Goal: Task Accomplishment & Management: Manage account settings

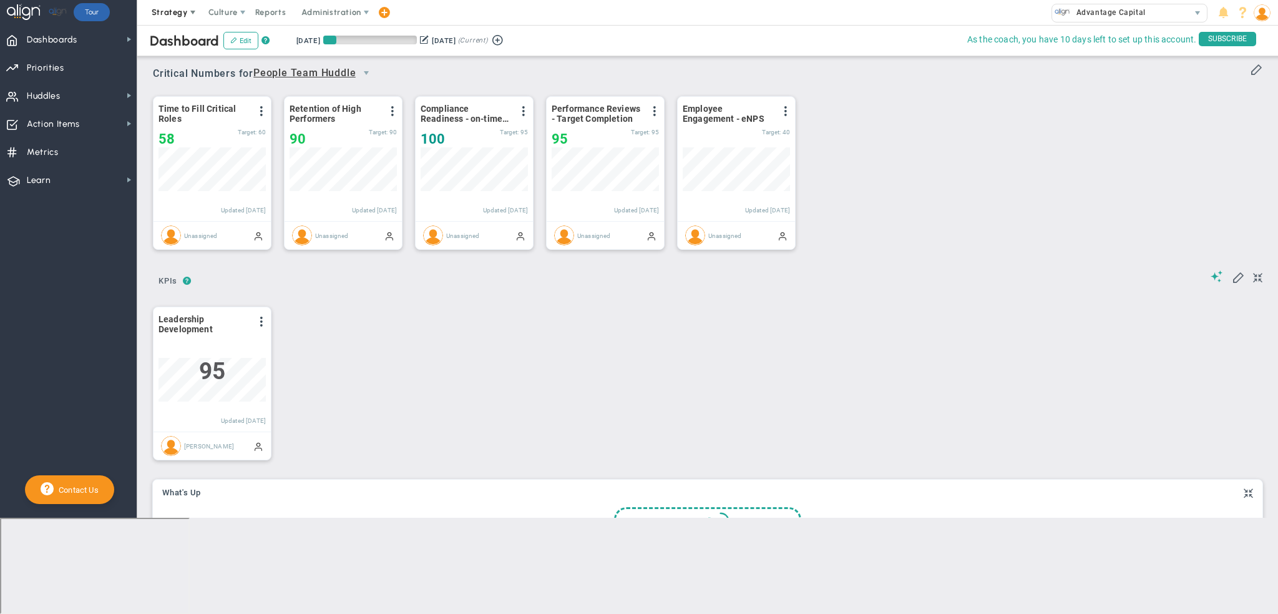
click at [180, 14] on span "Strategy" at bounding box center [170, 11] width 36 height 9
click at [228, 11] on span "Culture" at bounding box center [222, 11] width 29 height 9
click at [225, 11] on span "Culture" at bounding box center [222, 11] width 29 height 9
click at [275, 12] on span "Reports" at bounding box center [271, 12] width 44 height 25
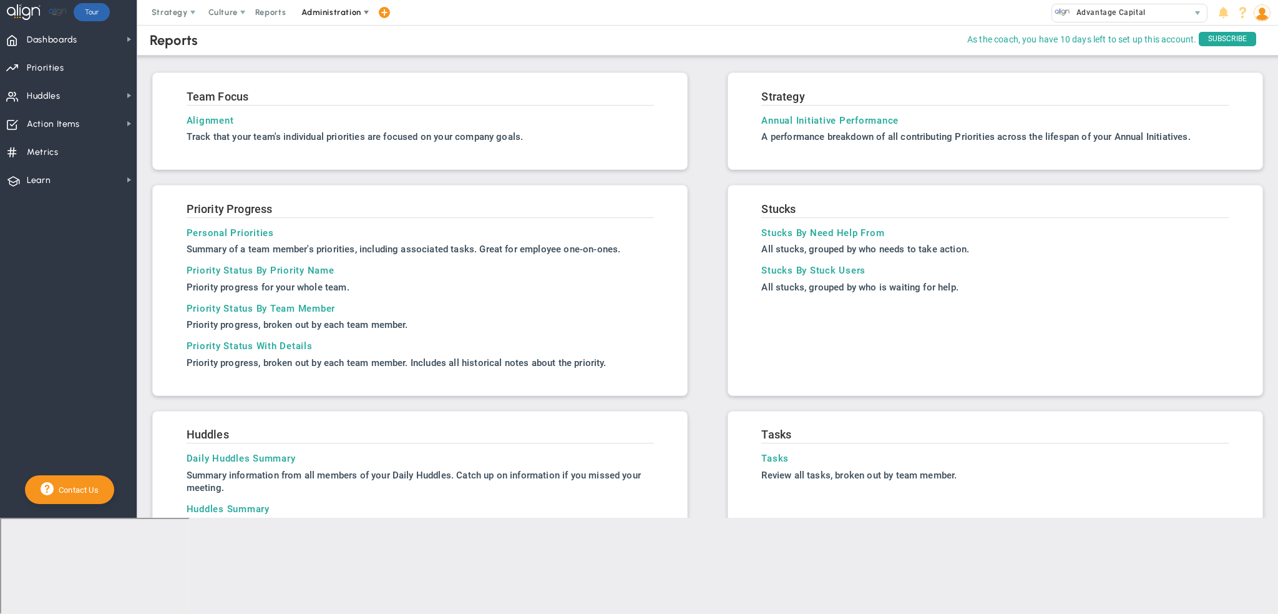
click at [332, 10] on span "Administration" at bounding box center [331, 11] width 59 height 9
click at [340, 86] on span "Company Settings" at bounding box center [338, 87] width 91 height 25
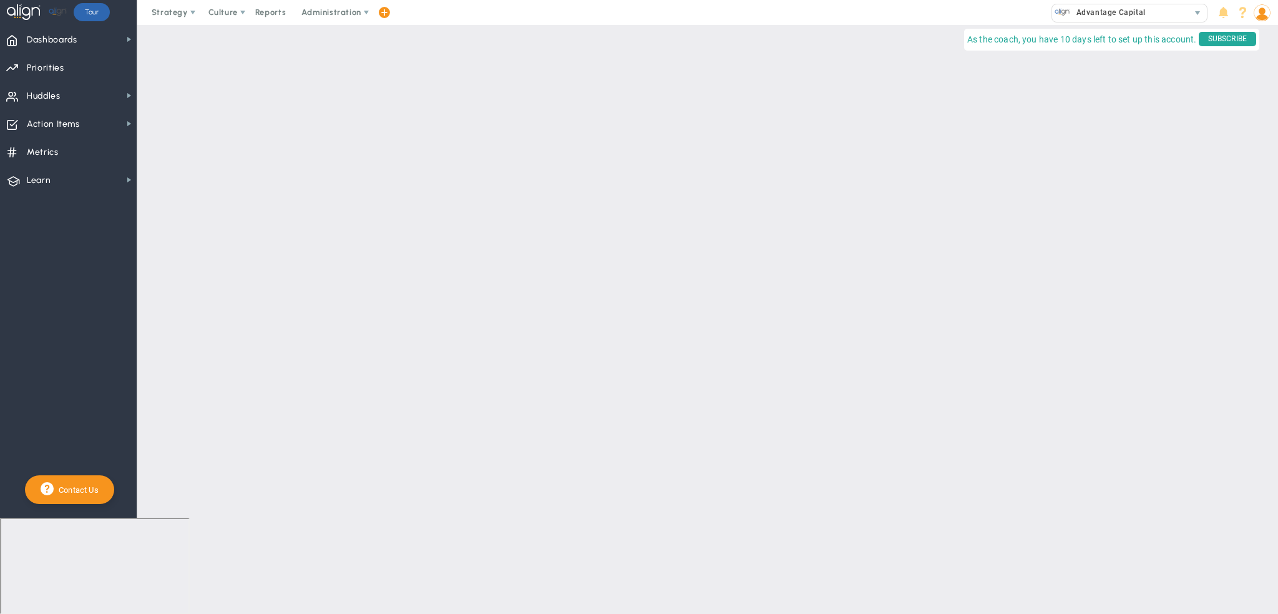
checkbox input "true"
checkbox input "false"
checkbox input "true"
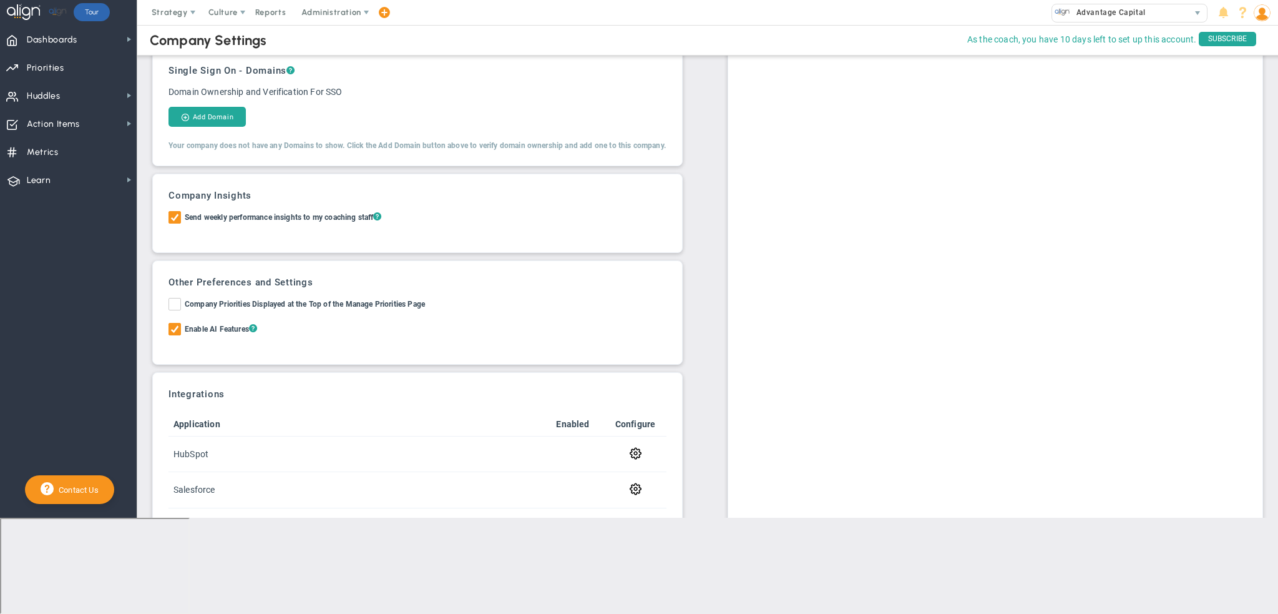
scroll to position [132, 0]
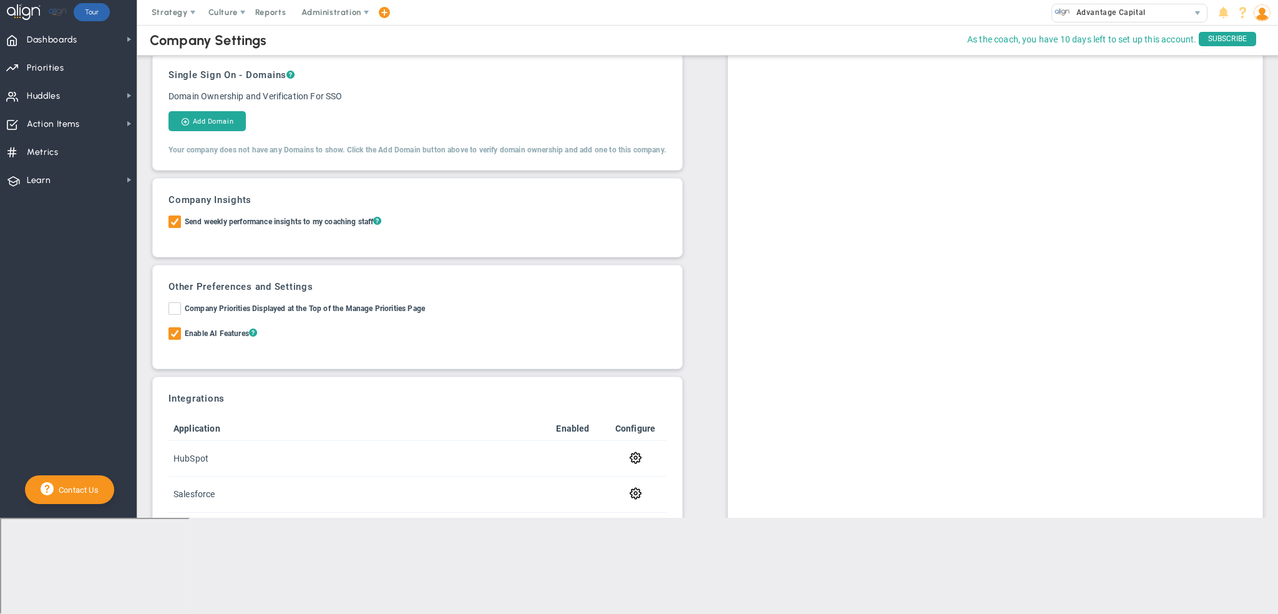
click at [176, 338] on input "Enable AI Features ?" at bounding box center [176, 336] width 8 height 12
checkbox input "false"
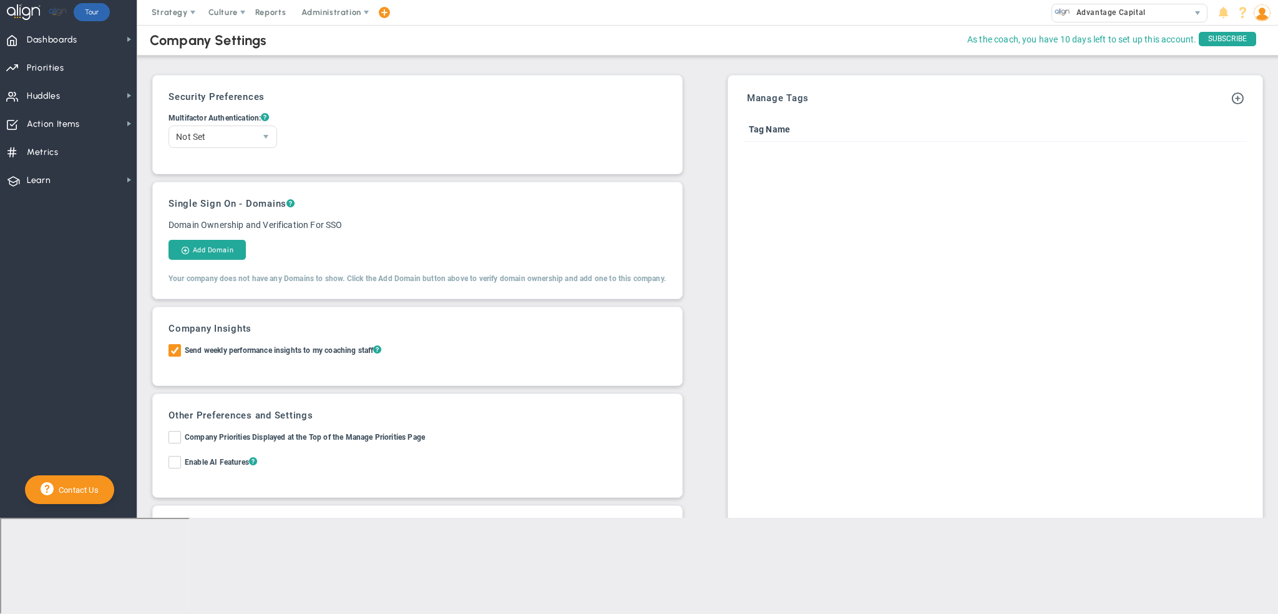
scroll to position [0, 0]
click at [336, 14] on span "Administration" at bounding box center [331, 11] width 59 height 9
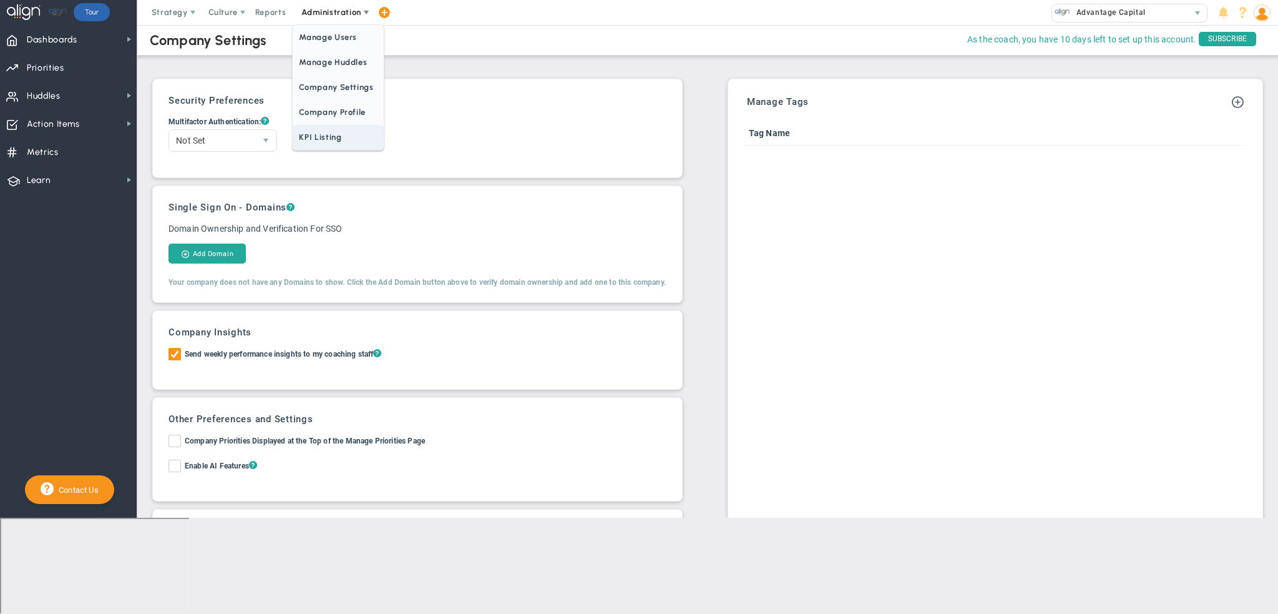
click at [315, 139] on span "KPI Listing" at bounding box center [338, 137] width 91 height 25
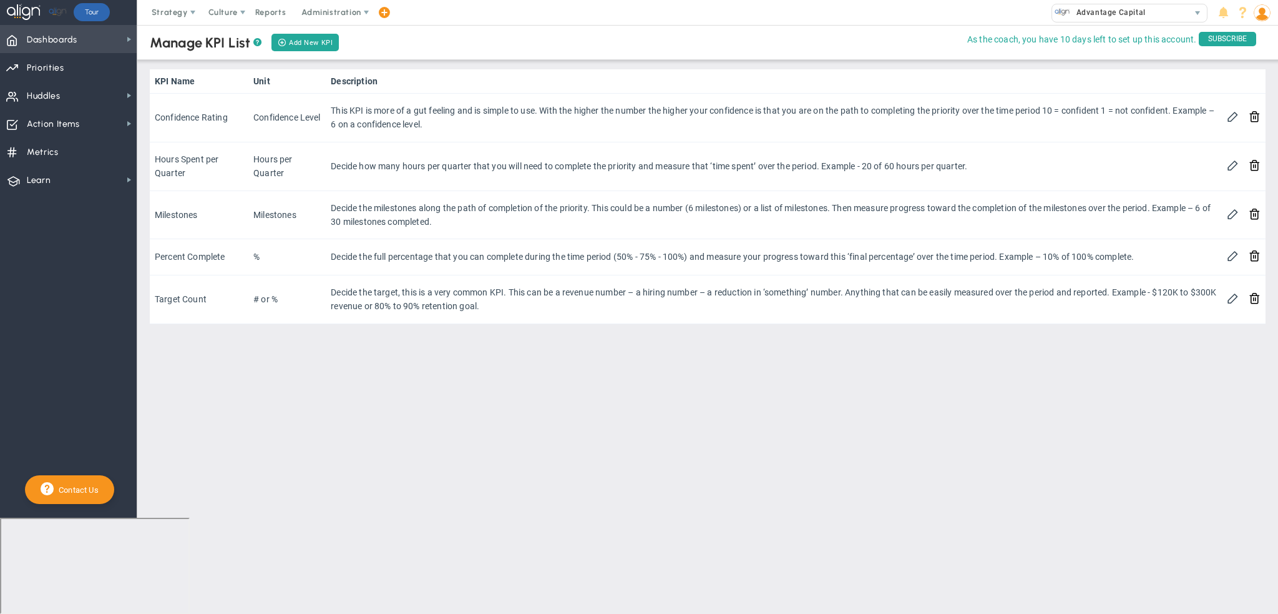
click at [52, 44] on span "Dashboards" at bounding box center [52, 40] width 51 height 26
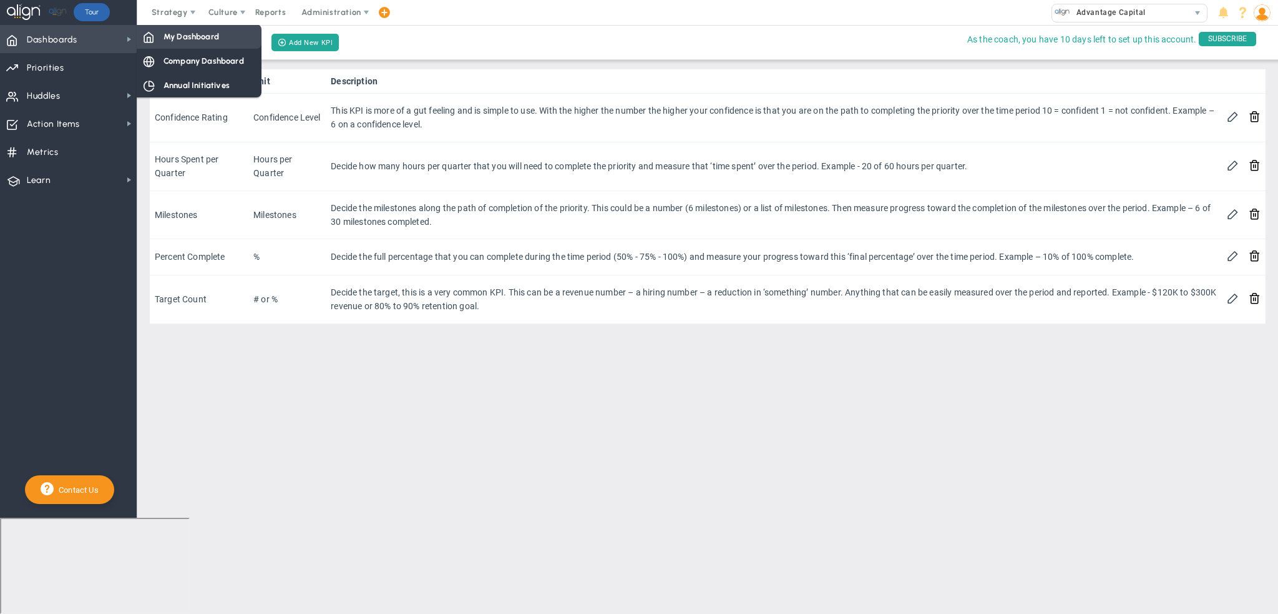
click at [199, 35] on span "My Dashboard" at bounding box center [192, 37] width 56 height 12
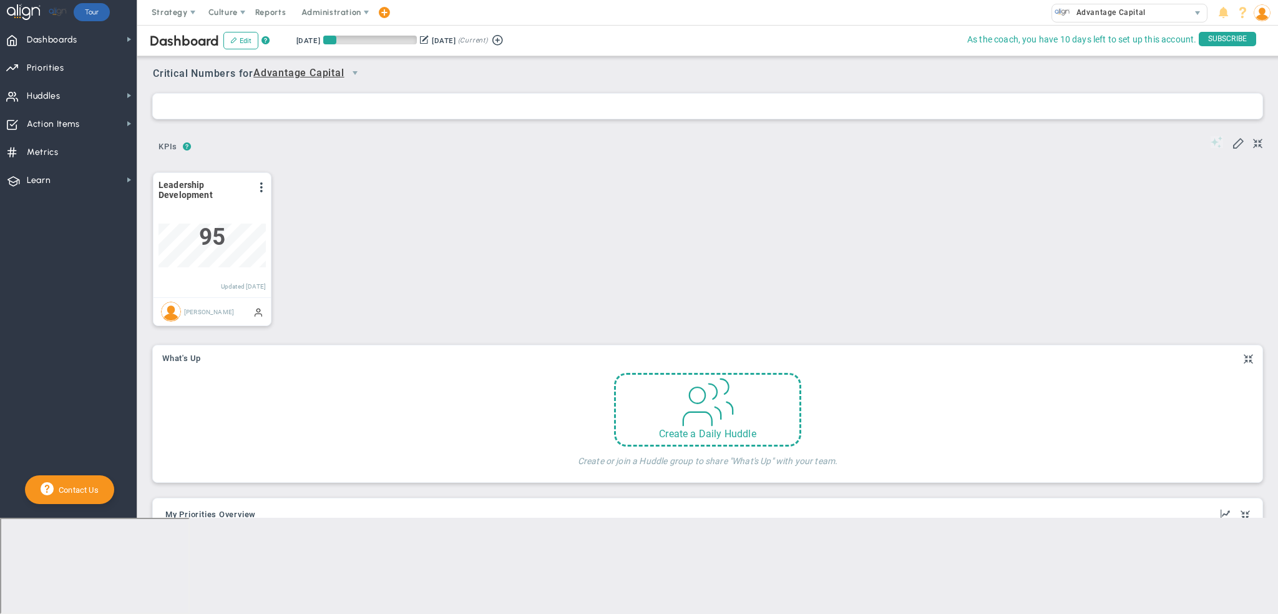
scroll to position [43, 107]
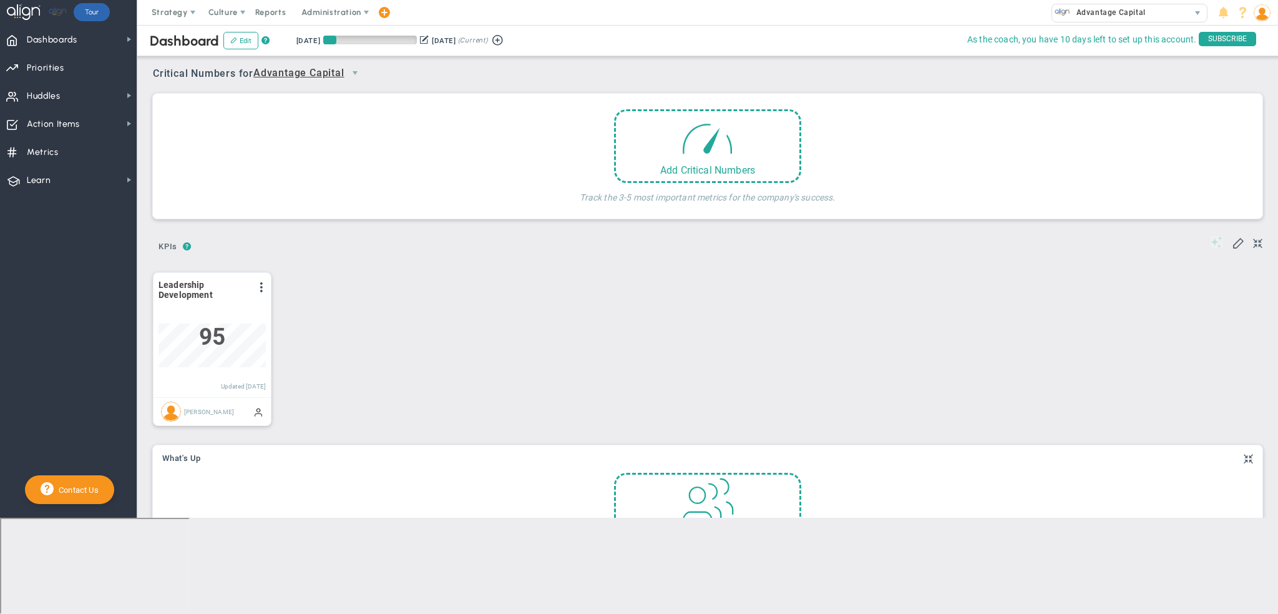
click at [316, 67] on span "Advantage Capital" at bounding box center [298, 74] width 91 height 16
click at [310, 112] on li "People Team Huddle" at bounding box center [312, 120] width 110 height 26
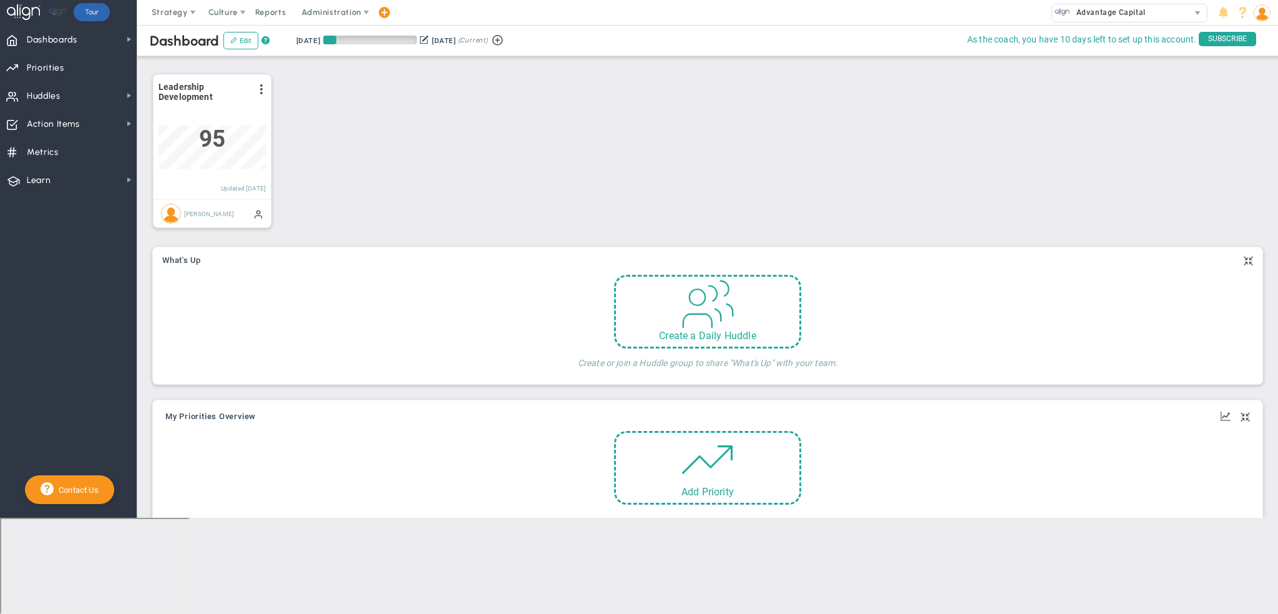
scroll to position [0, 0]
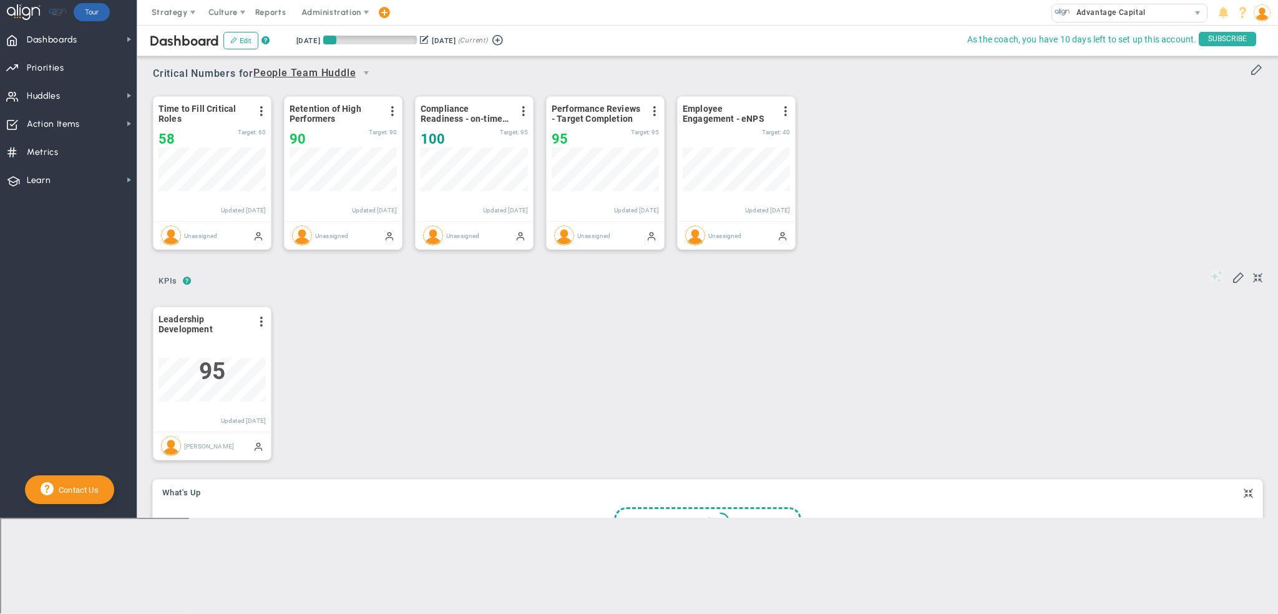
click at [1214, 32] on span "SUBSCRIBE" at bounding box center [1227, 39] width 57 height 14
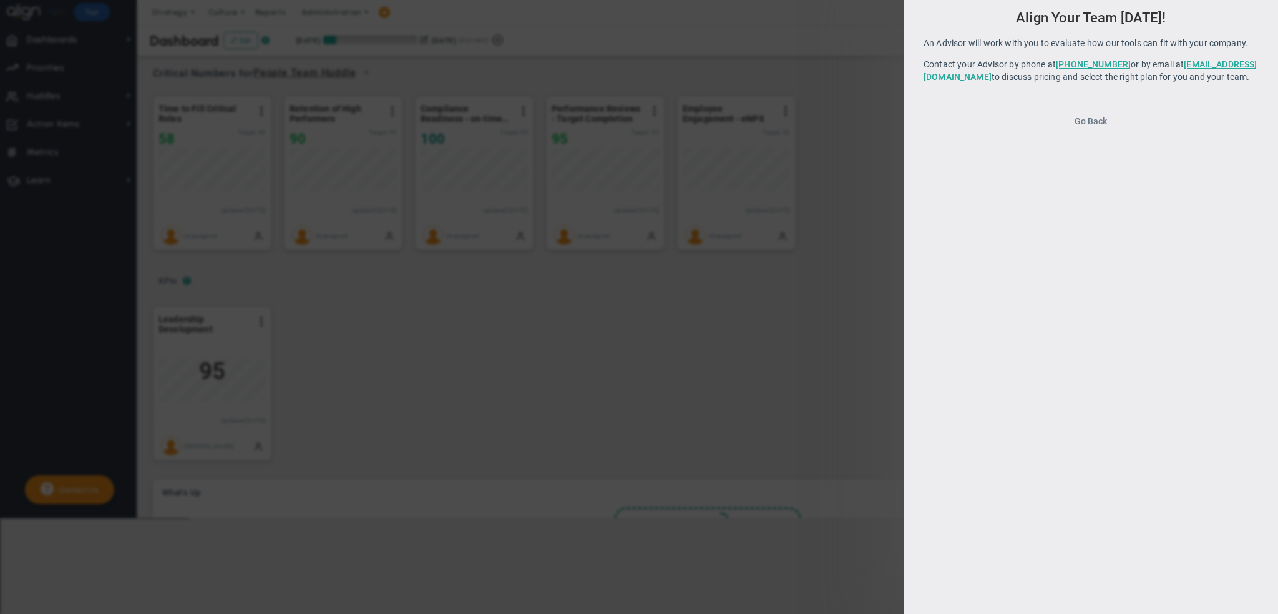
click at [1103, 126] on button "Go Back" at bounding box center [1091, 121] width 32 height 10
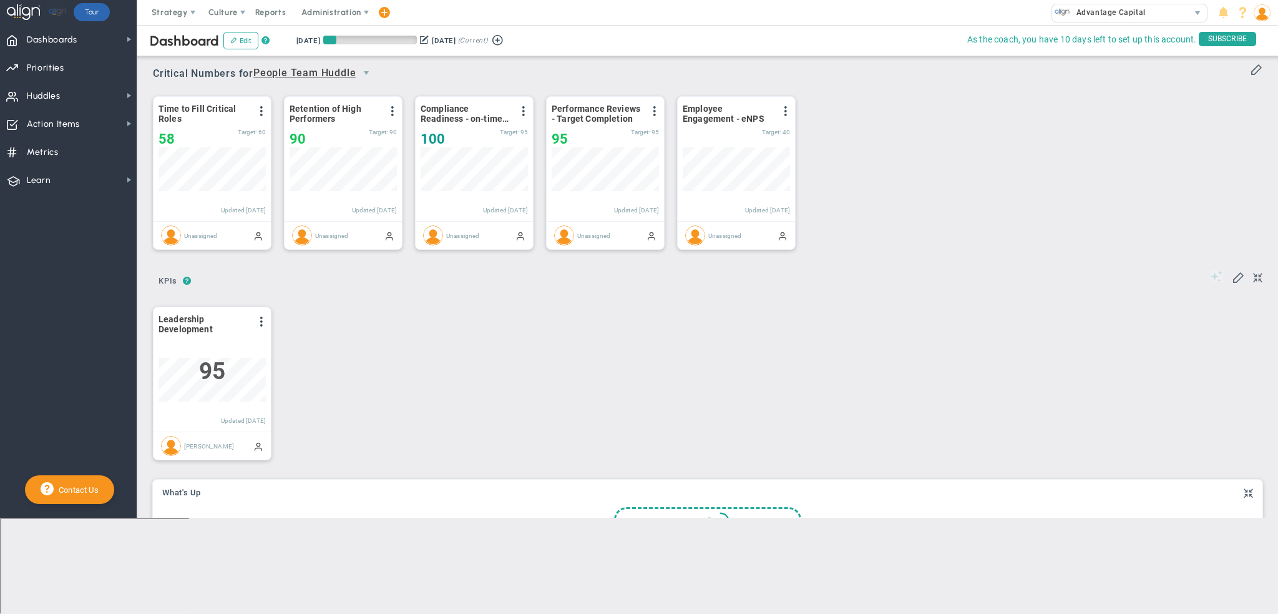
click at [263, 39] on span "?" at bounding box center [266, 41] width 8 height 10
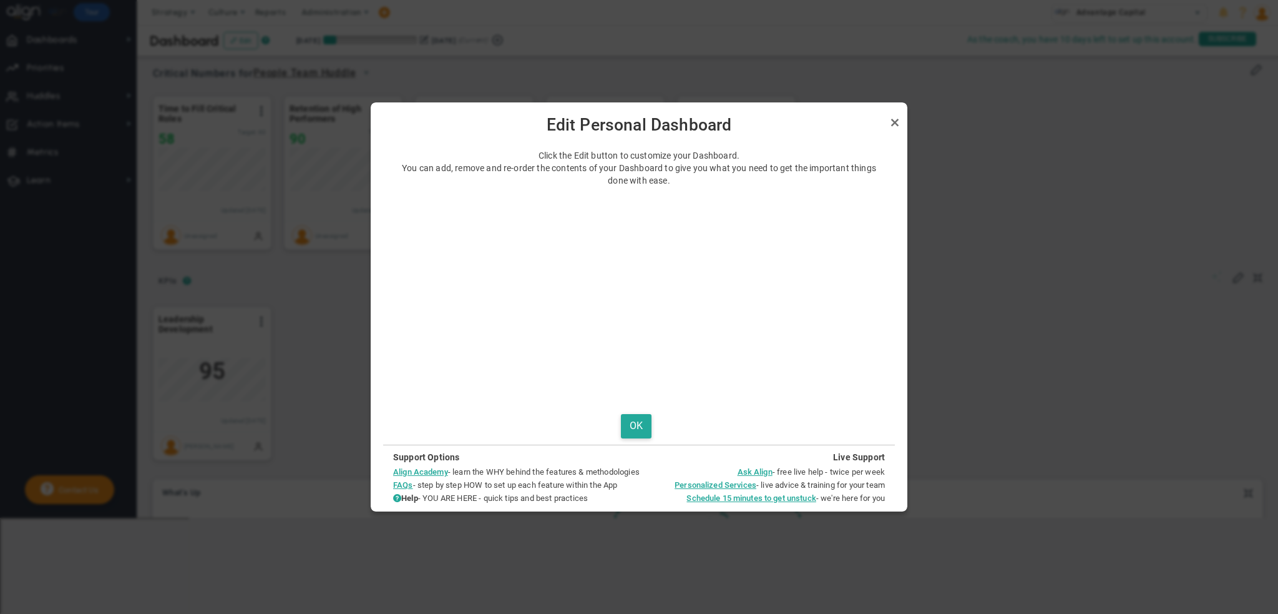
click at [265, 42] on div at bounding box center [639, 307] width 1278 height 614
click at [292, 41] on div at bounding box center [639, 307] width 1278 height 614
drag, startPoint x: 659, startPoint y: 419, endPoint x: 719, endPoint y: 449, distance: 67.3
click at [719, 449] on div "Support Options Align Academy - learn the WHY behind the features & methodologi…" at bounding box center [639, 474] width 512 height 61
click at [640, 428] on button "OK" at bounding box center [636, 426] width 31 height 24
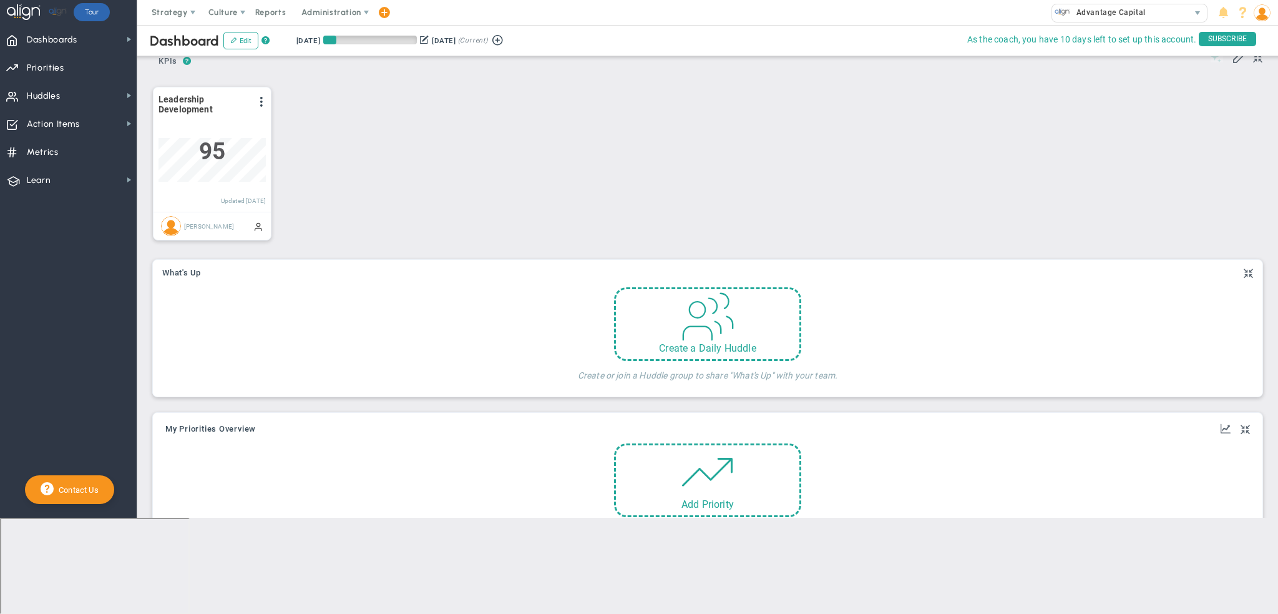
scroll to position [125, 0]
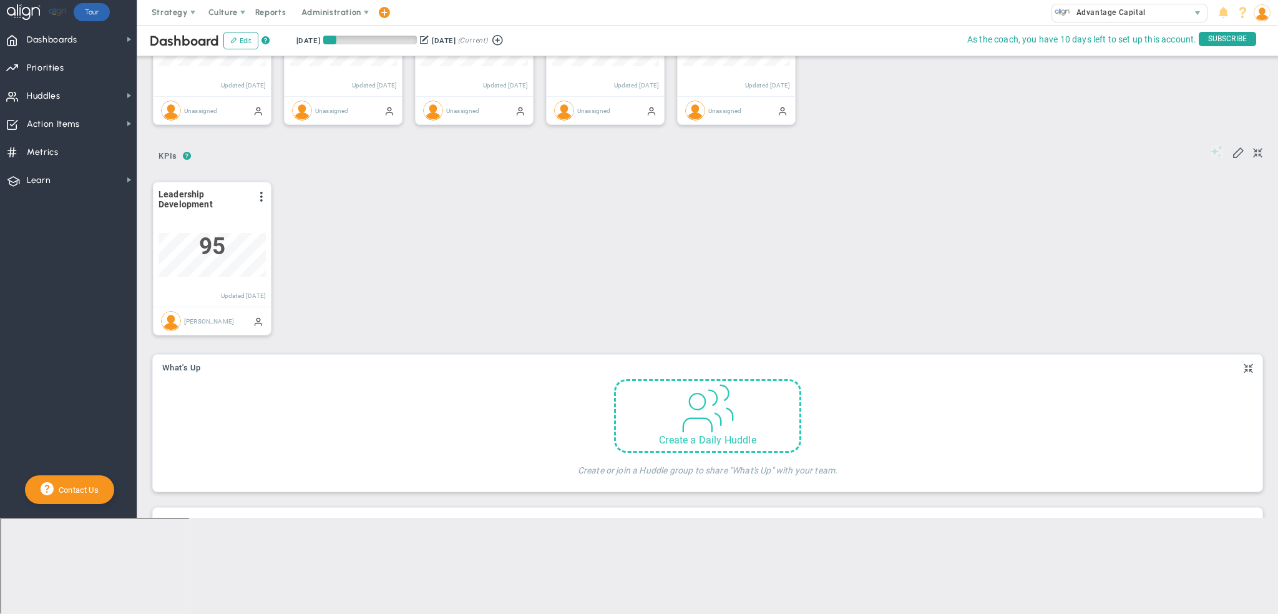
click at [746, 437] on div "Create a Daily Huddle" at bounding box center [708, 440] width 184 height 12
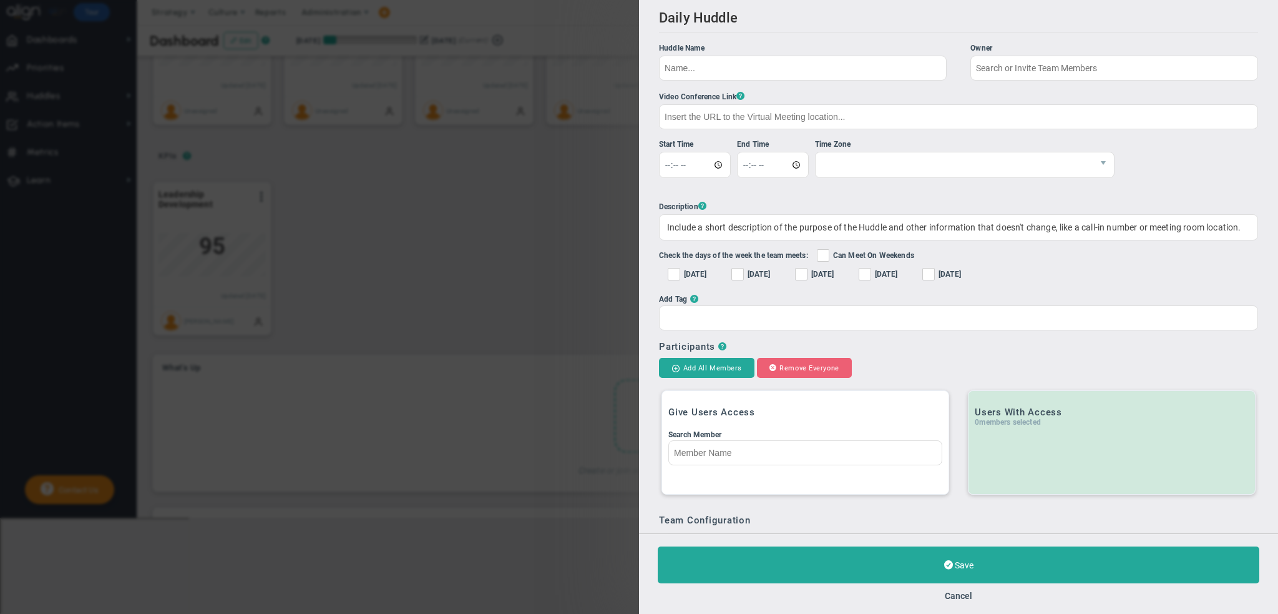
checkbox input "true"
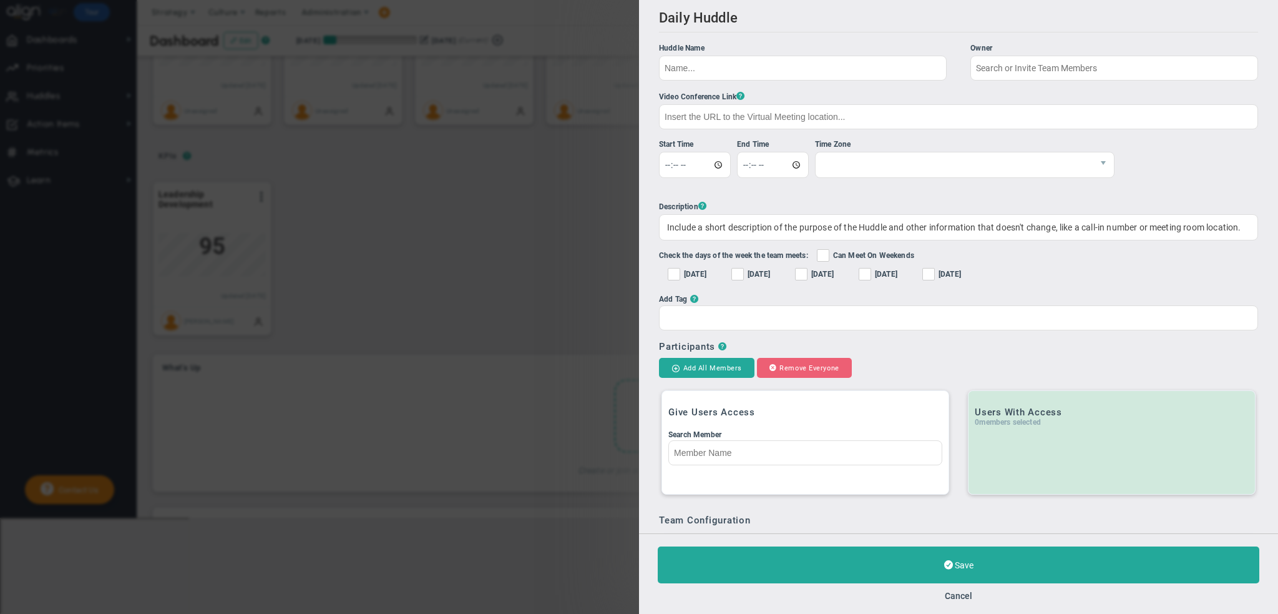
type input "[PERSON_NAME]"
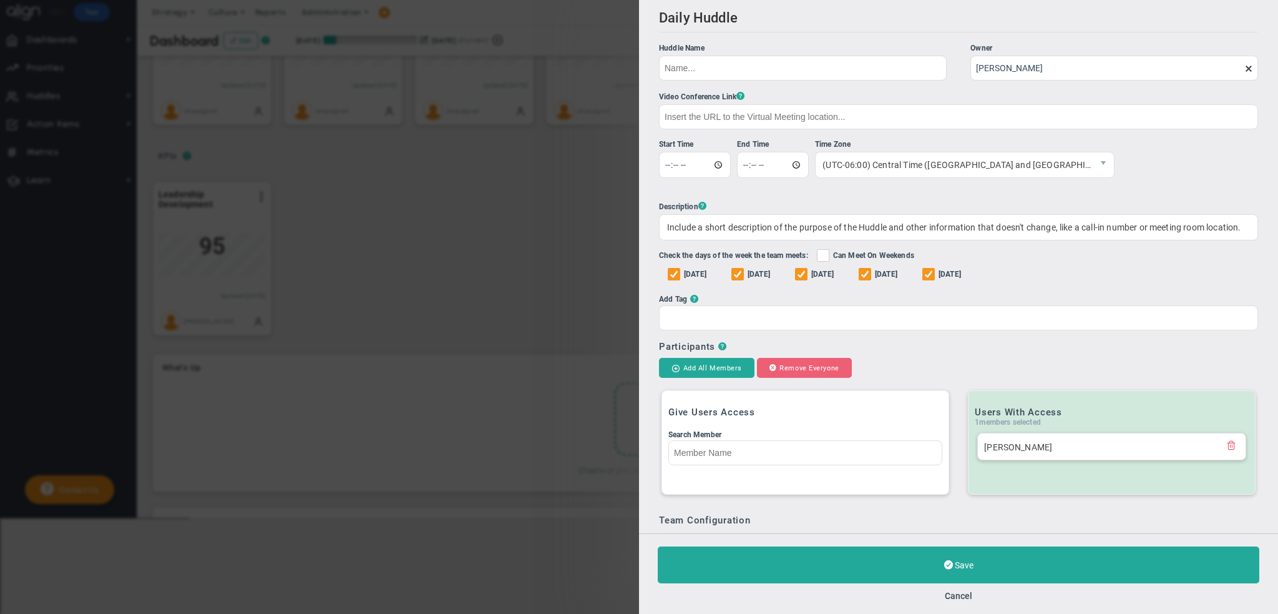
click at [633, 224] on div "Daily Huddle Clone Huddle Huddle Name Owner Tom Daly The Huddle Owner must be a…" at bounding box center [639, 307] width 1278 height 614
click at [629, 230] on div "Daily Huddle Clone Huddle Huddle Name Owner Tom Daly The Huddle Owner must be a…" at bounding box center [639, 307] width 1278 height 614
click at [539, 434] on div "Daily Huddle Clone Huddle Huddle Name Owner Tom Daly The Huddle Owner must be a…" at bounding box center [639, 307] width 1278 height 614
click at [458, 272] on div "Daily Huddle Clone Huddle Huddle Name Owner Tom Daly The Huddle Owner must be a…" at bounding box center [639, 307] width 1278 height 614
click at [968, 591] on div "Save Cancel" at bounding box center [958, 573] width 639 height 81
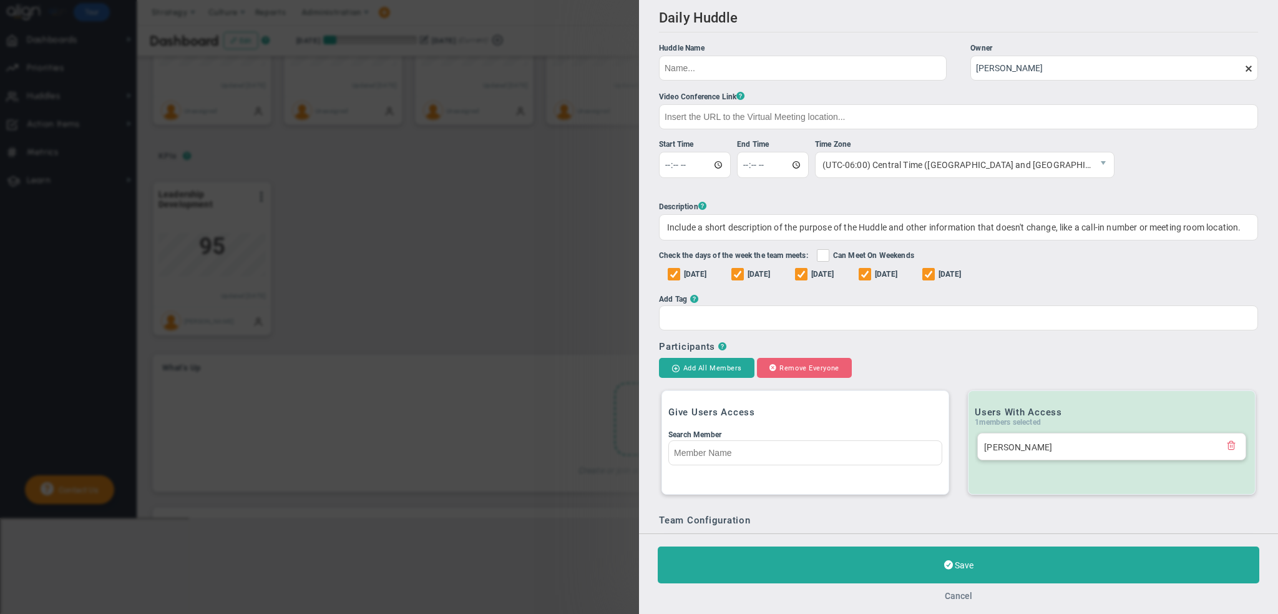
click at [968, 593] on button "Cancel" at bounding box center [958, 596] width 27 height 10
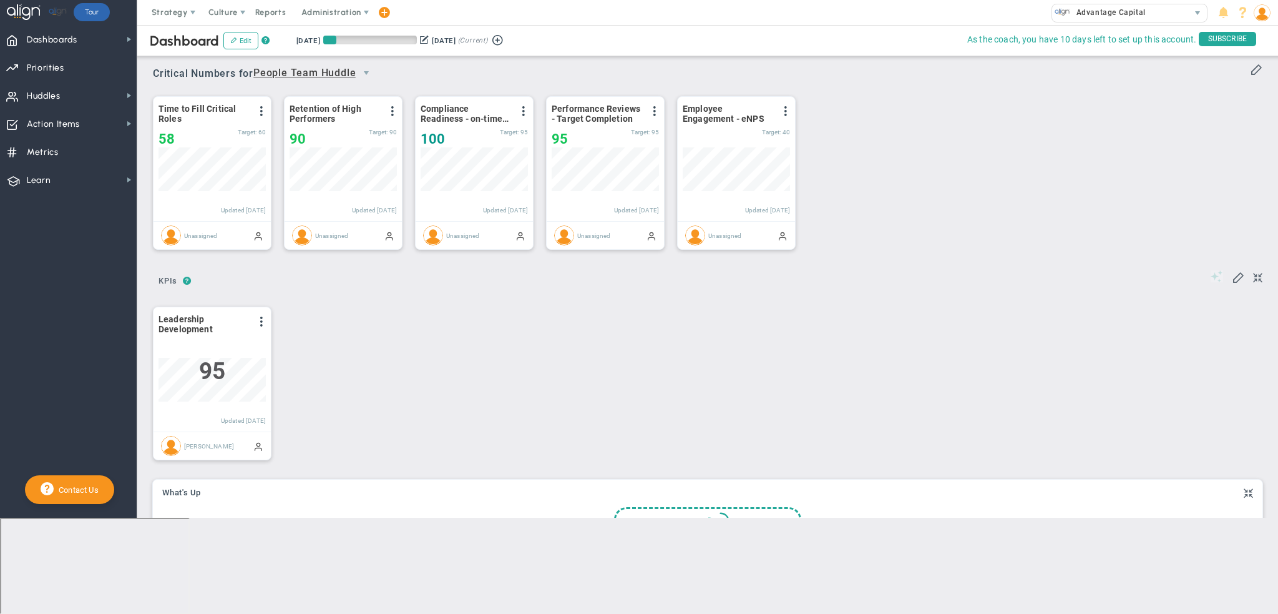
click at [1257, 12] on img at bounding box center [1262, 12] width 17 height 17
click at [1198, 16] on span "select" at bounding box center [1198, 13] width 10 height 10
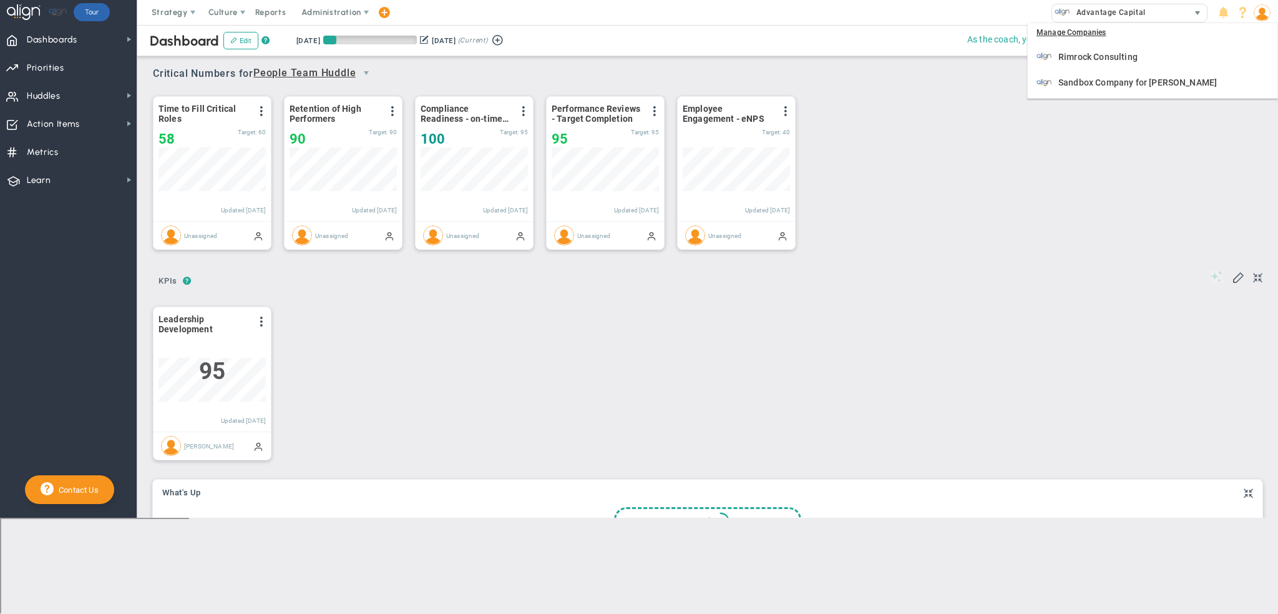
click at [1199, 10] on span "select" at bounding box center [1198, 13] width 10 height 10
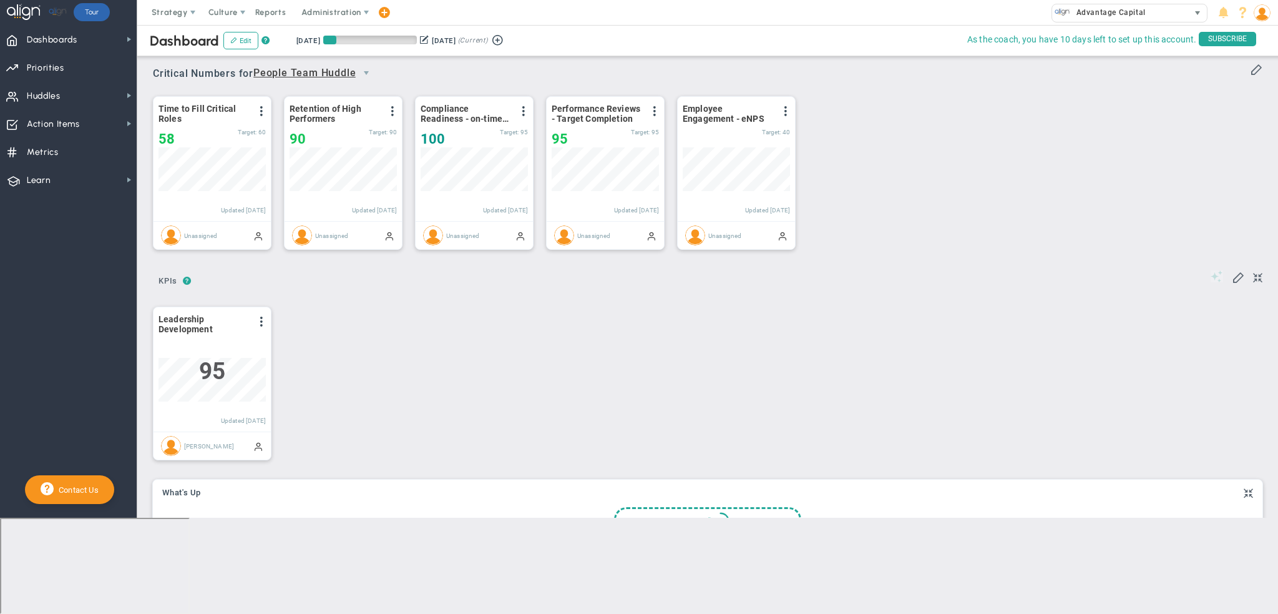
click at [1197, 10] on span "select" at bounding box center [1198, 13] width 10 height 10
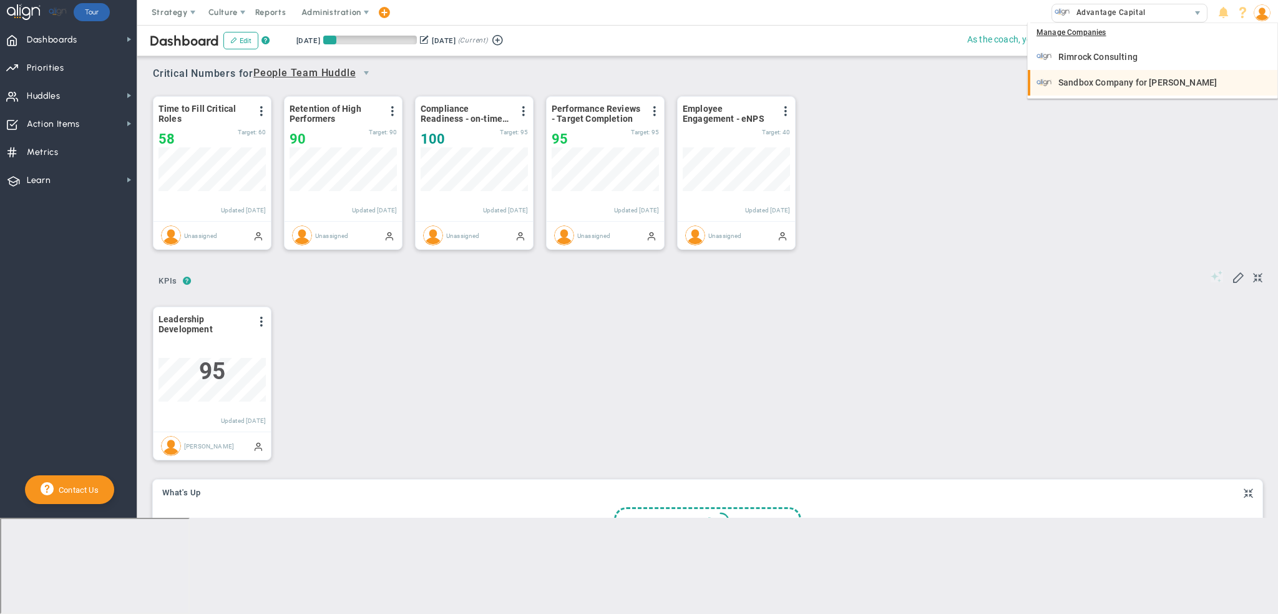
click at [1106, 82] on span "Sandbox Company for Tom Daly" at bounding box center [1138, 82] width 159 height 9
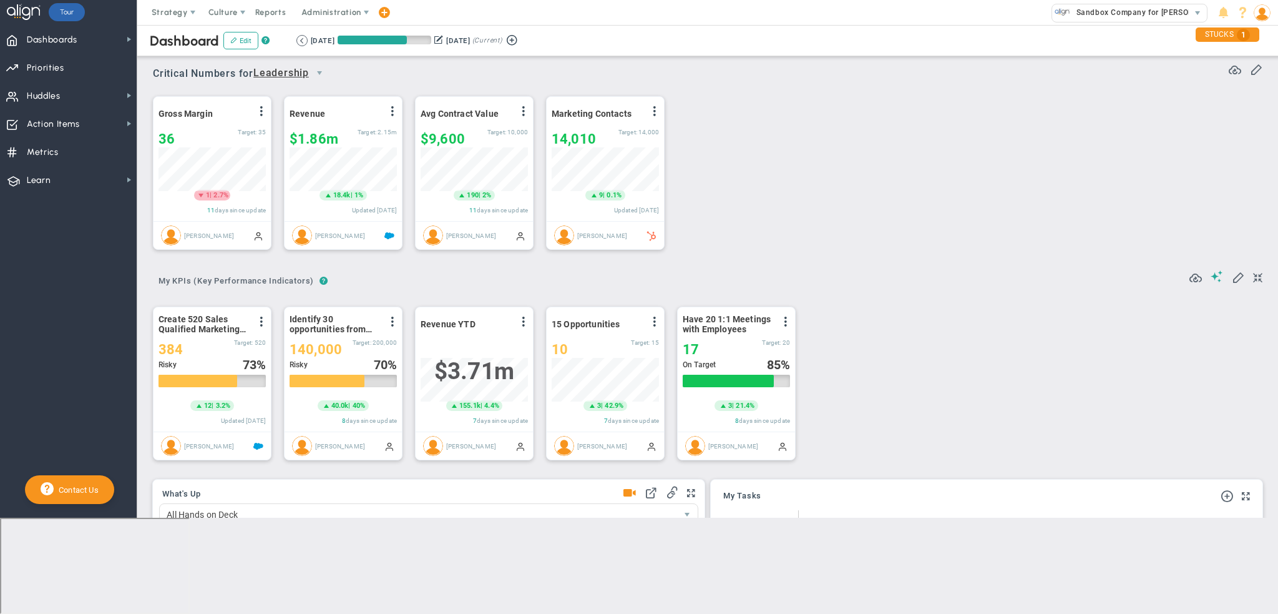
drag, startPoint x: 0, startPoint y: 0, endPoint x: 1156, endPoint y: 399, distance: 1223.0
click at [1156, 399] on div "Create 520 Sales Qualified Marketing Leads View Historical Graph Edit Make "No …" at bounding box center [703, 382] width 1126 height 179
click at [287, 74] on span "Leadership" at bounding box center [281, 74] width 56 height 16
click at [280, 198] on li "Sales" at bounding box center [294, 200] width 75 height 26
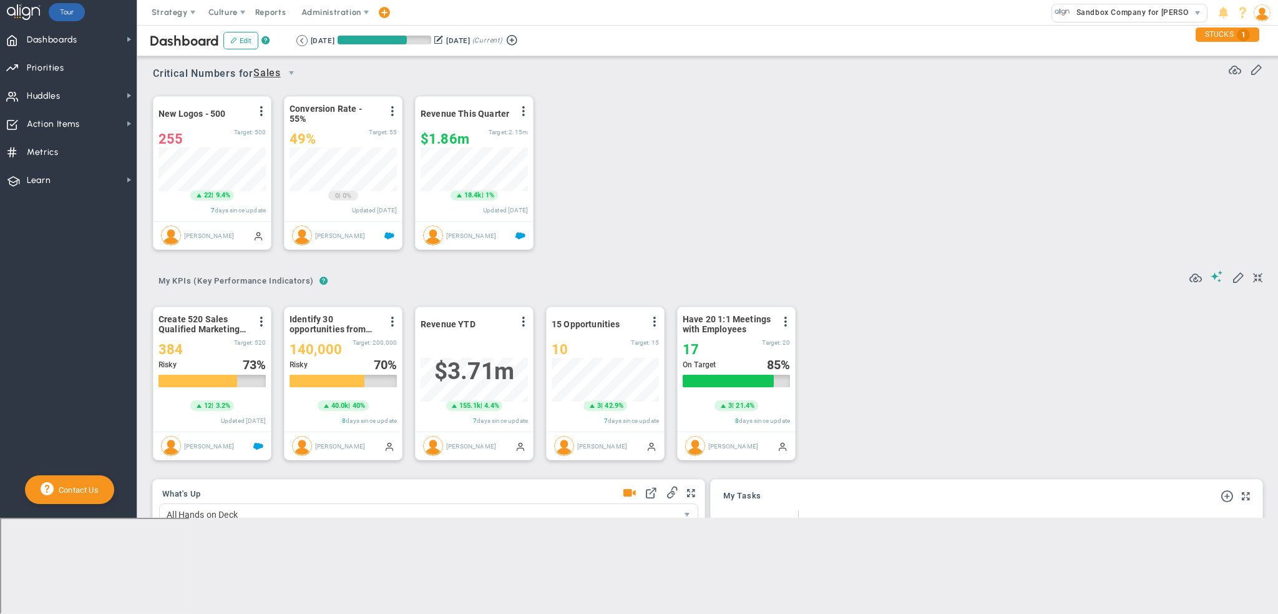
scroll to position [43, 107]
click at [281, 77] on span "Sales" at bounding box center [266, 74] width 27 height 16
click at [272, 167] on li "Sandbox Company for Tom Daly" at bounding box center [280, 144] width 47 height 74
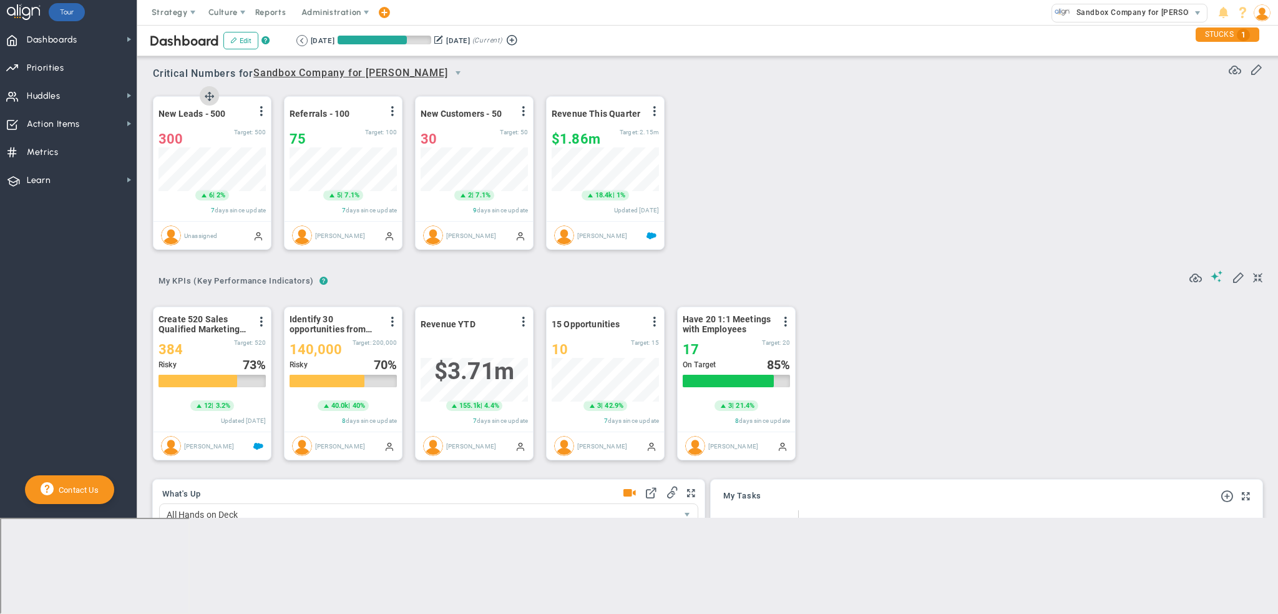
scroll to position [43, 107]
click at [408, 77] on span "Sandbox Company for Tom Daly" at bounding box center [350, 74] width 194 height 16
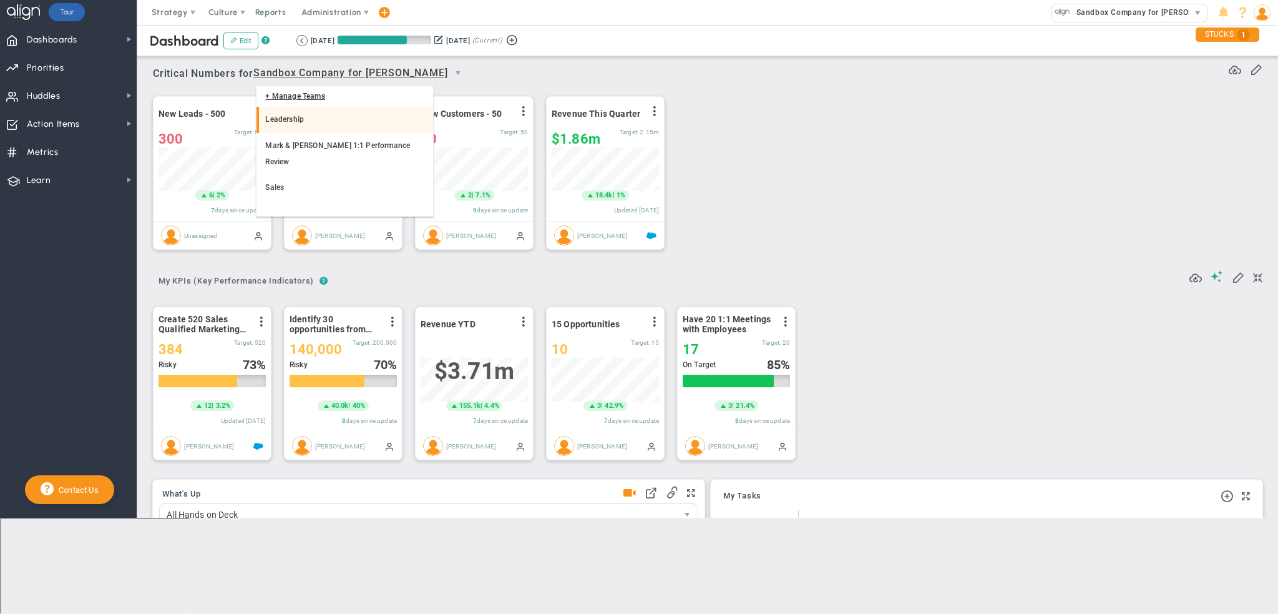
click at [296, 115] on li "Leadership" at bounding box center [345, 120] width 177 height 26
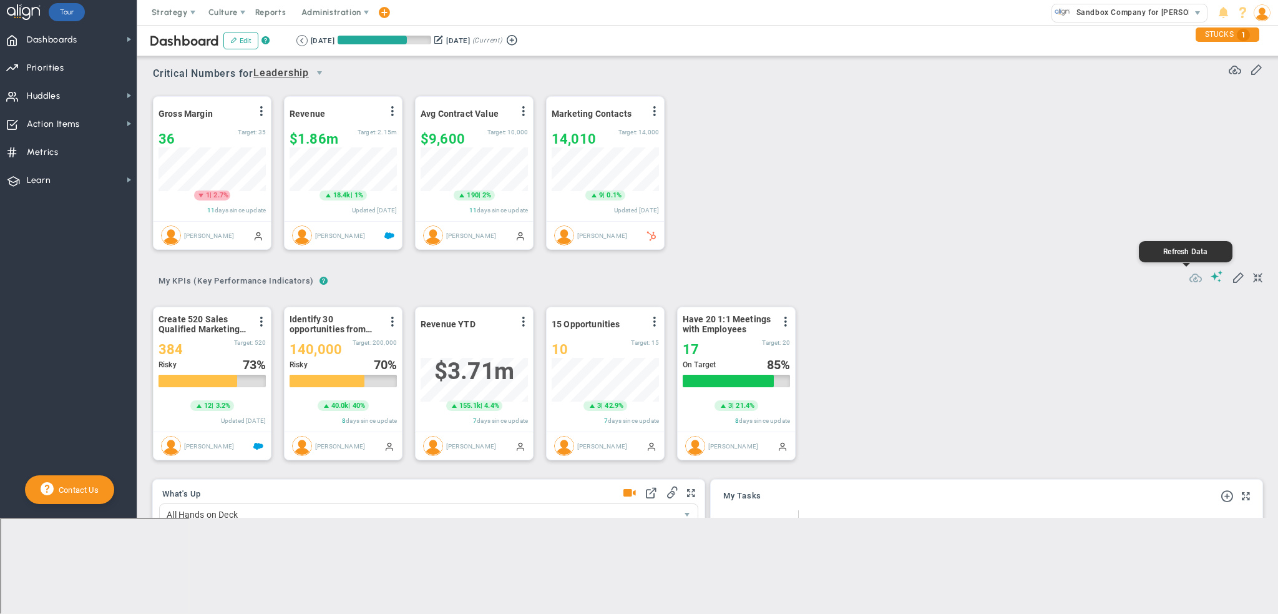
click at [1190, 280] on span at bounding box center [1196, 276] width 12 height 12
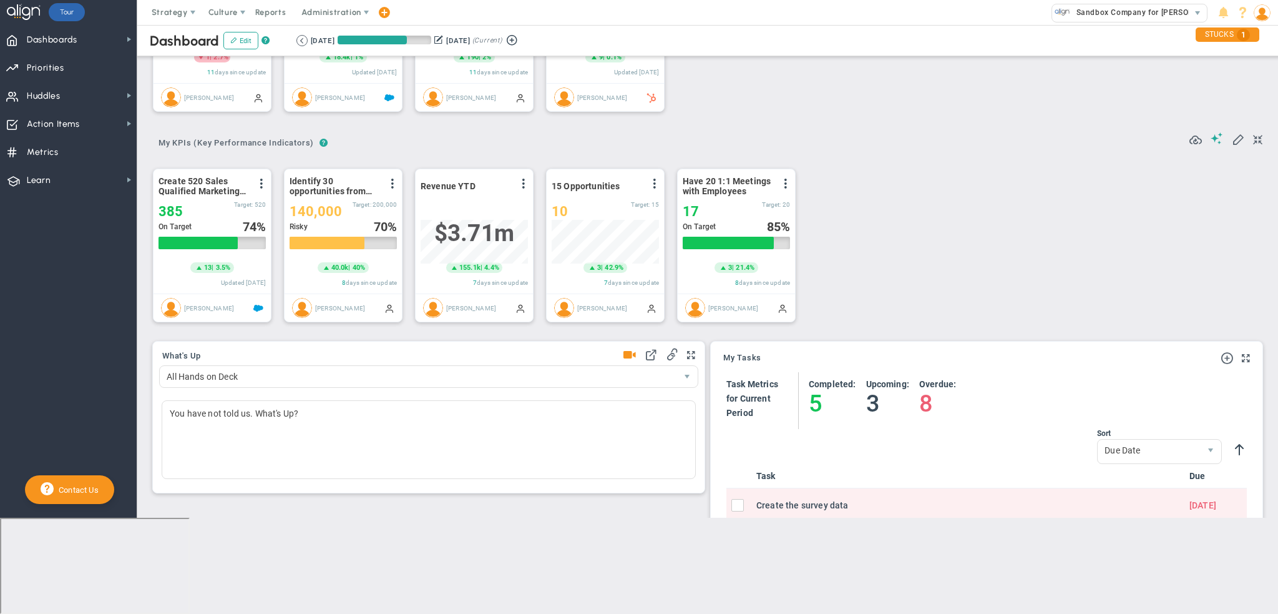
drag, startPoint x: 1095, startPoint y: 362, endPoint x: 836, endPoint y: 260, distance: 278.3
click at [836, 260] on div "Create 520 Sales Qualified Marketing Leads View Historical Graph Edit Make "No …" at bounding box center [703, 244] width 1126 height 179
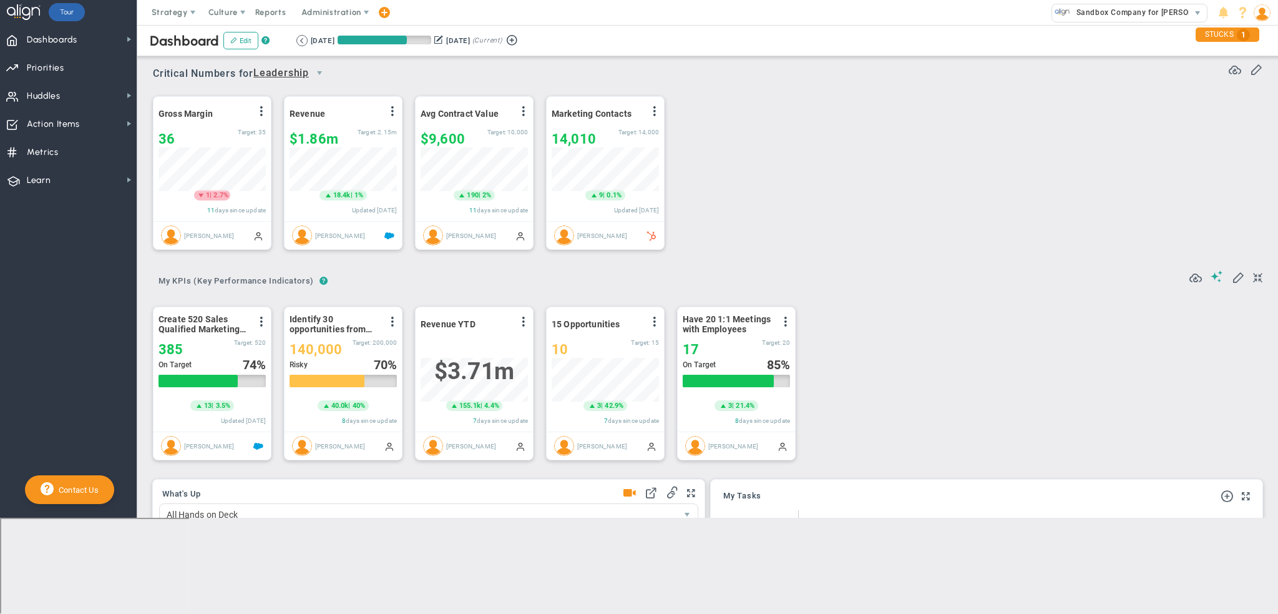
click at [307, 66] on span "Leadership" at bounding box center [281, 74] width 56 height 16
click at [293, 178] on li "Mark & Tom 1:1 Performance Review" at bounding box center [294, 202] width 75 height 74
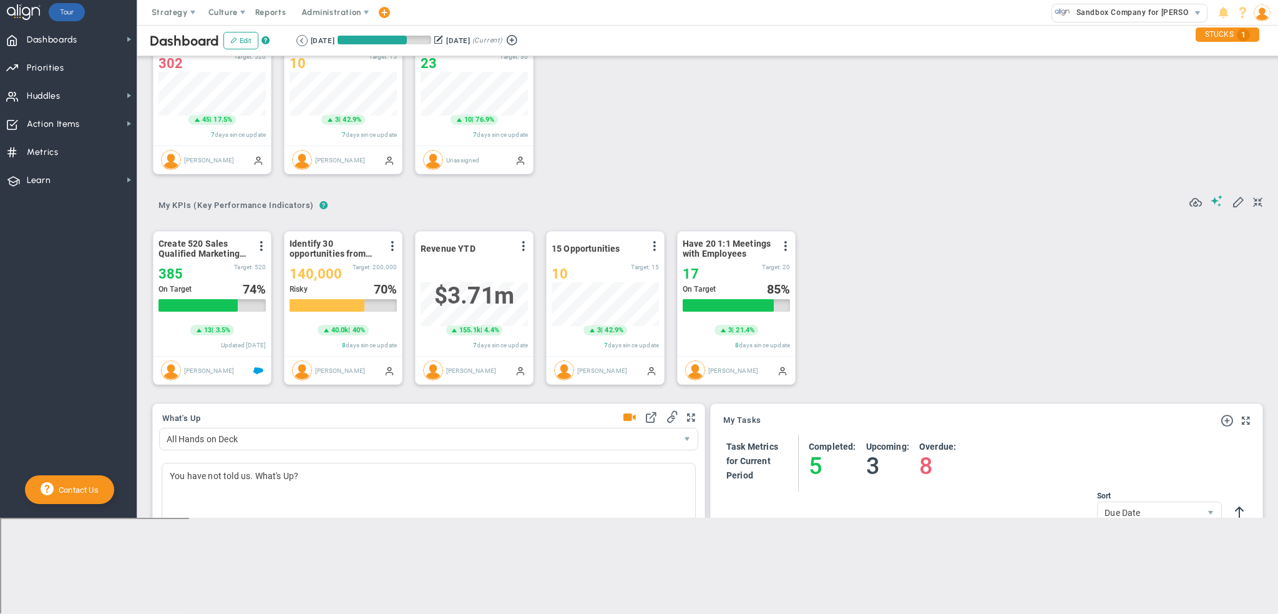
scroll to position [0, 0]
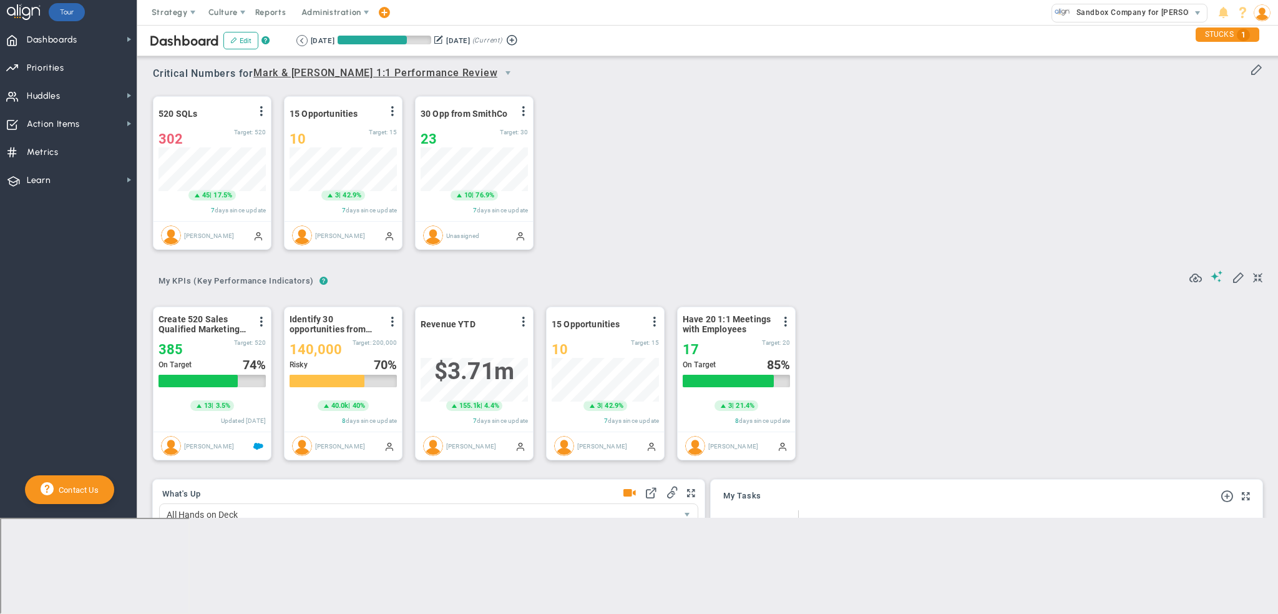
click at [498, 74] on span "select" at bounding box center [508, 72] width 21 height 21
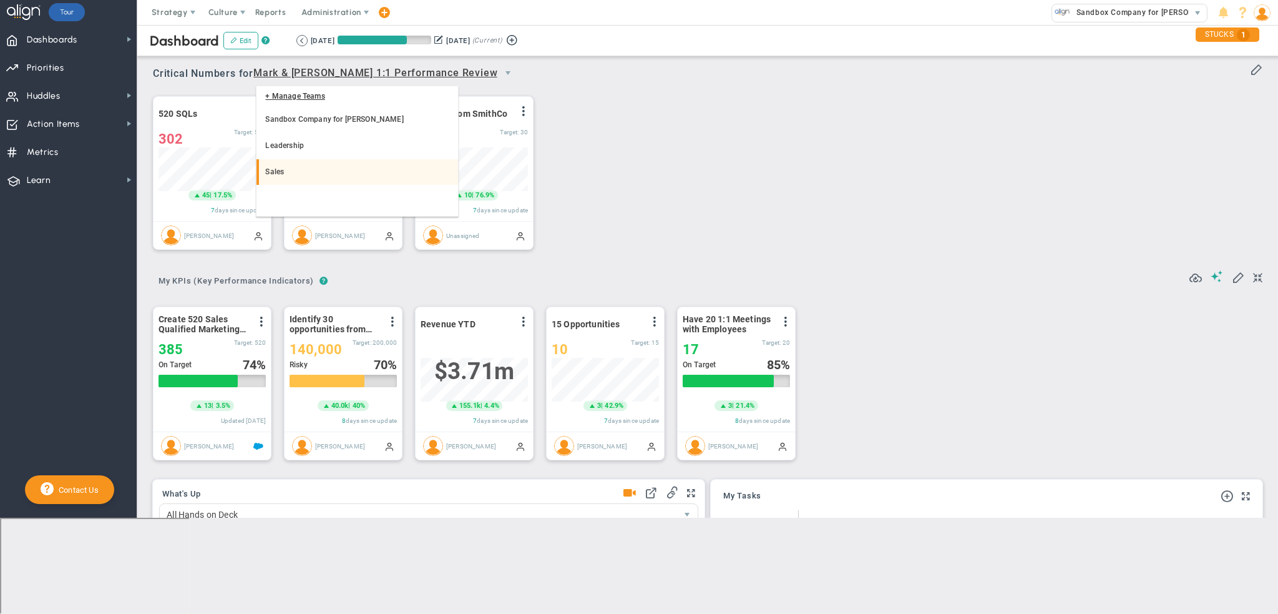
click at [367, 176] on li "Sales" at bounding box center [358, 172] width 202 height 26
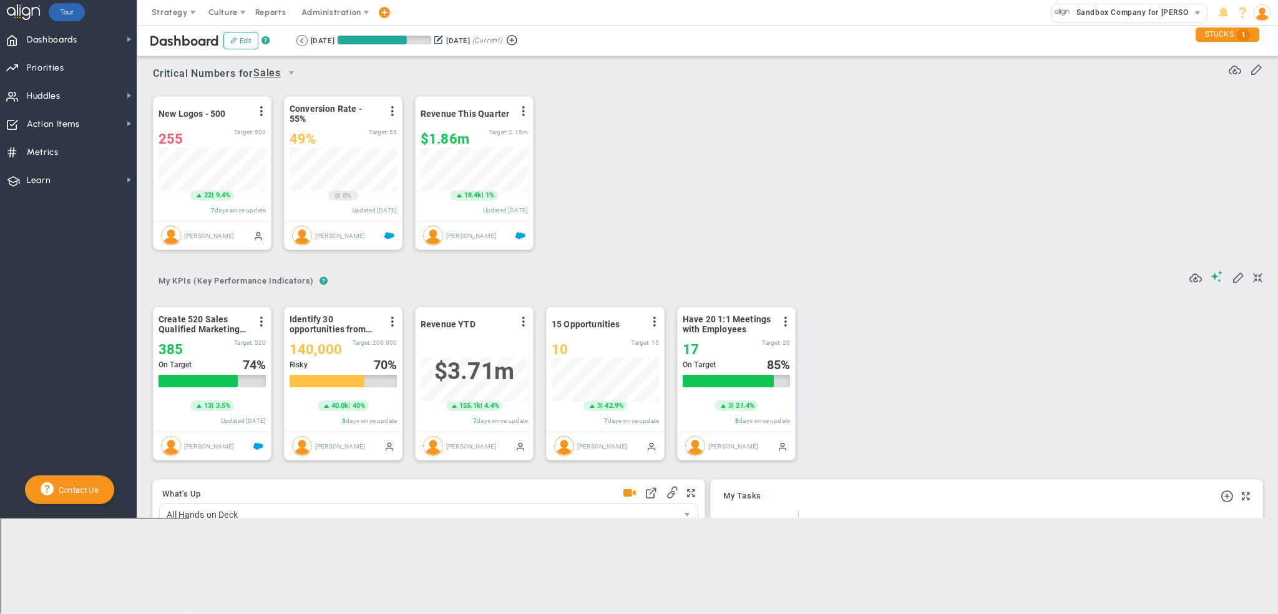
click at [281, 72] on span "Sales" at bounding box center [266, 74] width 27 height 16
click at [832, 120] on div "New Logos - 500 View Historical Graph Edit Make "No Change" Update Add Past Upd…" at bounding box center [703, 173] width 1126 height 175
click at [270, 74] on span "Sales" at bounding box center [266, 74] width 27 height 16
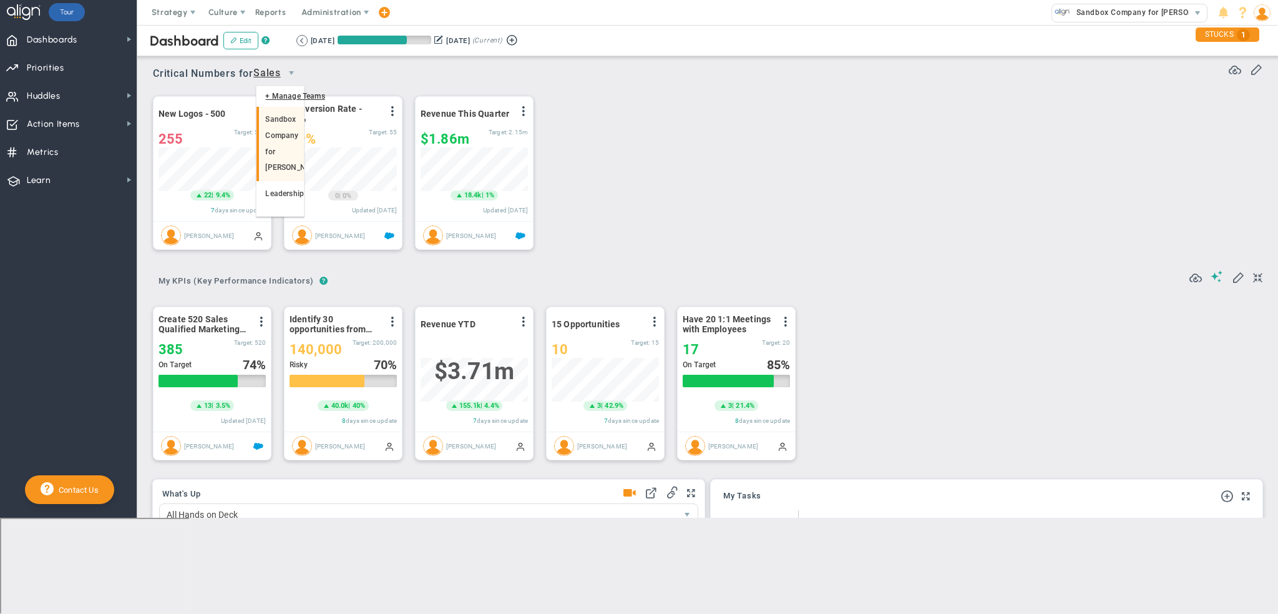
click at [284, 129] on li "Sandbox Company for Tom Daly" at bounding box center [280, 144] width 47 height 74
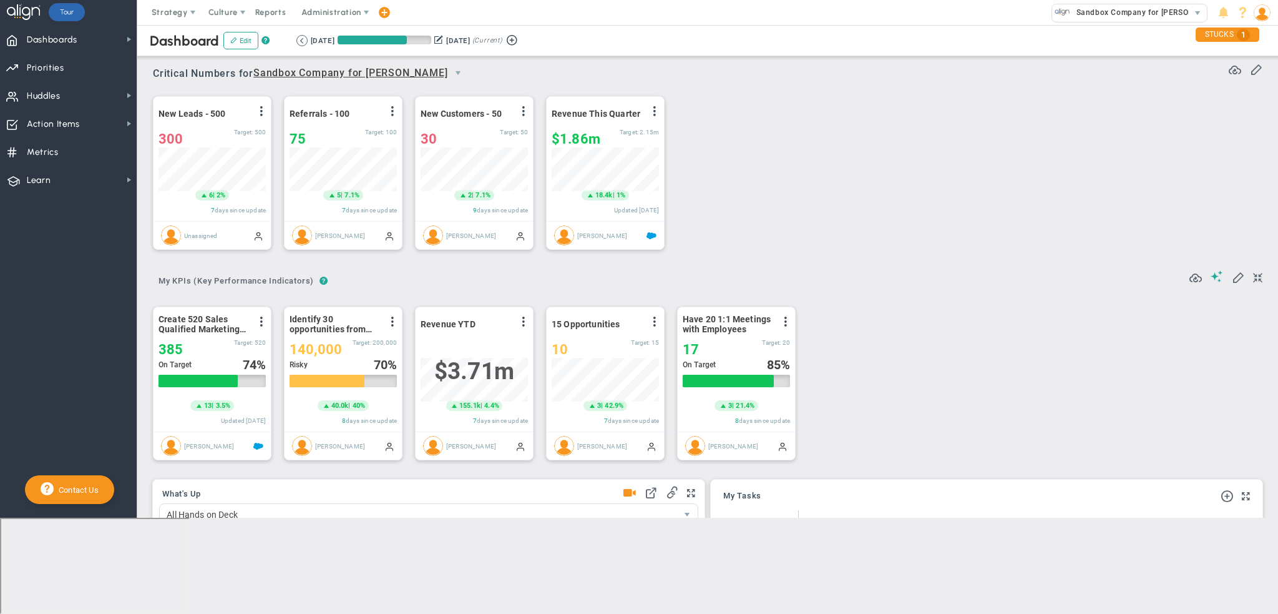
scroll to position [43, 107]
drag, startPoint x: 390, startPoint y: 69, endPoint x: 363, endPoint y: 75, distance: 27.6
click at [365, 74] on span "Sandbox Company for Tom Daly" at bounding box center [350, 74] width 194 height 16
click at [1198, 12] on span "select" at bounding box center [1198, 13] width 10 height 10
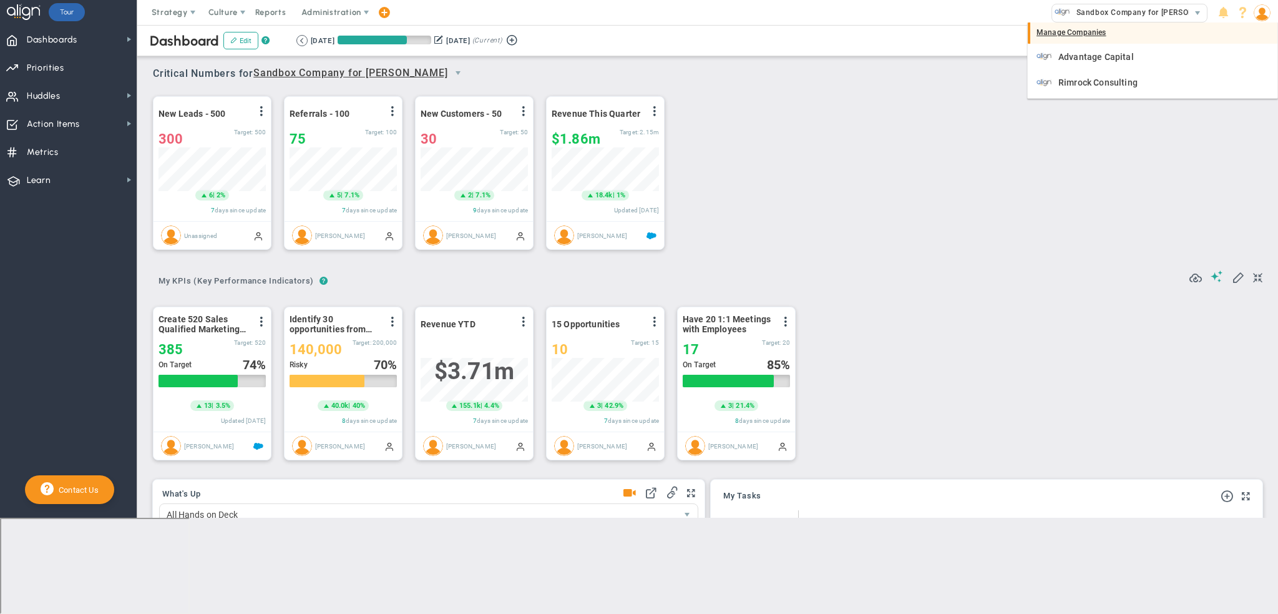
click at [1087, 34] on div "Manage Companies" at bounding box center [1153, 32] width 250 height 21
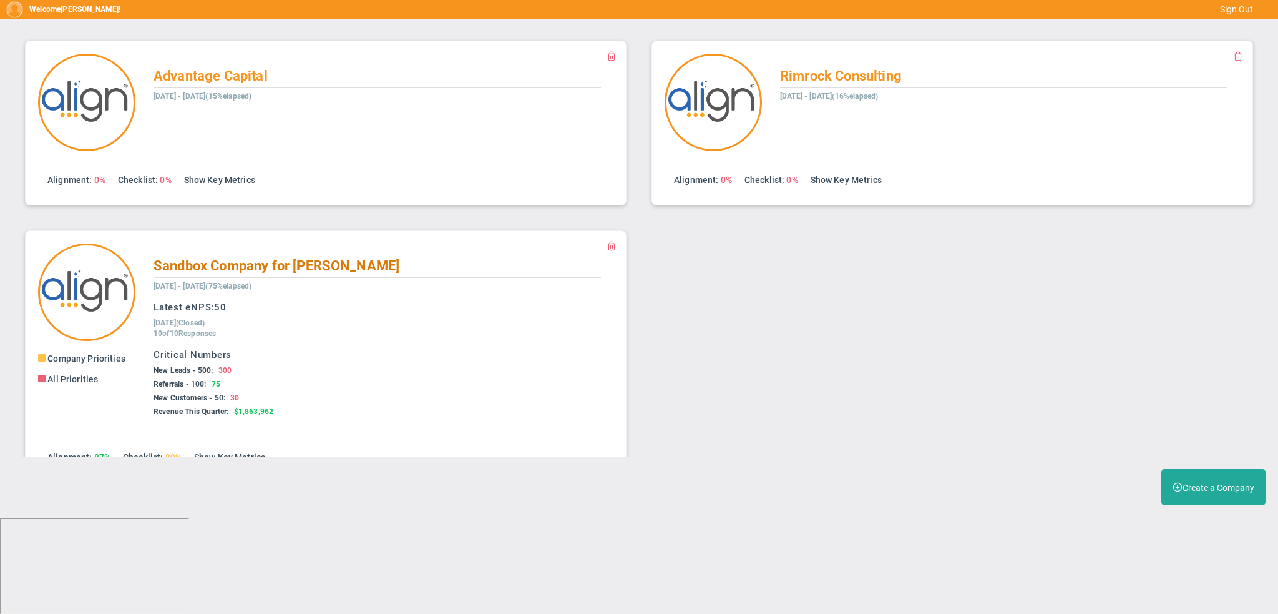
click at [346, 262] on span "Sandbox Company for Tom Daly" at bounding box center [277, 266] width 246 height 16
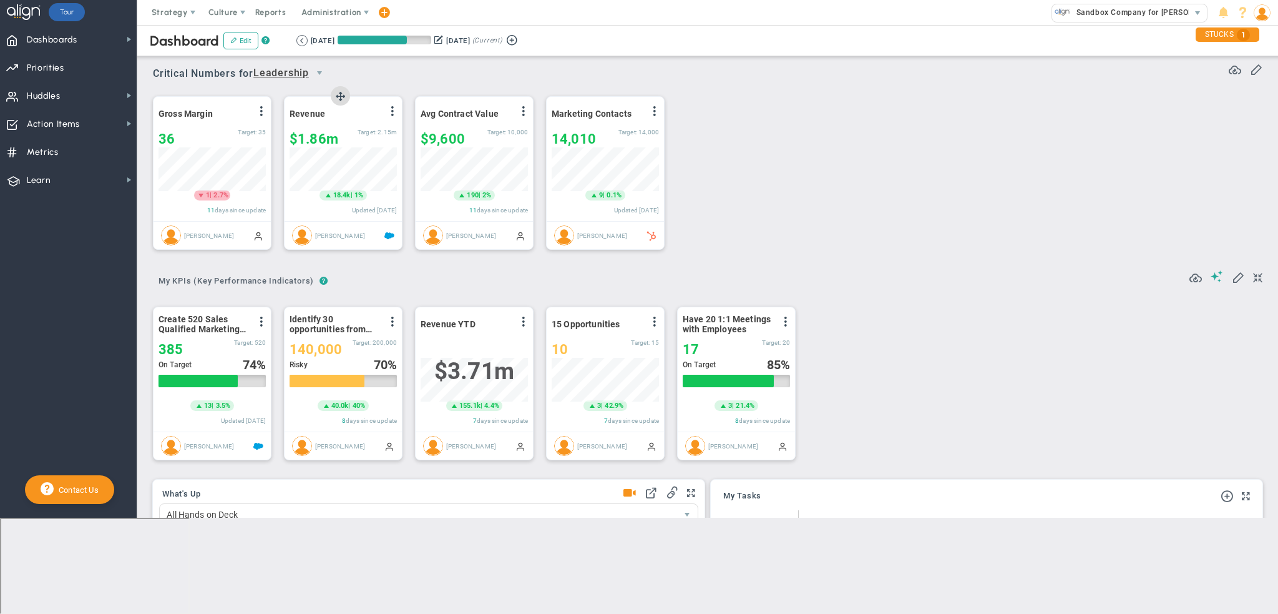
scroll to position [43, 107]
click at [1189, 8] on span "Sandbox Company for Tom Daly" at bounding box center [1147, 12] width 153 height 16
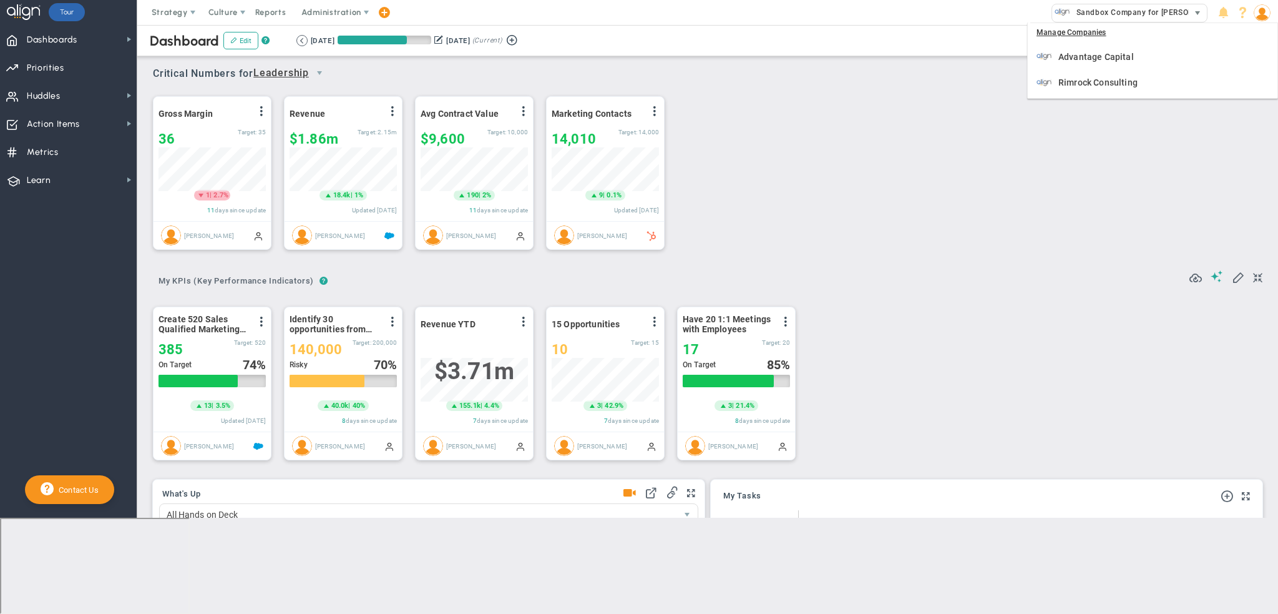
click at [1189, 8] on span "Sandbox Company for Tom Daly" at bounding box center [1147, 12] width 153 height 16
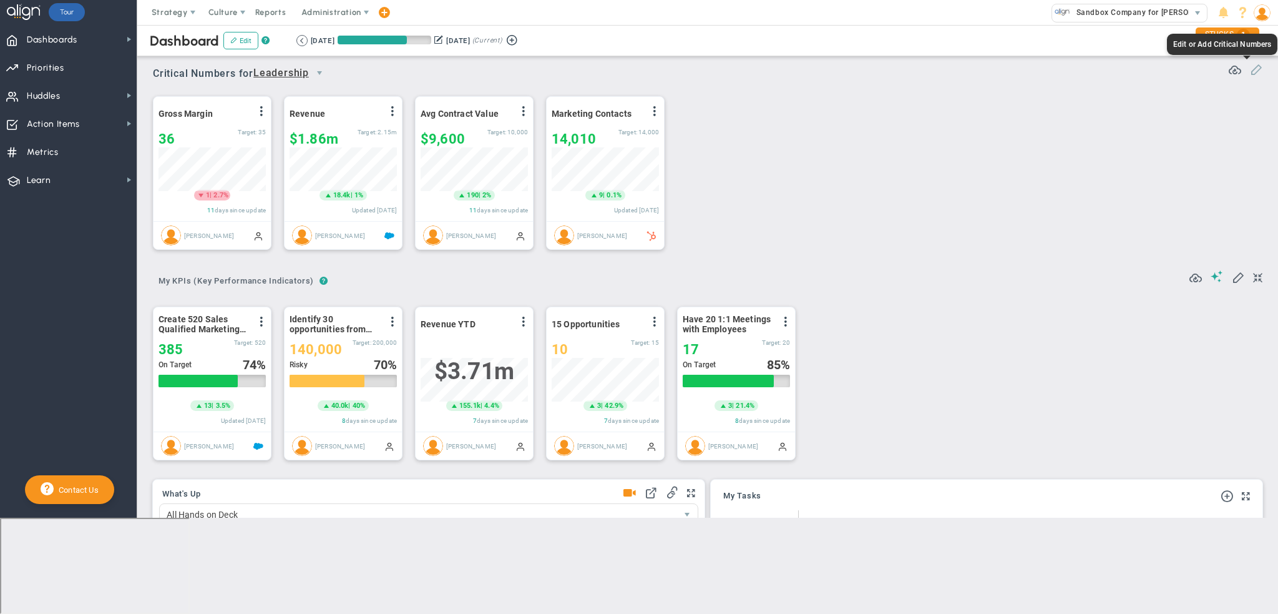
click at [1250, 66] on span at bounding box center [1256, 68] width 12 height 12
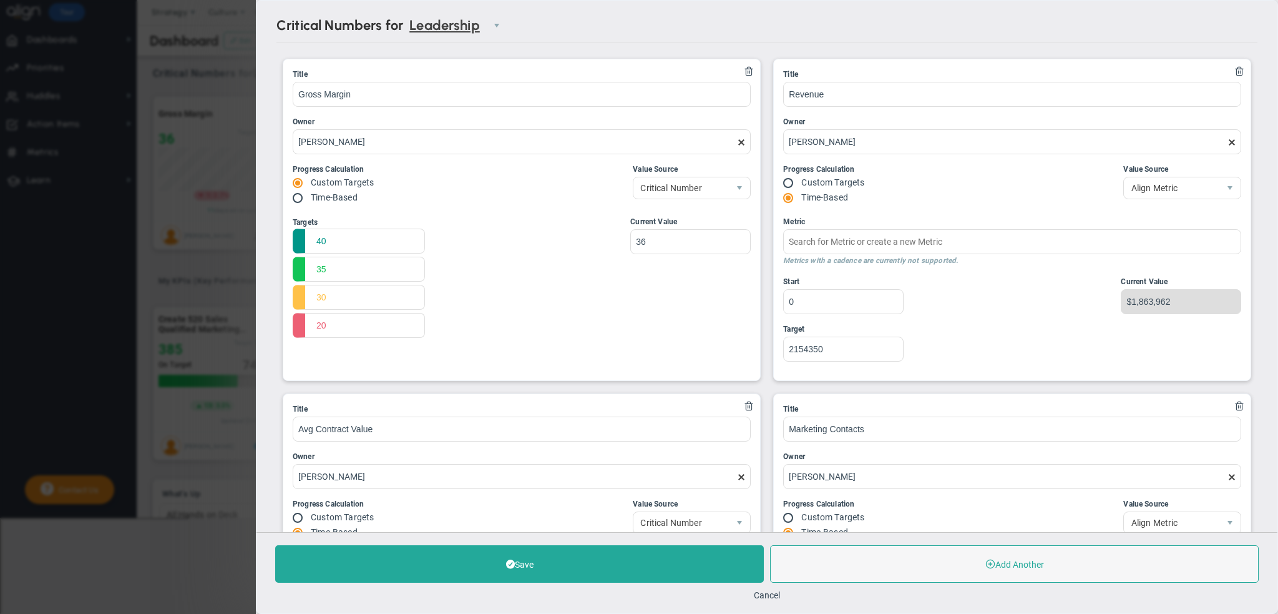
type input "Quarterly Revenue : Salesforce"
type input "Marketing Contacts : HubSpot"
click at [466, 22] on span "Leadership" at bounding box center [444, 25] width 83 height 29
click at [766, 594] on button "Cancel" at bounding box center [767, 595] width 26 height 10
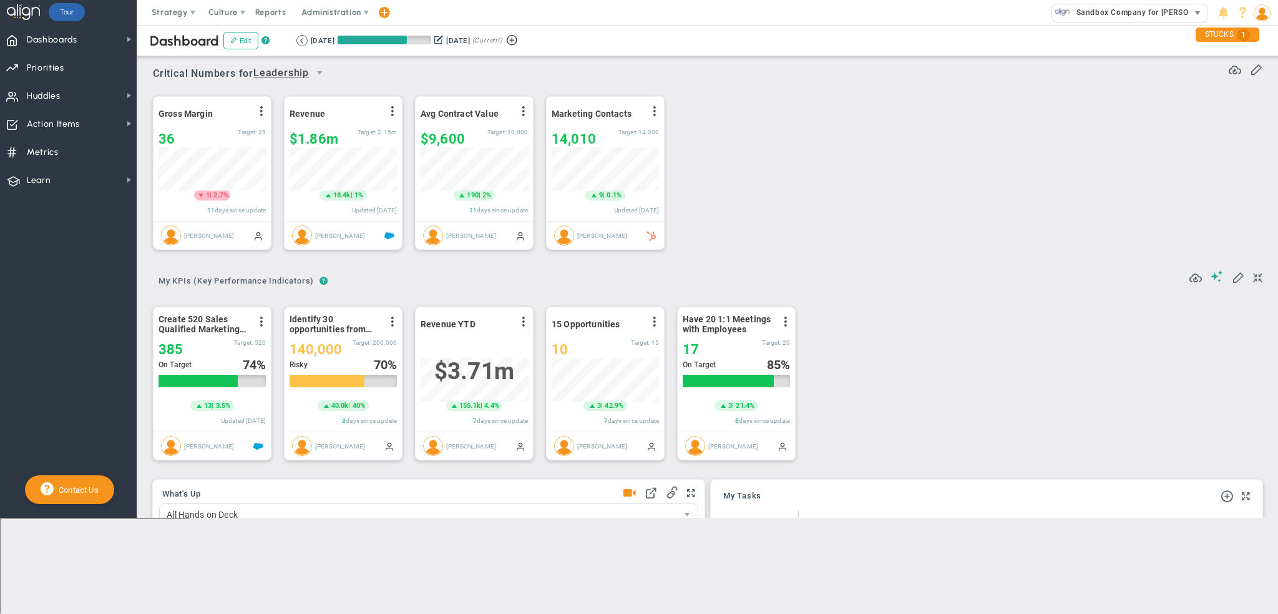
click at [1198, 9] on span "select" at bounding box center [1198, 13] width 10 height 10
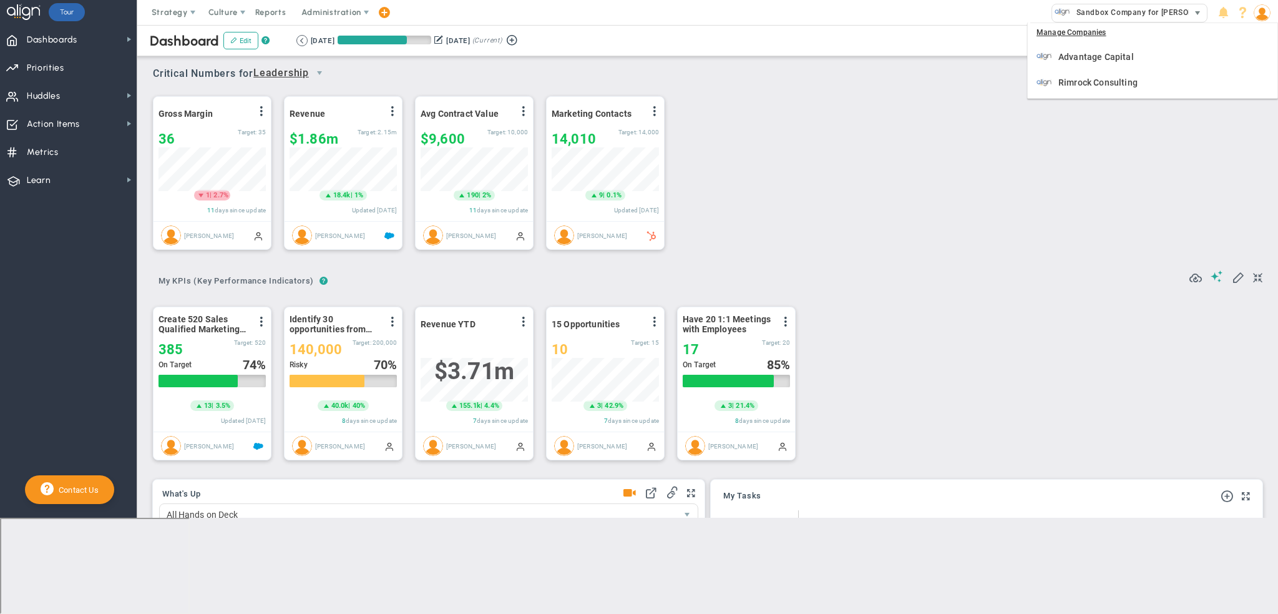
click at [1198, 9] on span "select" at bounding box center [1198, 13] width 10 height 10
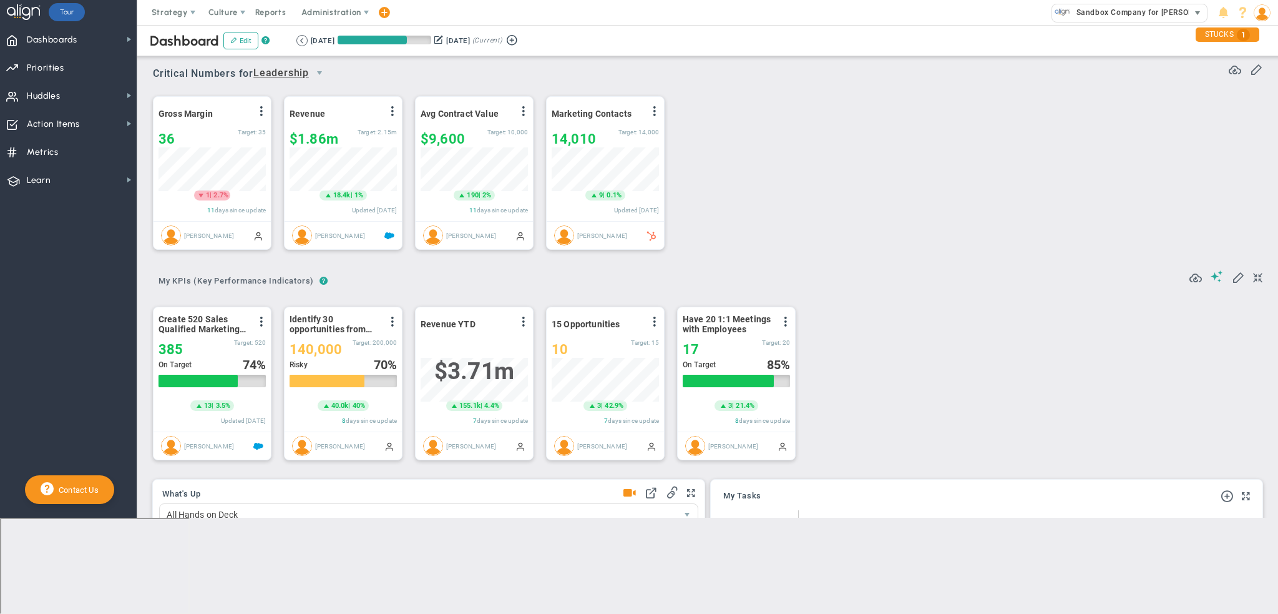
click at [1198, 9] on span "select" at bounding box center [1198, 13] width 10 height 10
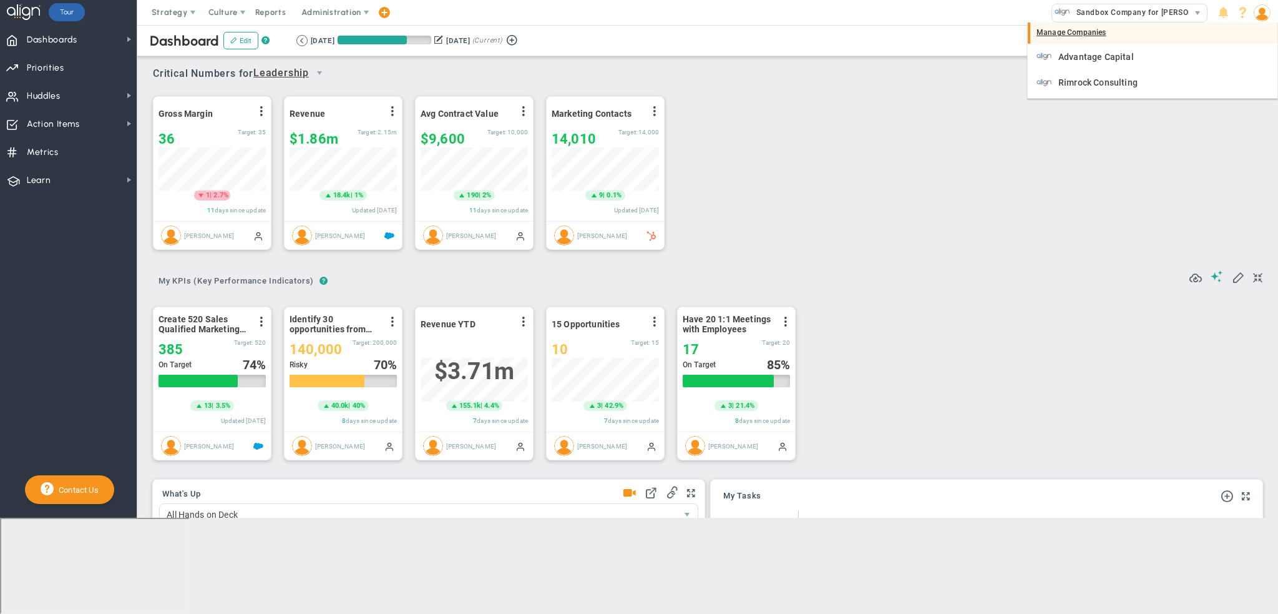
click at [1080, 29] on div "Manage Companies" at bounding box center [1153, 32] width 250 height 21
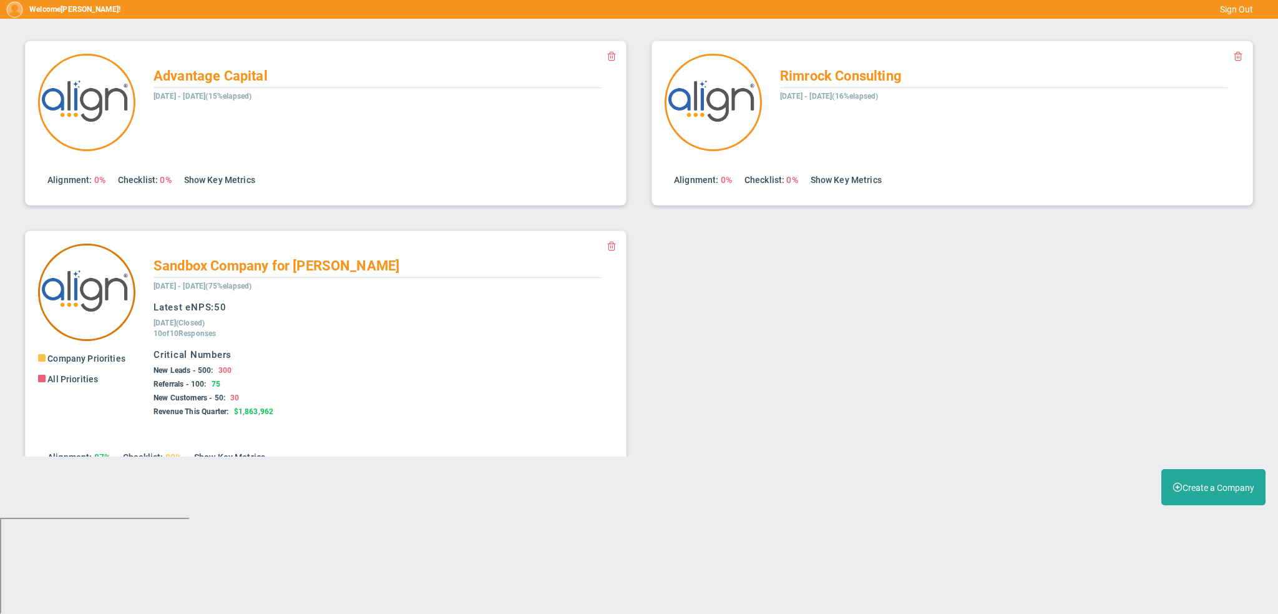
click at [95, 302] on img at bounding box center [86, 291] width 97 height 97
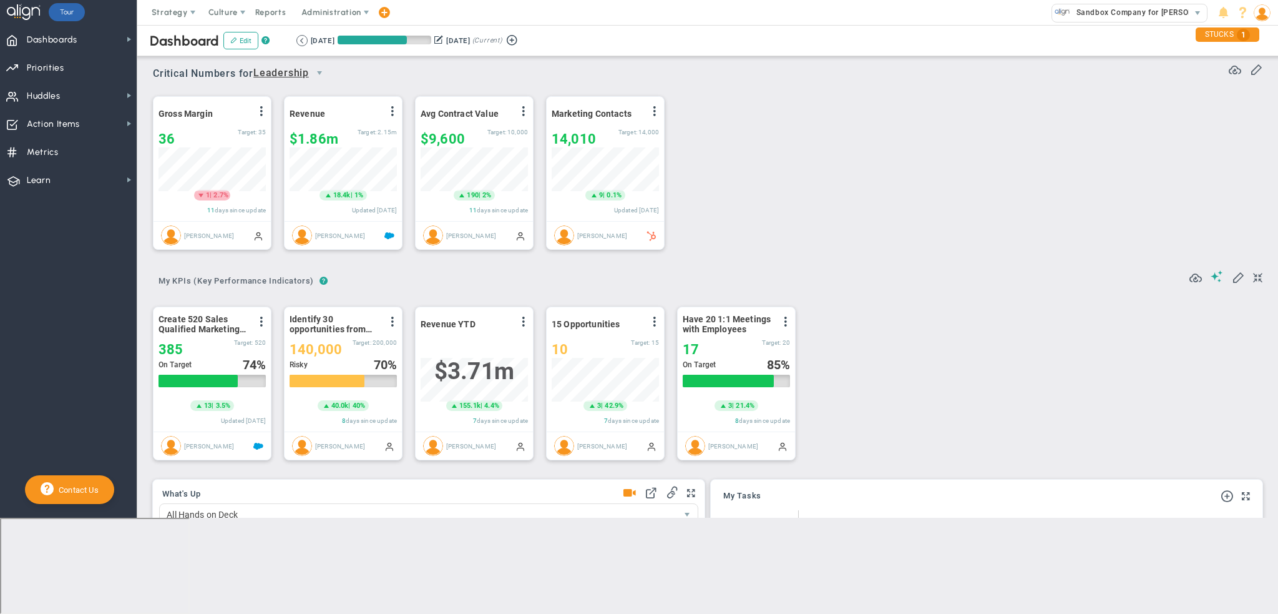
scroll to position [624204, 624140]
click at [238, 42] on button "Edit" at bounding box center [240, 40] width 35 height 17
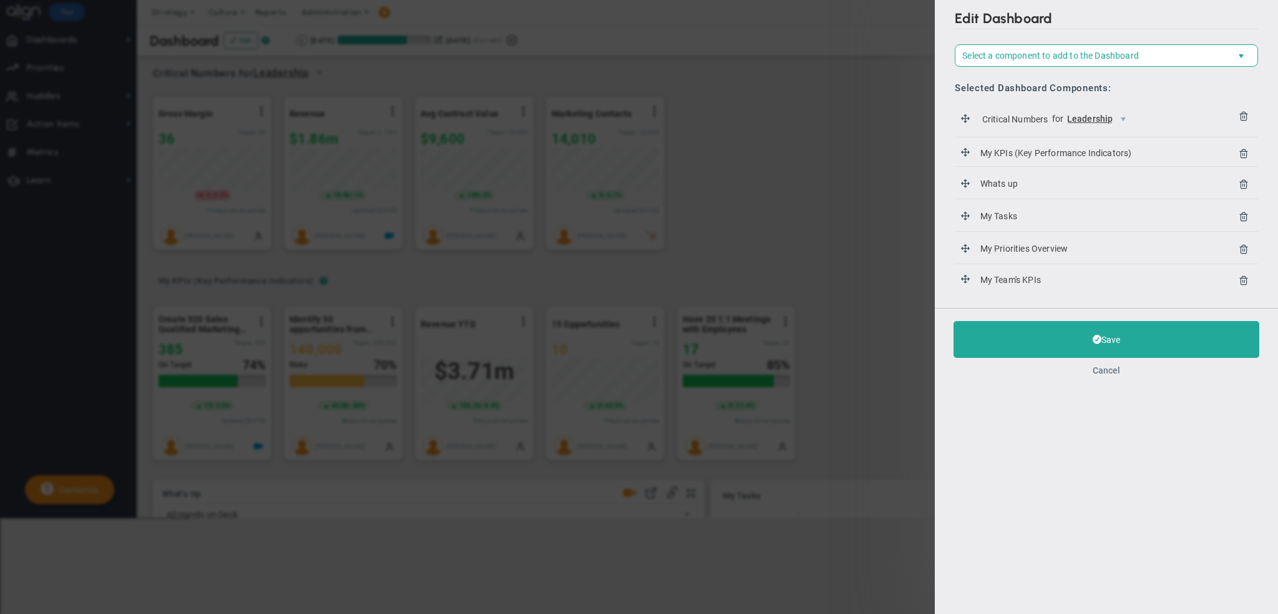
click at [1112, 367] on button "Cancel" at bounding box center [1106, 370] width 27 height 10
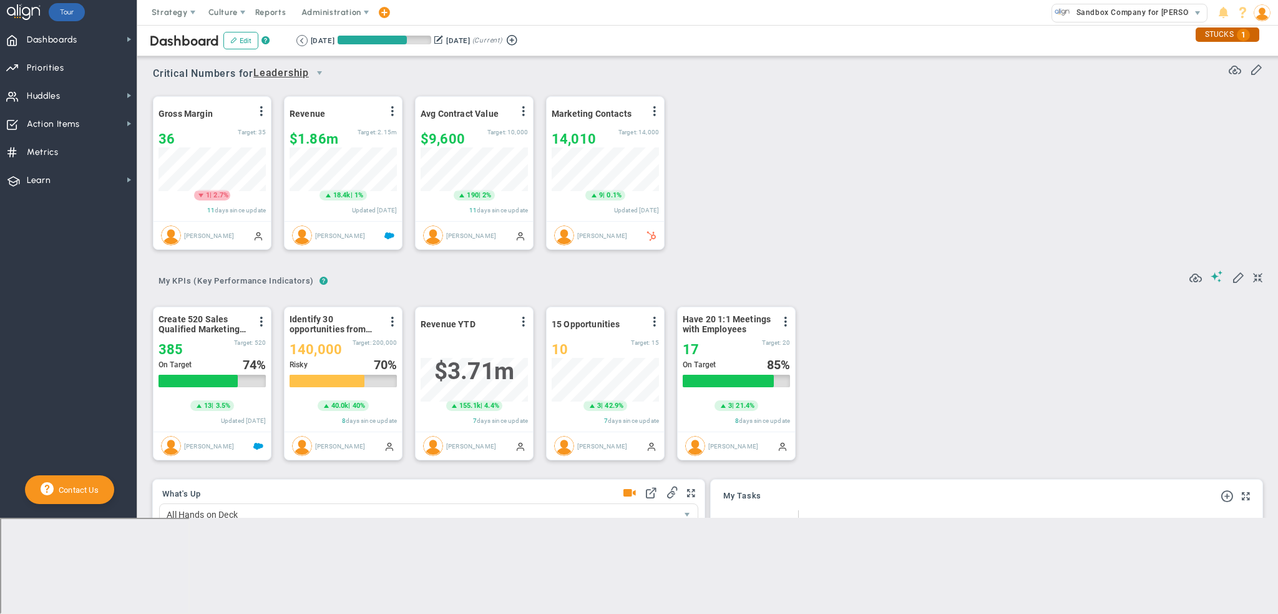
click at [1225, 29] on div "STUCKS 1" at bounding box center [1228, 34] width 64 height 14
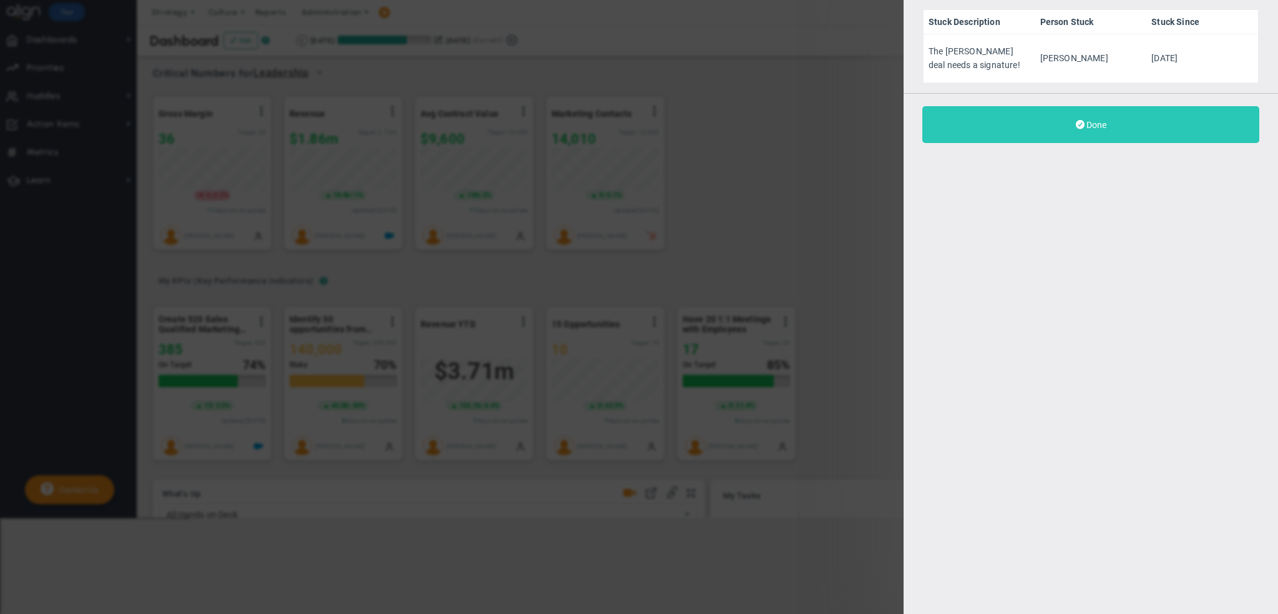
click at [1151, 132] on button "Done" at bounding box center [1091, 124] width 337 height 37
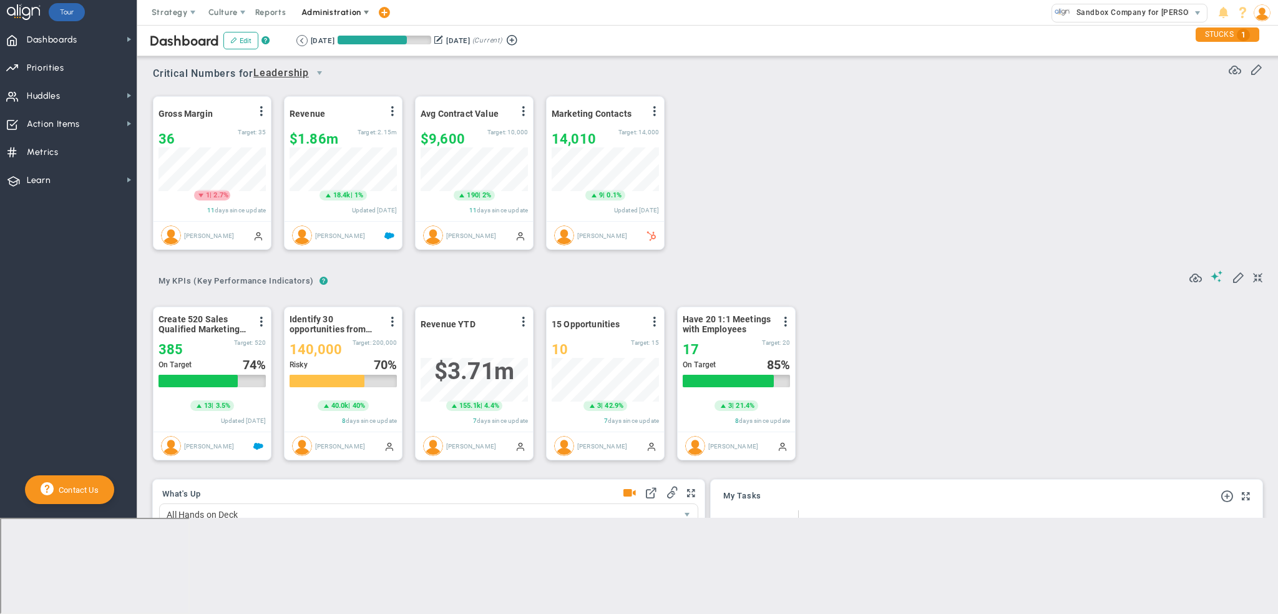
click at [345, 13] on span "Administration" at bounding box center [331, 11] width 59 height 9
drag, startPoint x: 356, startPoint y: 89, endPoint x: 362, endPoint y: 109, distance: 20.2
drag, startPoint x: 362, startPoint y: 109, endPoint x: 340, endPoint y: 111, distance: 22.0
click at [340, 111] on span "Company Profile" at bounding box center [344, 112] width 102 height 25
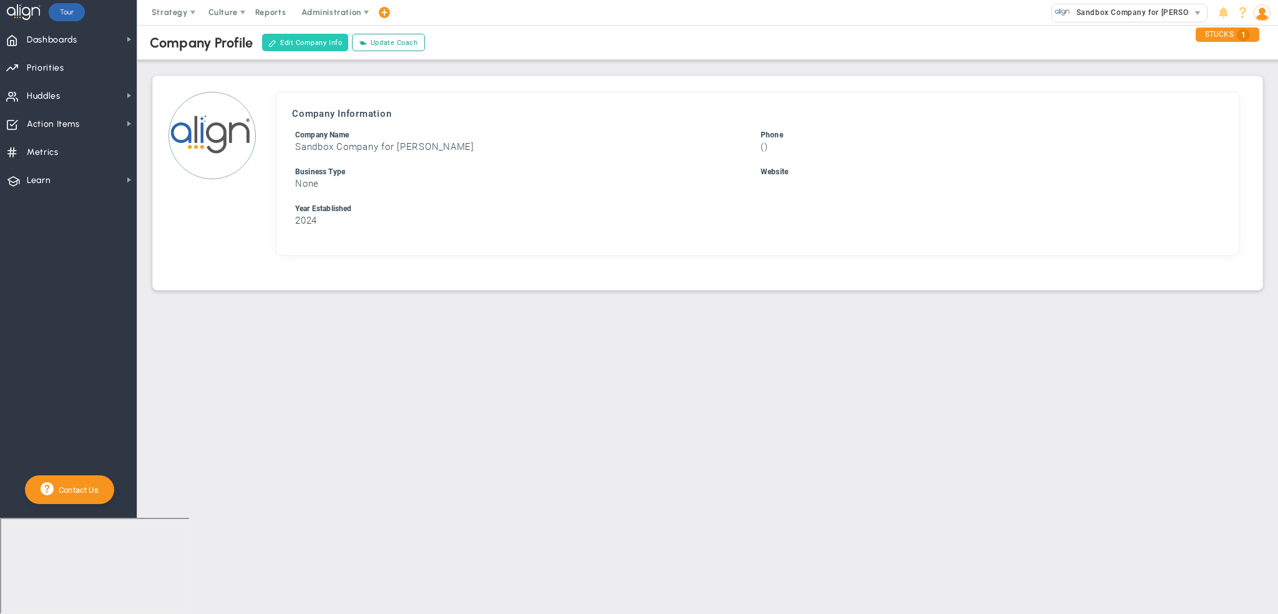
click at [280, 40] on button "Edit Company Info" at bounding box center [305, 42] width 86 height 17
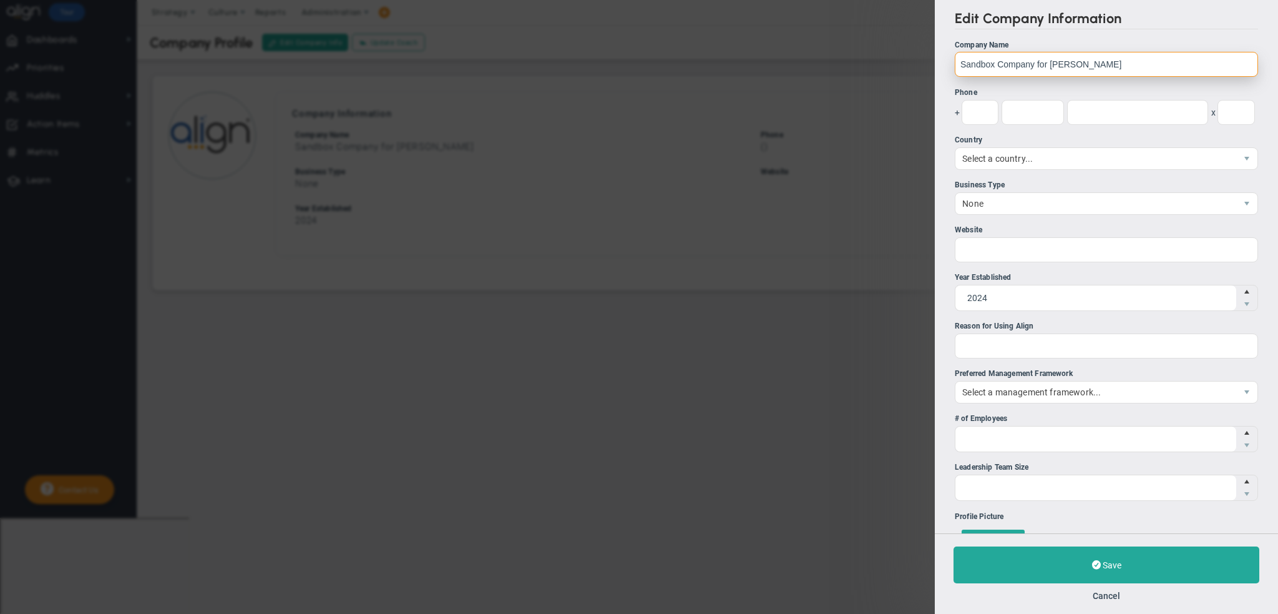
click at [1107, 64] on input "Sandbox Company for Tom Daly" at bounding box center [1106, 64] width 303 height 25
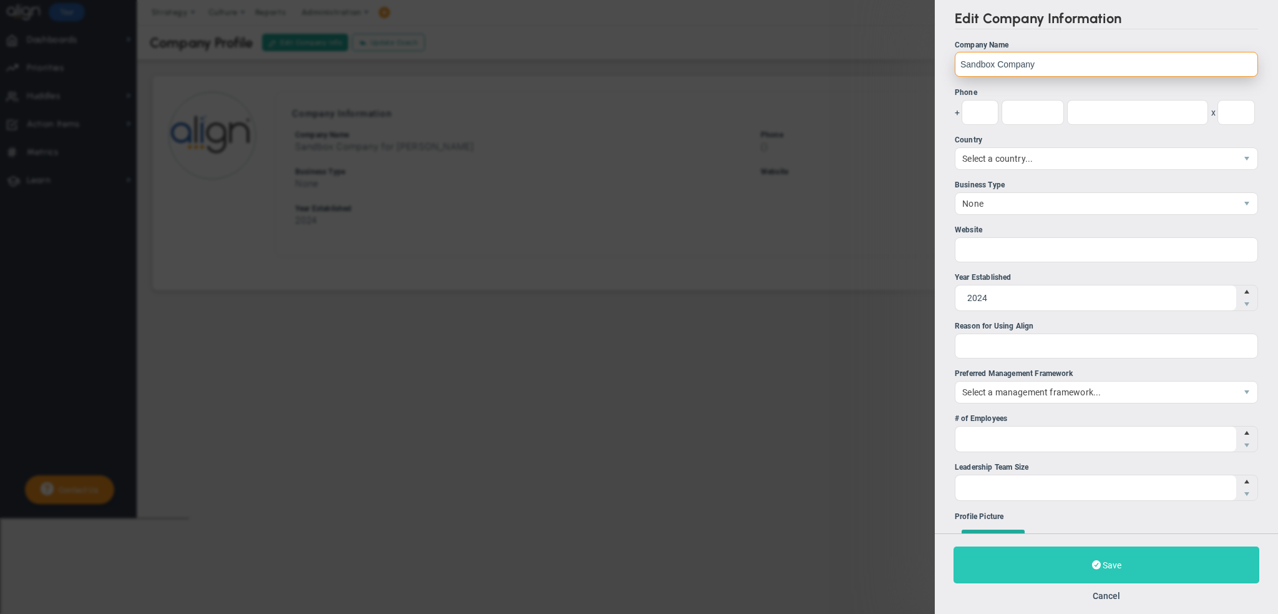
type input "Sandbox Company"
click at [1111, 568] on span "Save" at bounding box center [1112, 565] width 19 height 10
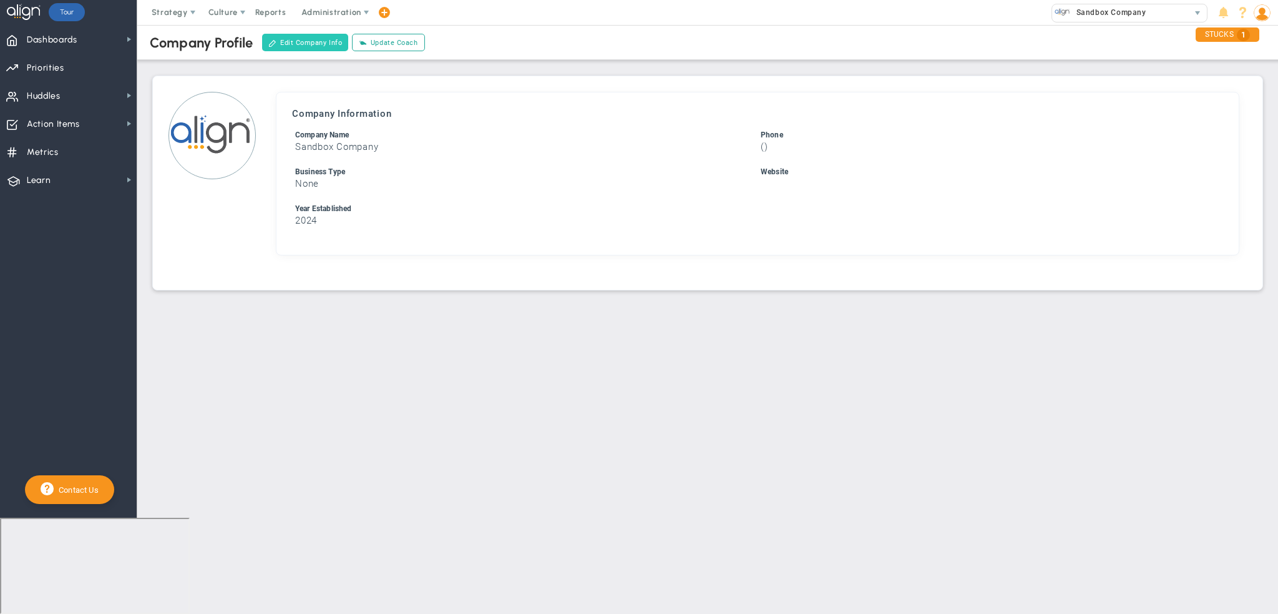
click at [297, 40] on button "Edit Company Info" at bounding box center [305, 42] width 86 height 17
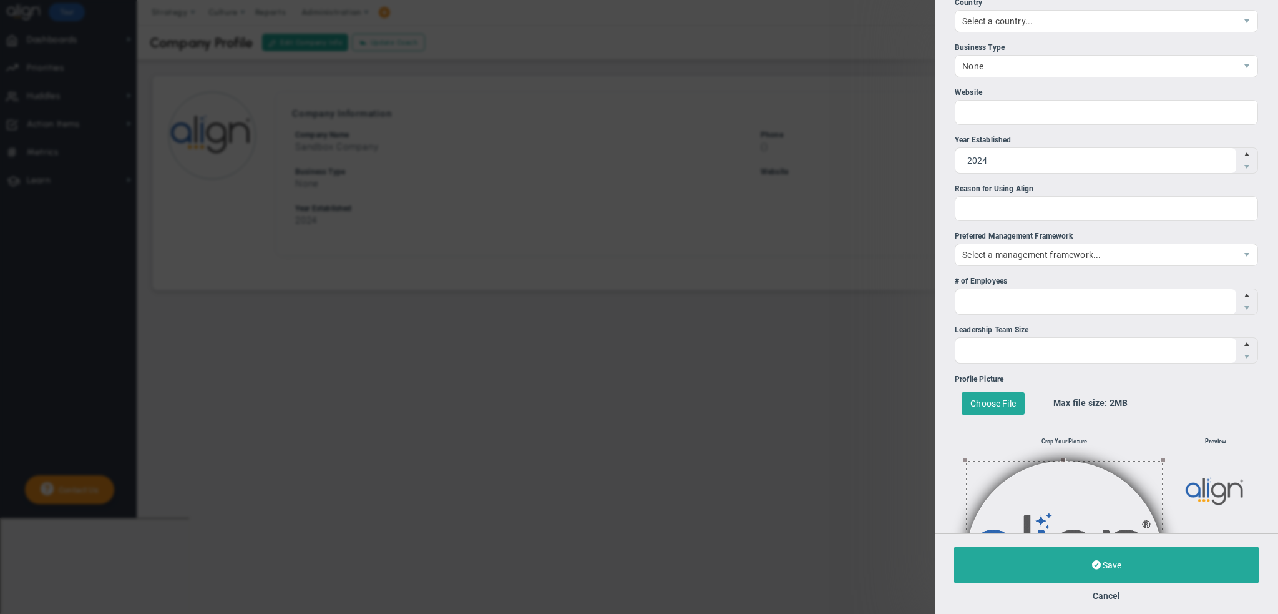
scroll to position [280, 0]
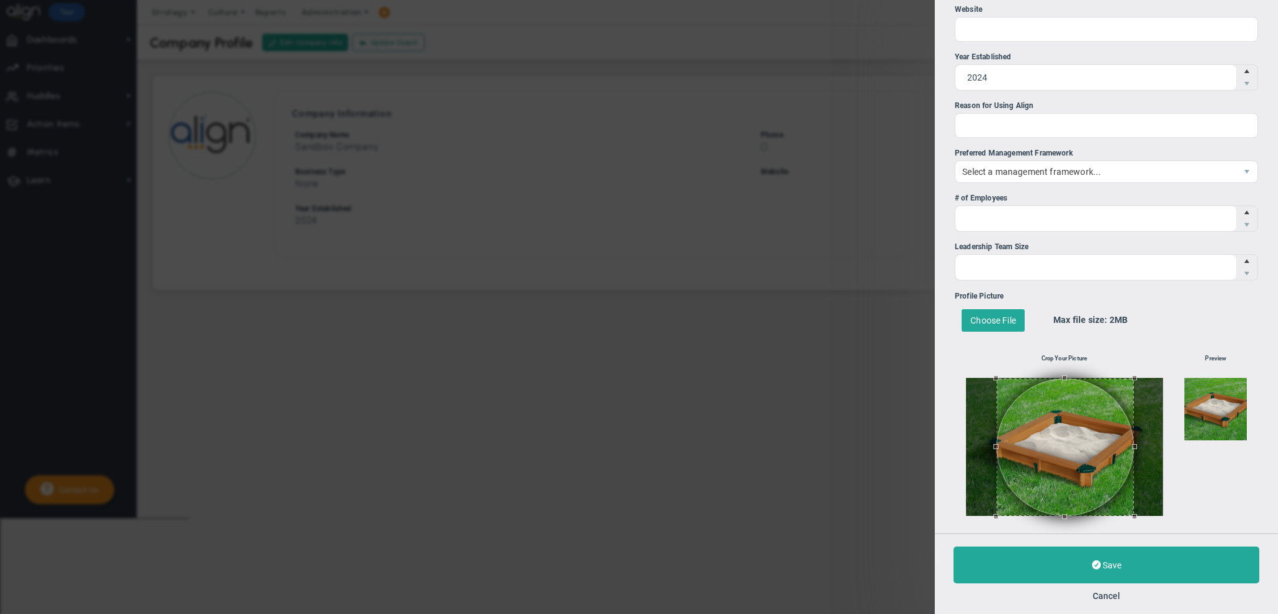
drag, startPoint x: 1051, startPoint y: 451, endPoint x: 1082, endPoint y: 464, distance: 33.0
click at [1082, 464] on button at bounding box center [1065, 446] width 137 height 137
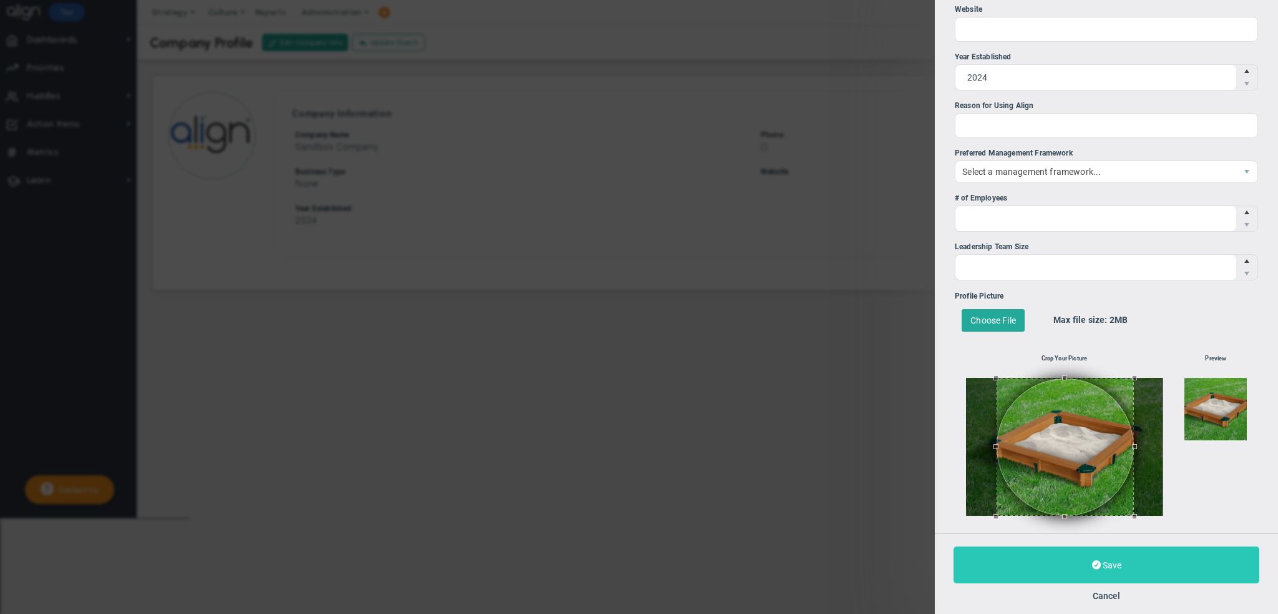
click at [1096, 564] on span at bounding box center [1096, 565] width 9 height 12
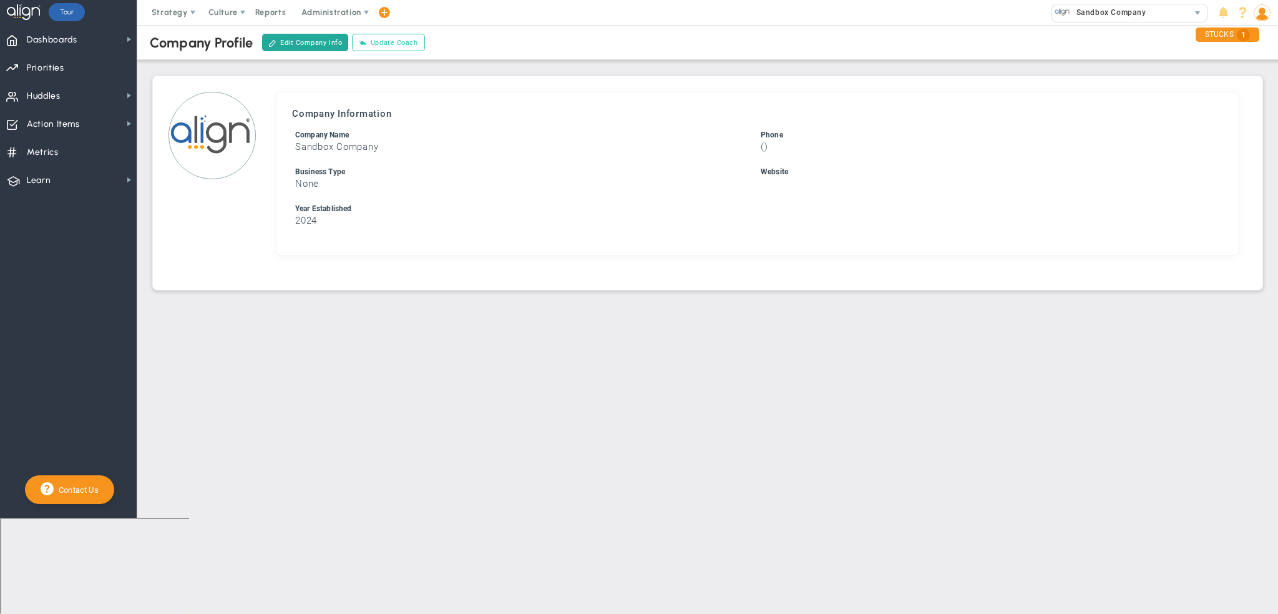
click at [377, 42] on button "Update Coach" at bounding box center [388, 42] width 72 height 17
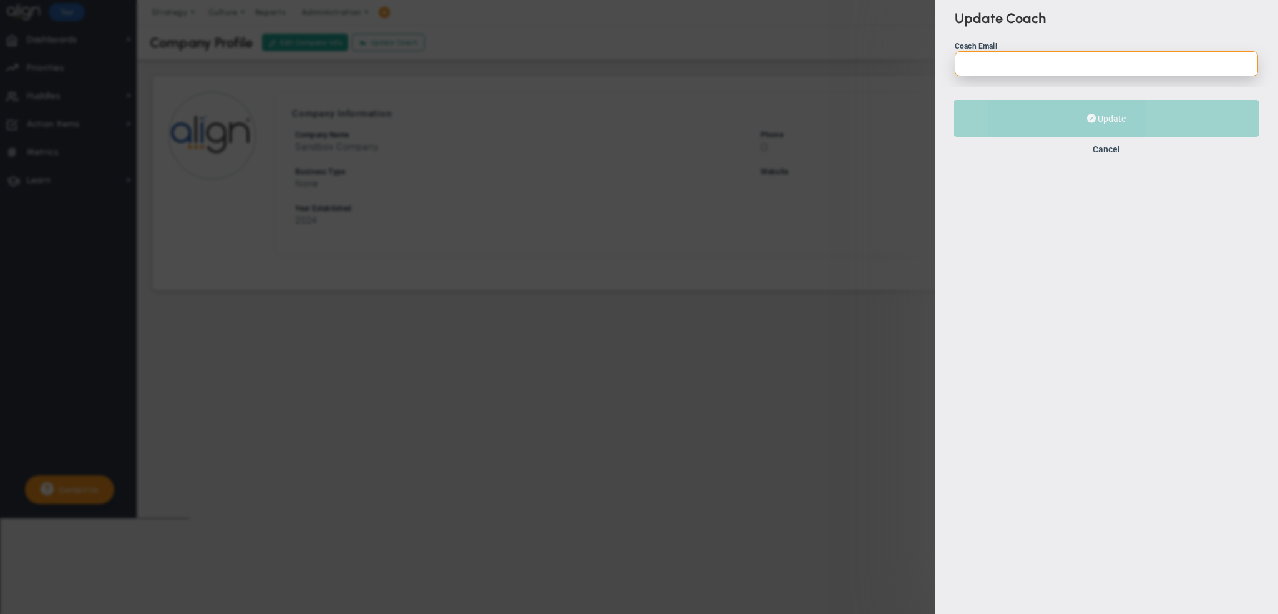
click at [1021, 67] on input "Coach Email" at bounding box center [1106, 63] width 303 height 25
click at [1101, 150] on button "Cancel" at bounding box center [1106, 149] width 27 height 10
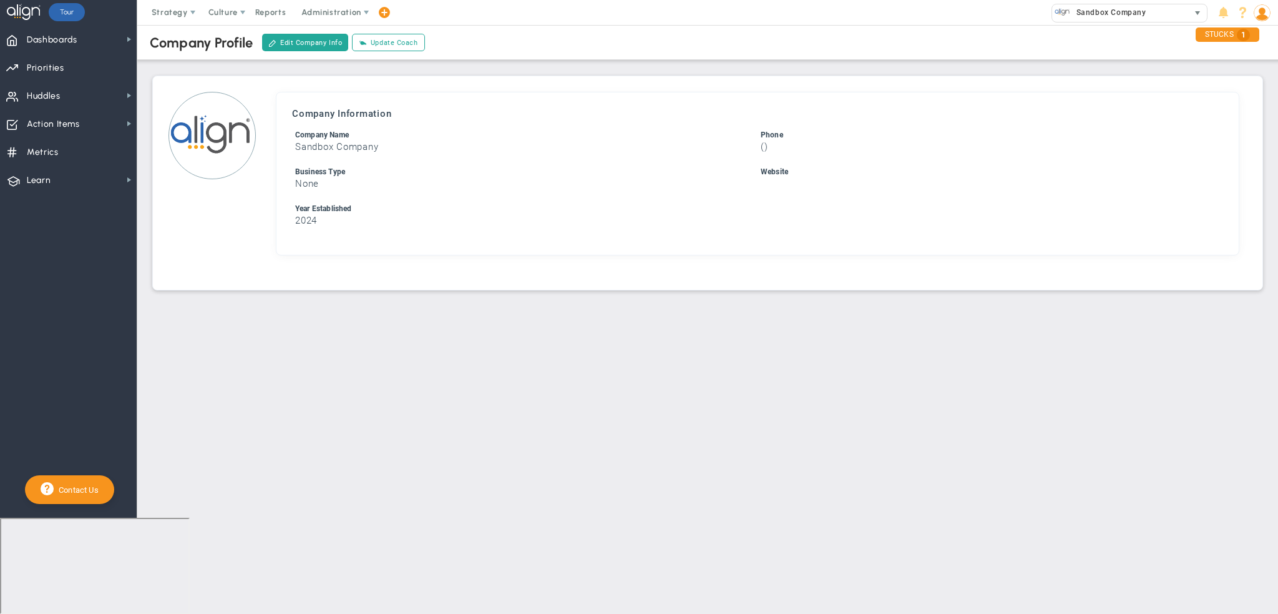
click at [1125, 12] on span "Sandbox Company" at bounding box center [1109, 12] width 76 height 16
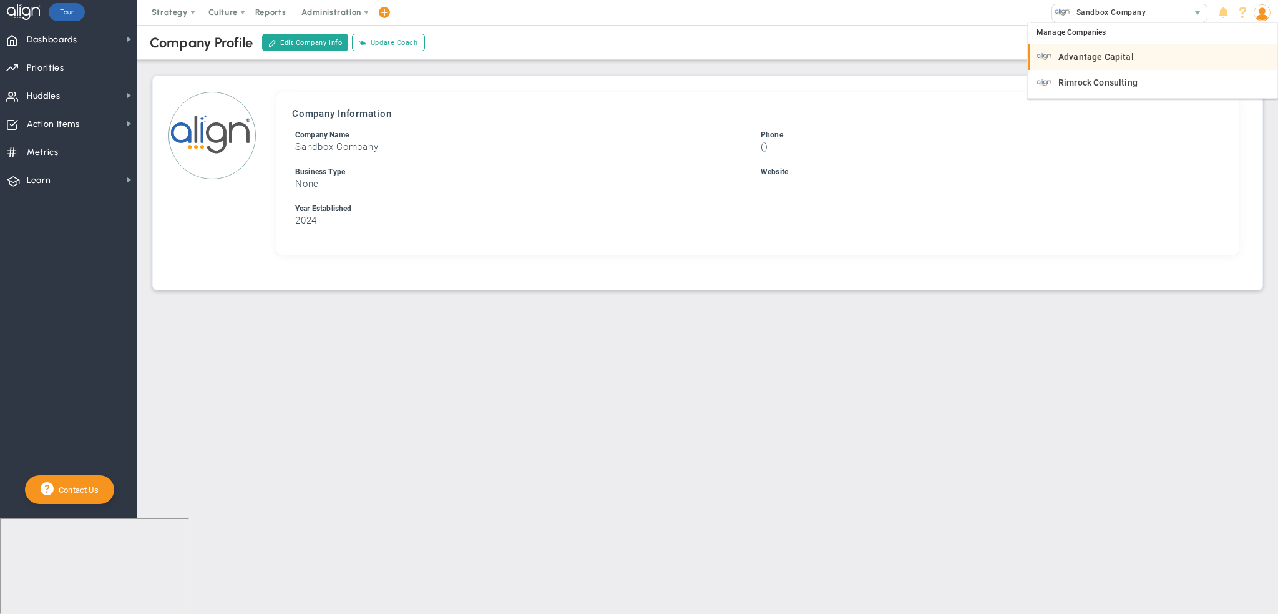
click at [1106, 47] on li "Advantage Capital" at bounding box center [1153, 57] width 250 height 26
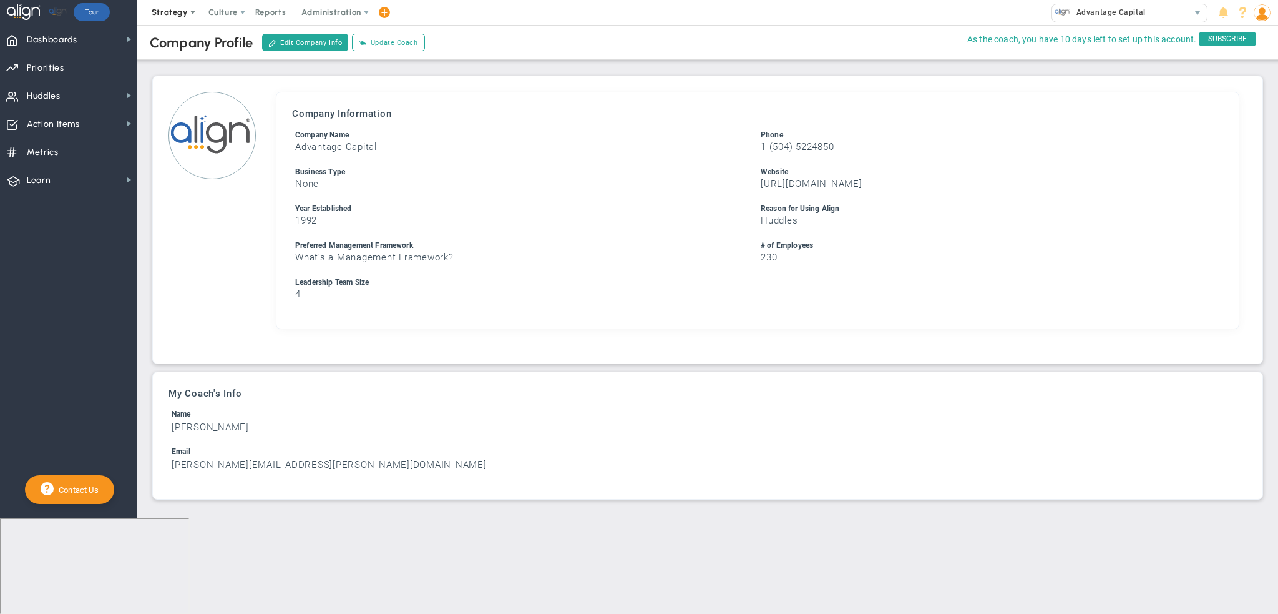
click at [170, 16] on span "Strategy" at bounding box center [170, 11] width 36 height 9
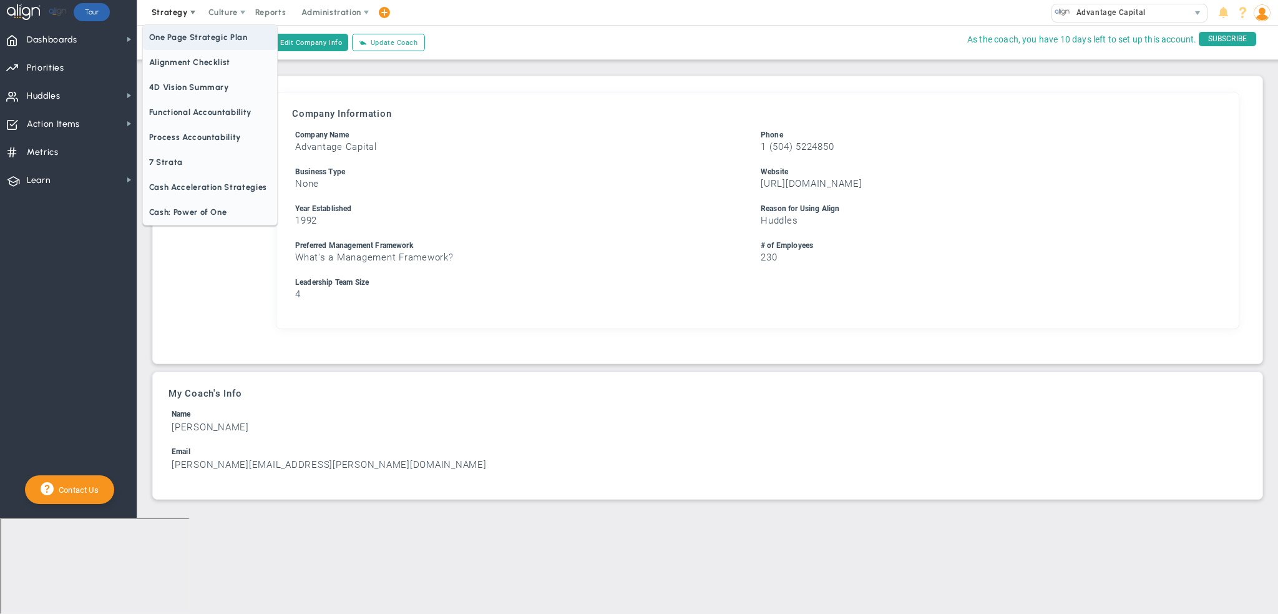
click at [180, 41] on span "One Page Strategic Plan" at bounding box center [210, 37] width 134 height 25
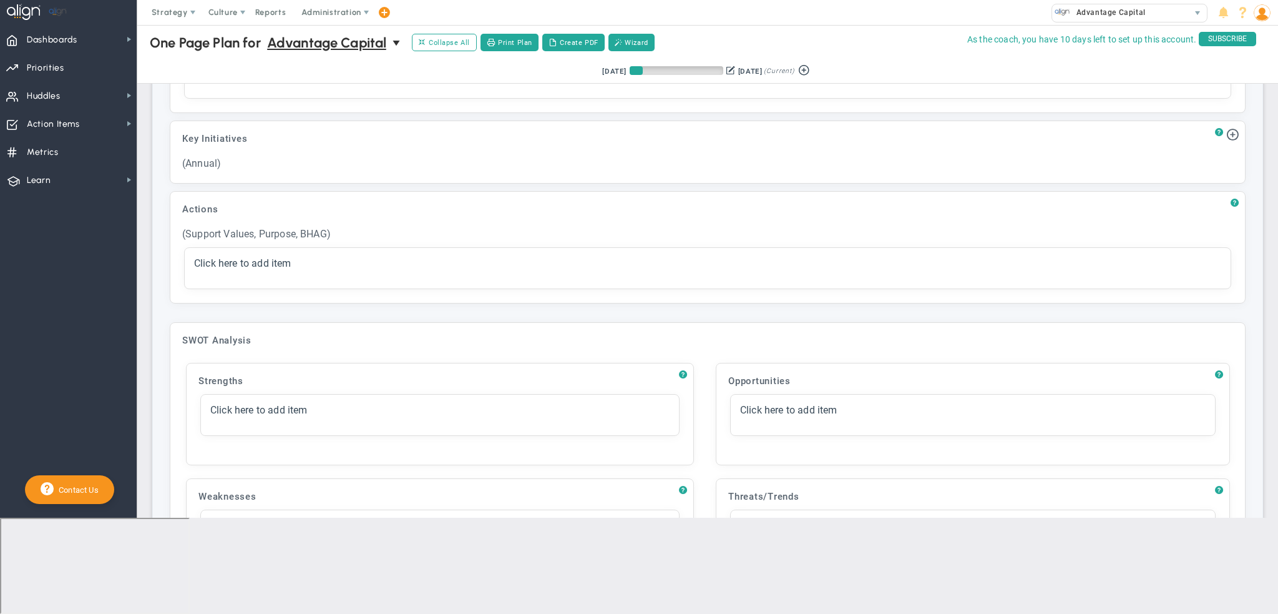
scroll to position [1186, 0]
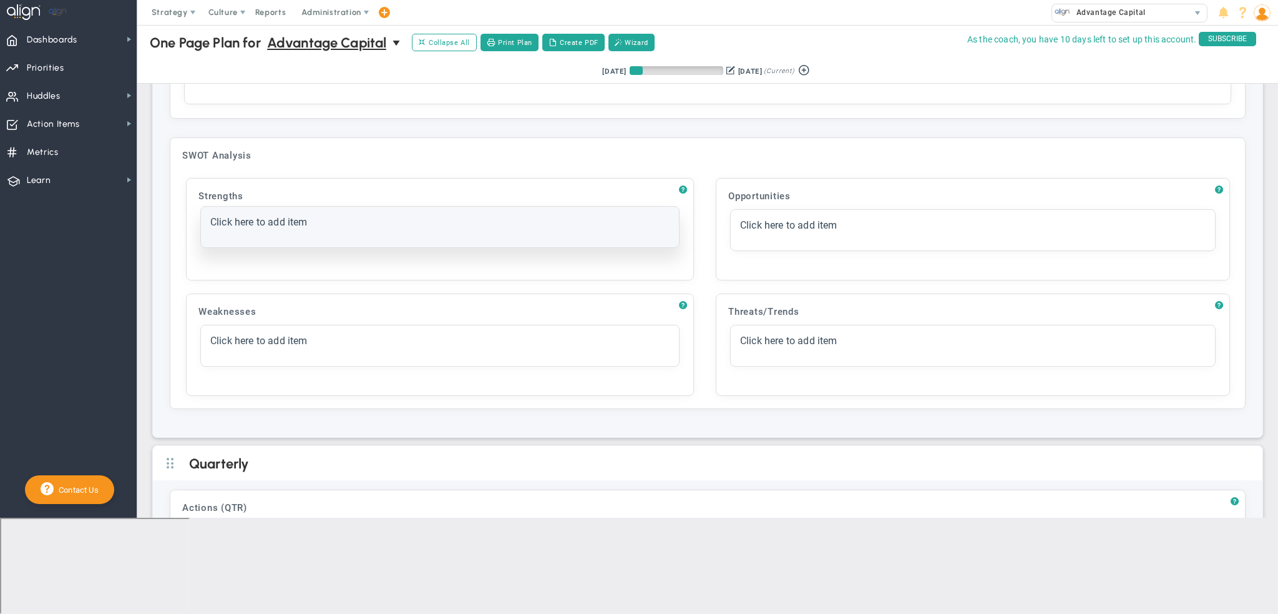
click at [507, 228] on div "Click here to add item" at bounding box center [440, 227] width 478 height 41
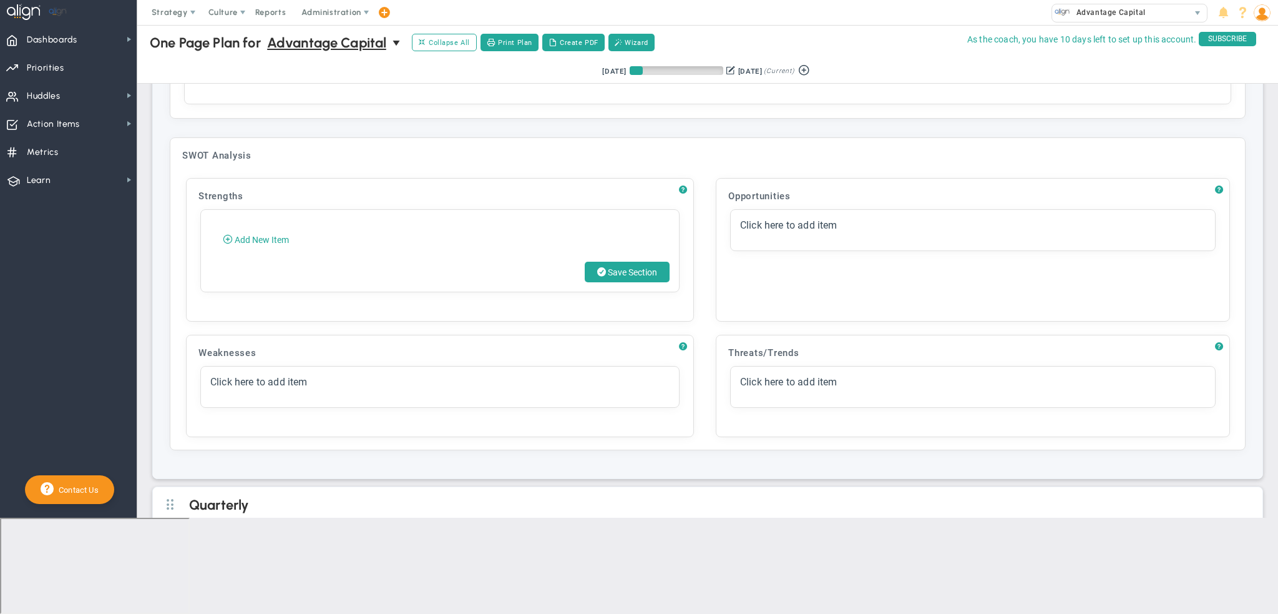
click at [532, 326] on td "Weaknesses Click to add header Weaknesses Weaknesses No header added Weaknesses…" at bounding box center [443, 383] width 530 height 115
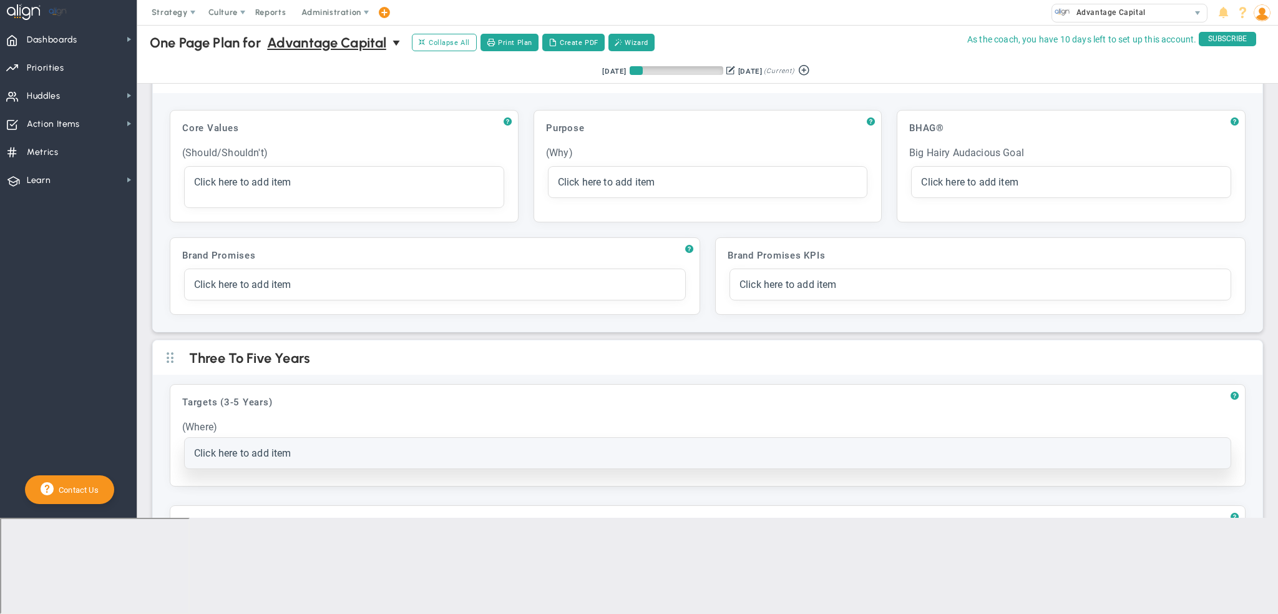
scroll to position [0, 0]
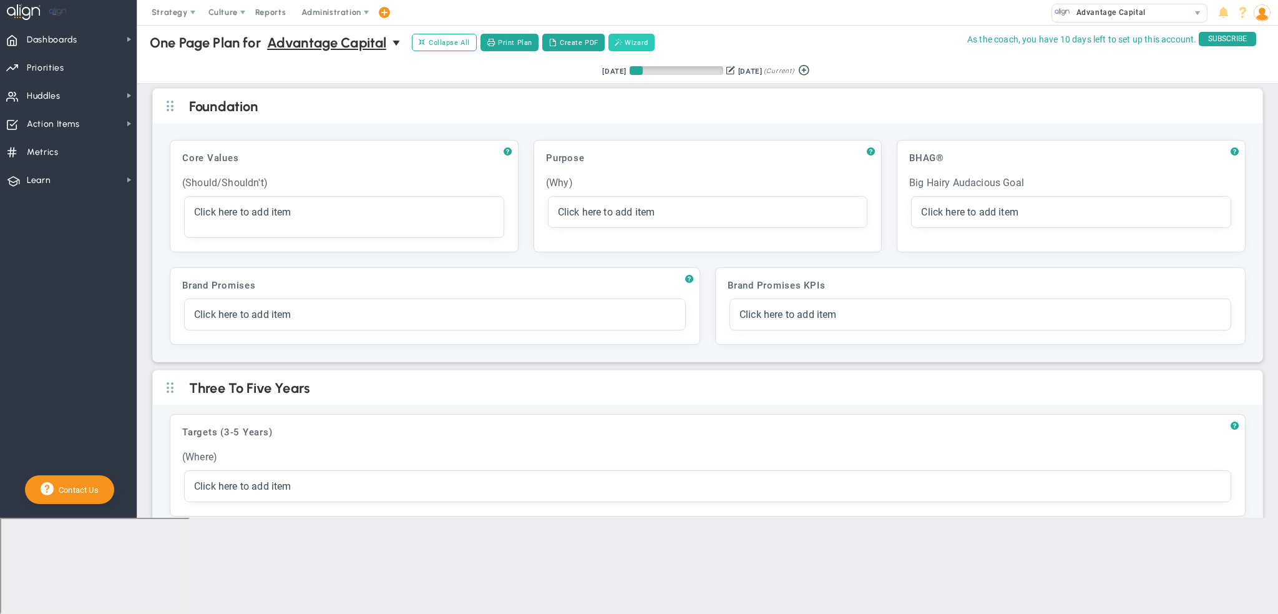
click at [624, 41] on button "Wizard" at bounding box center [632, 42] width 46 height 17
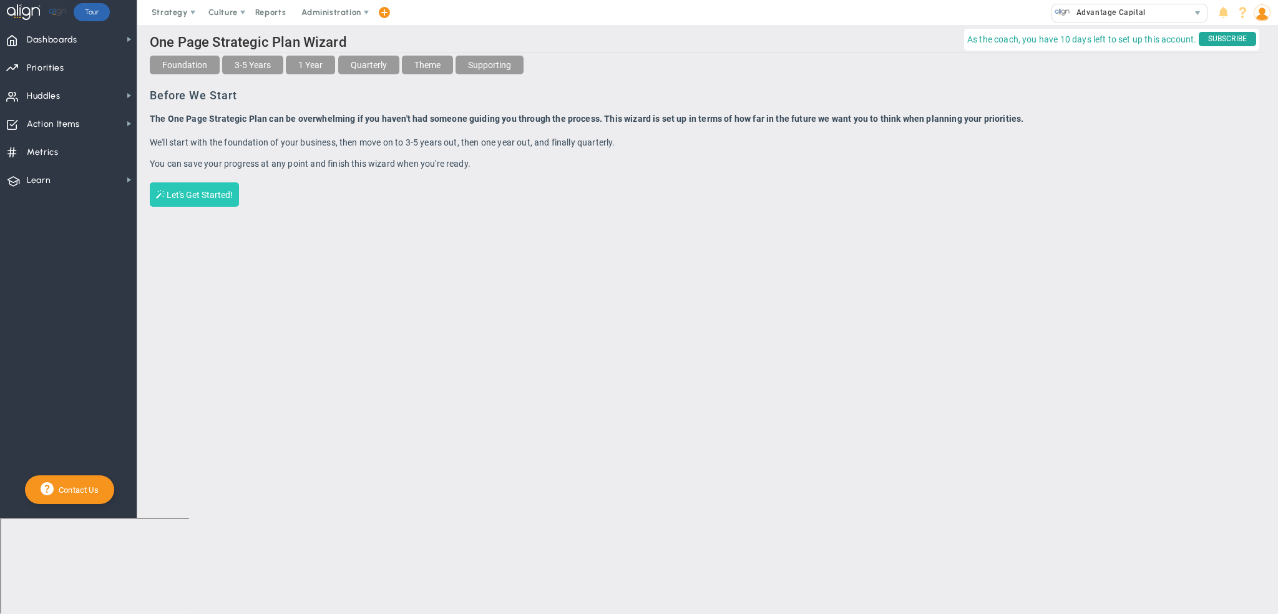
click at [204, 196] on span "Let's Get Started!" at bounding box center [200, 195] width 66 height 10
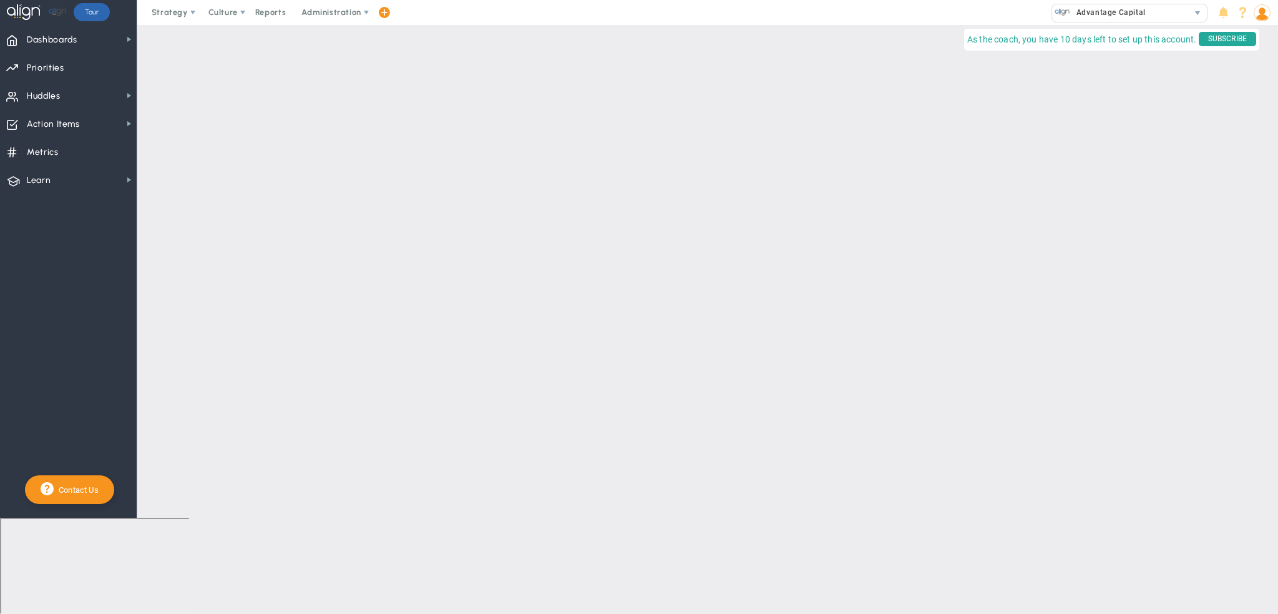
type input "Core Values"
type input "(Should/Shouldn't)"
type input "Purpose"
type input "(Why)"
type input "BHAG®"
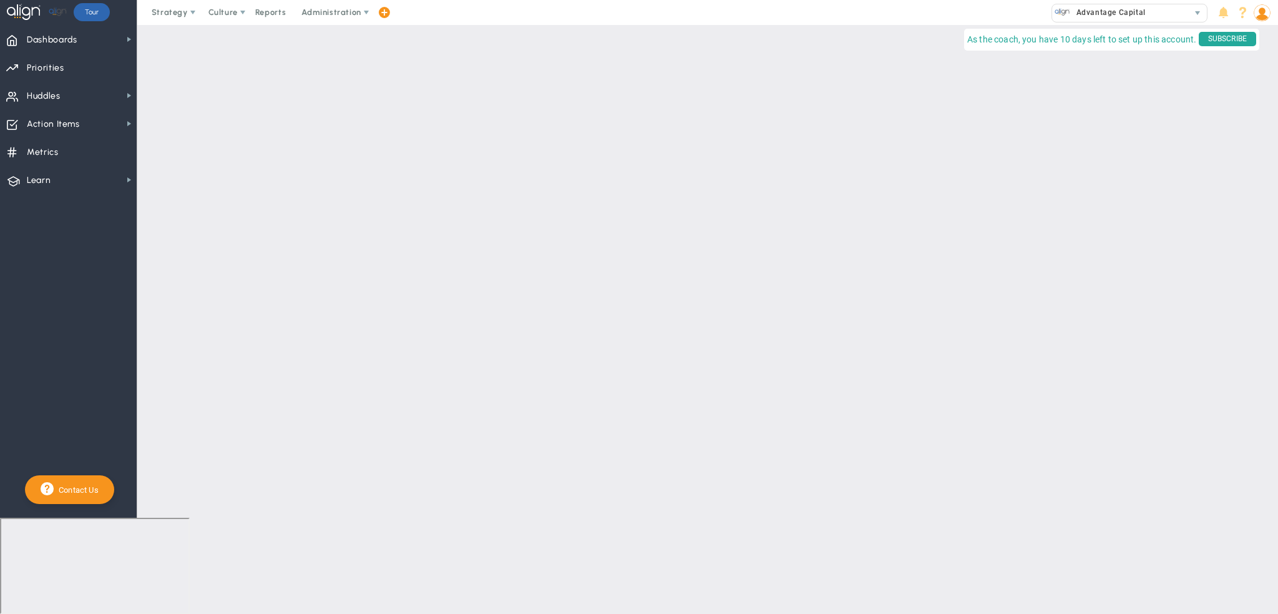
type input "Big Hairy Audacious Goal"
type input "Brand Promises"
type input "Brand Promises KPIs"
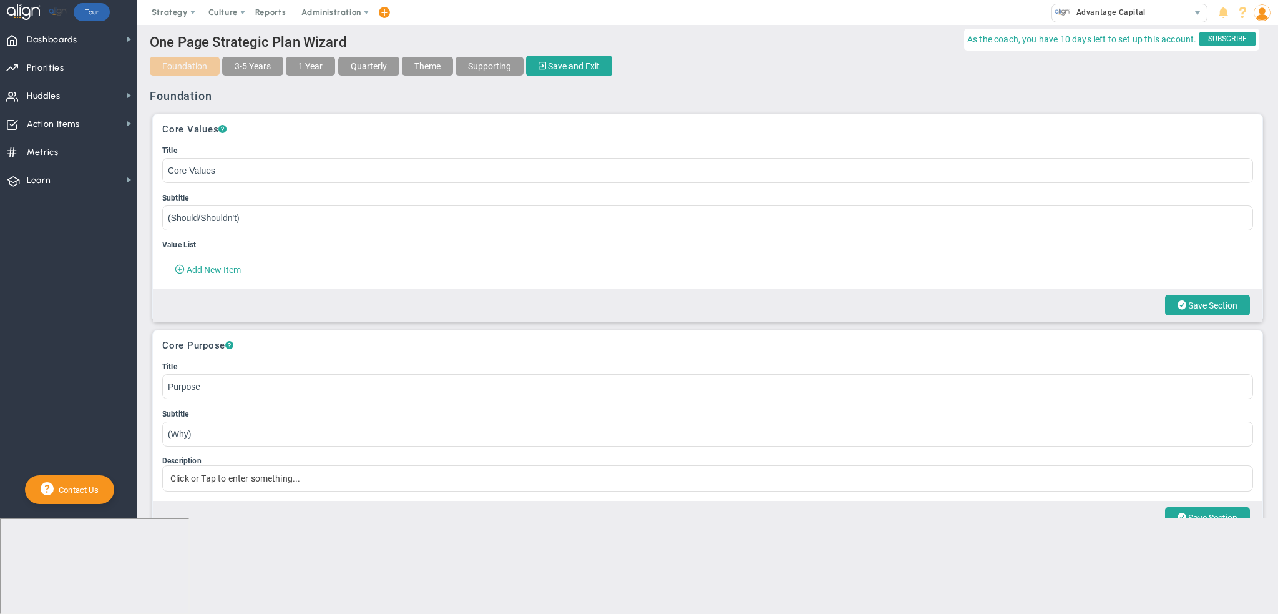
click at [262, 67] on button "3-5 Years" at bounding box center [252, 66] width 61 height 19
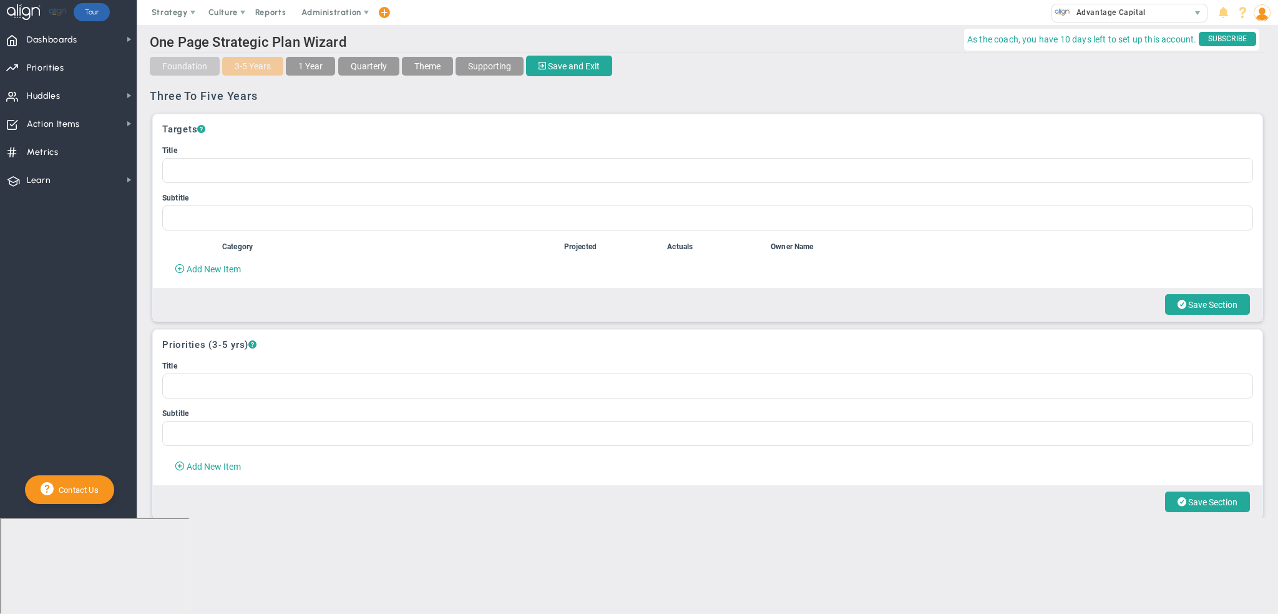
type input "Targets (3-5 Years)"
type input "(Where)"
type input "Key Thrusts / Capabilities"
type input "(3-5 Years)"
type input "Profit/X"
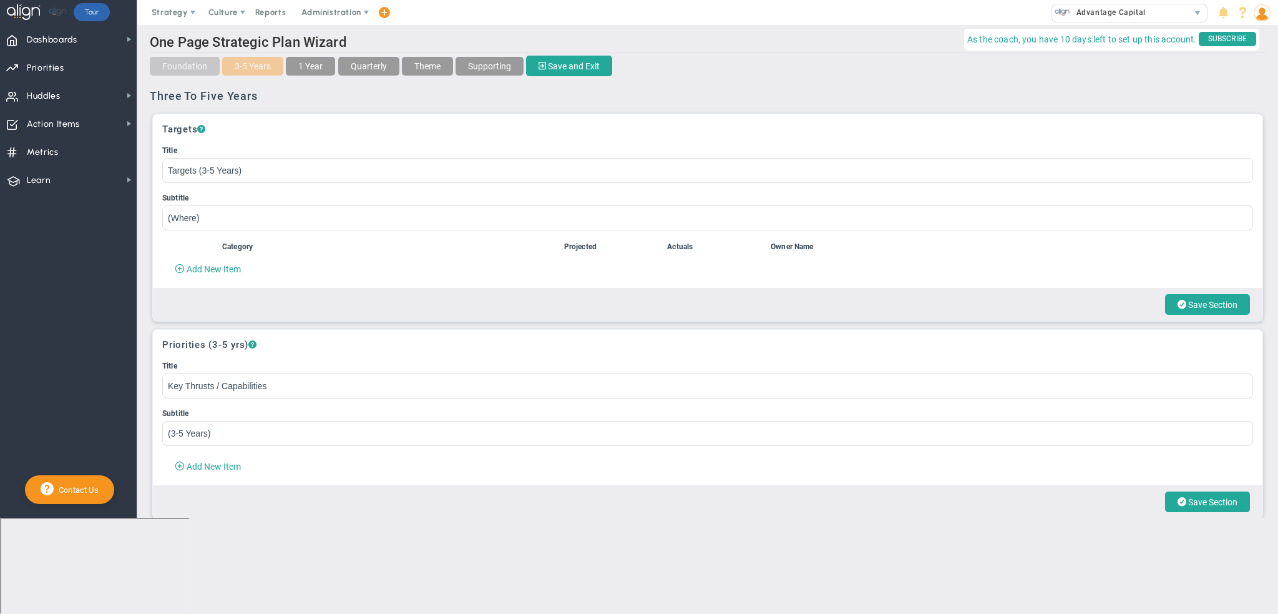
click at [317, 71] on button "1 Year" at bounding box center [310, 66] width 49 height 19
type input "Goals (1 Year)"
type input "(What)"
type input "Key Initiatives"
type input "(Annual)"
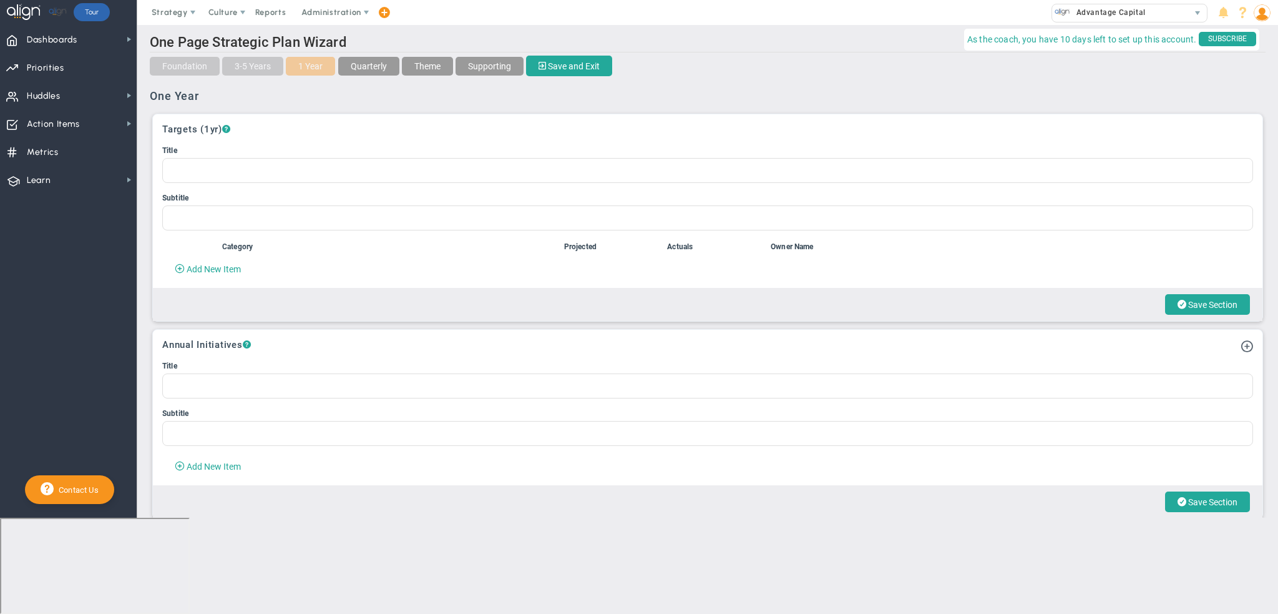
type input "Actions"
type input "(Support Values, Purpose, BHAG)"
type input "SWOT Analysis"
type input "Strengths"
type input "Opportunities"
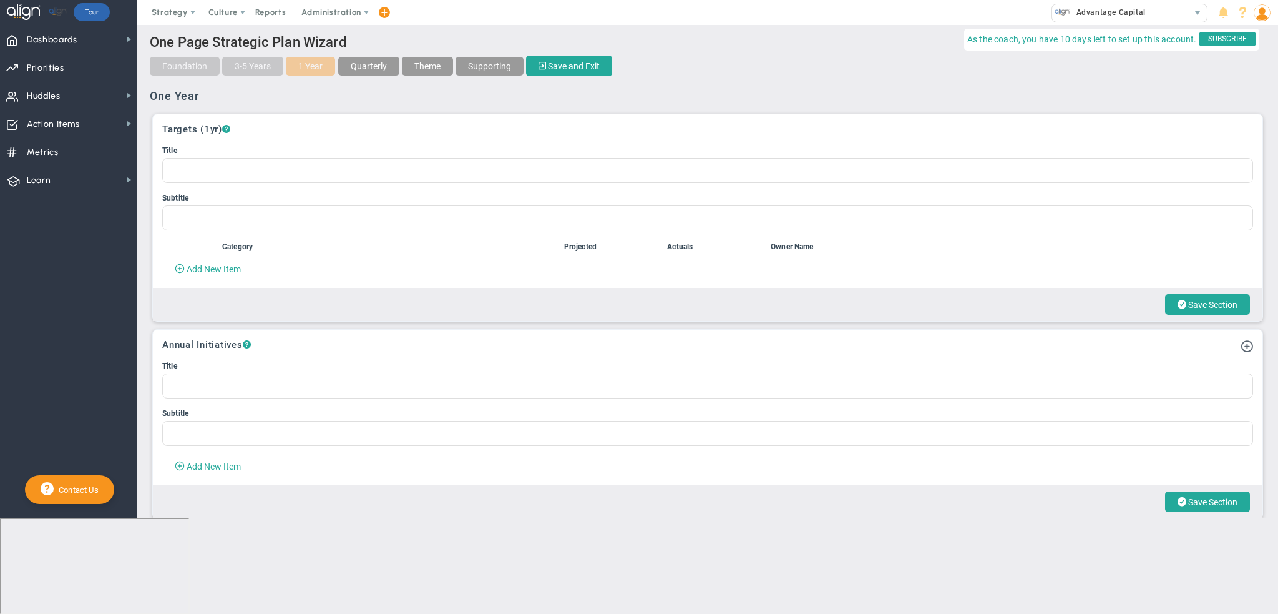
type input "Weaknesses"
type input "Threats/Trends"
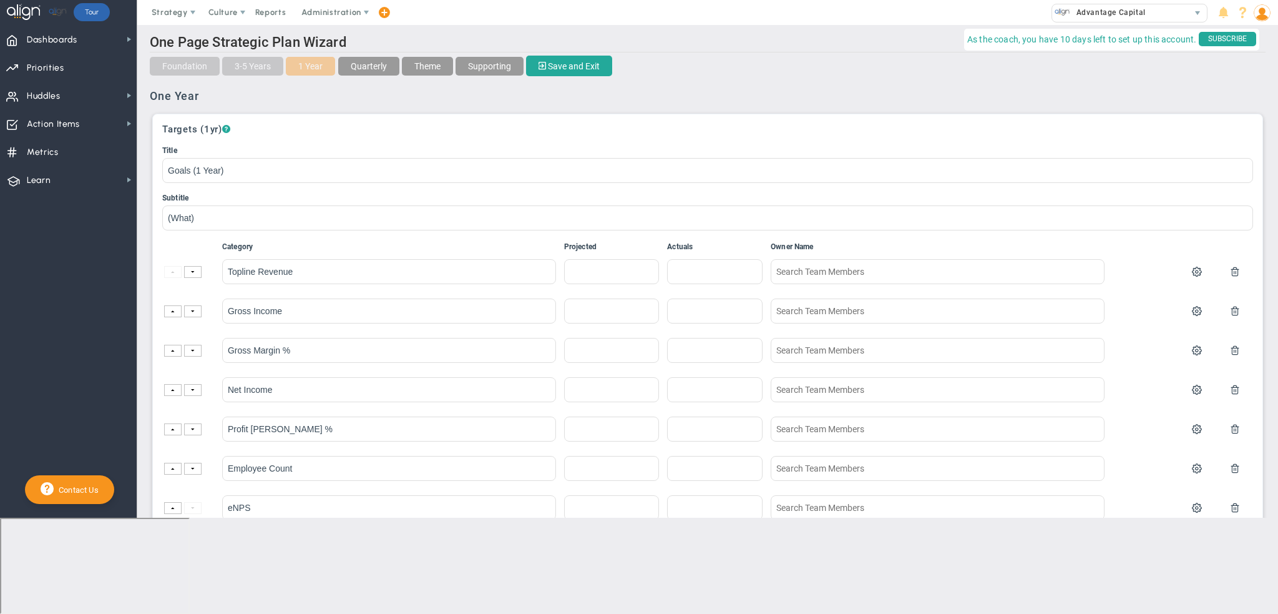
click at [375, 66] on button "Quarterly" at bounding box center [368, 66] width 61 height 19
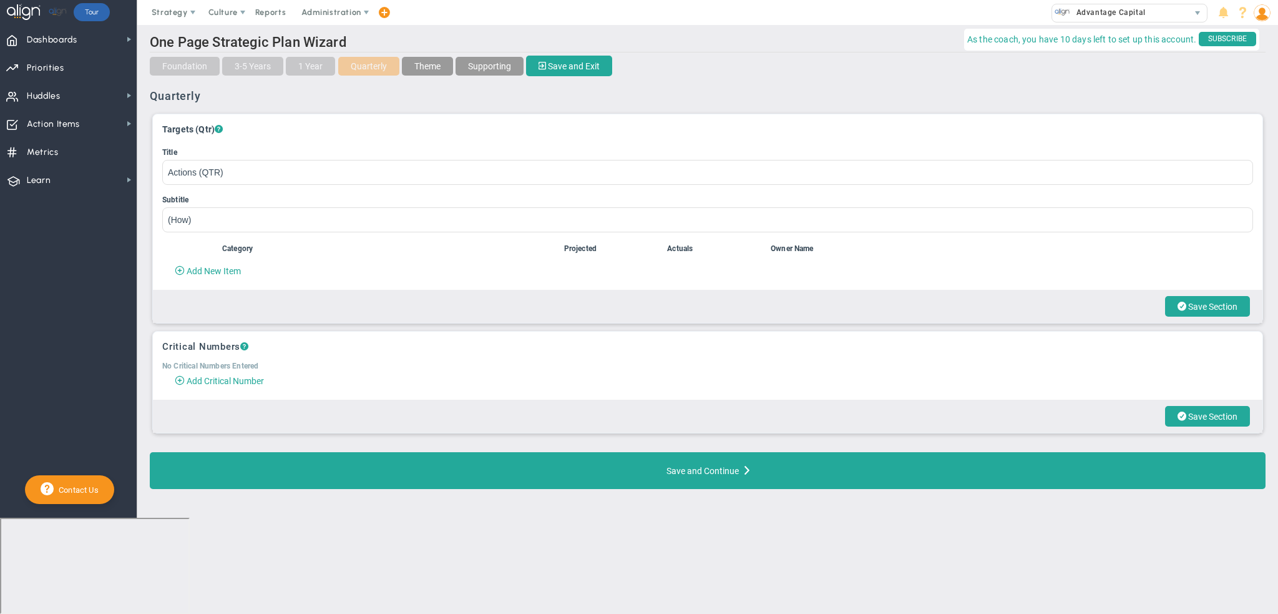
click at [432, 66] on button "Theme" at bounding box center [427, 66] width 51 height 19
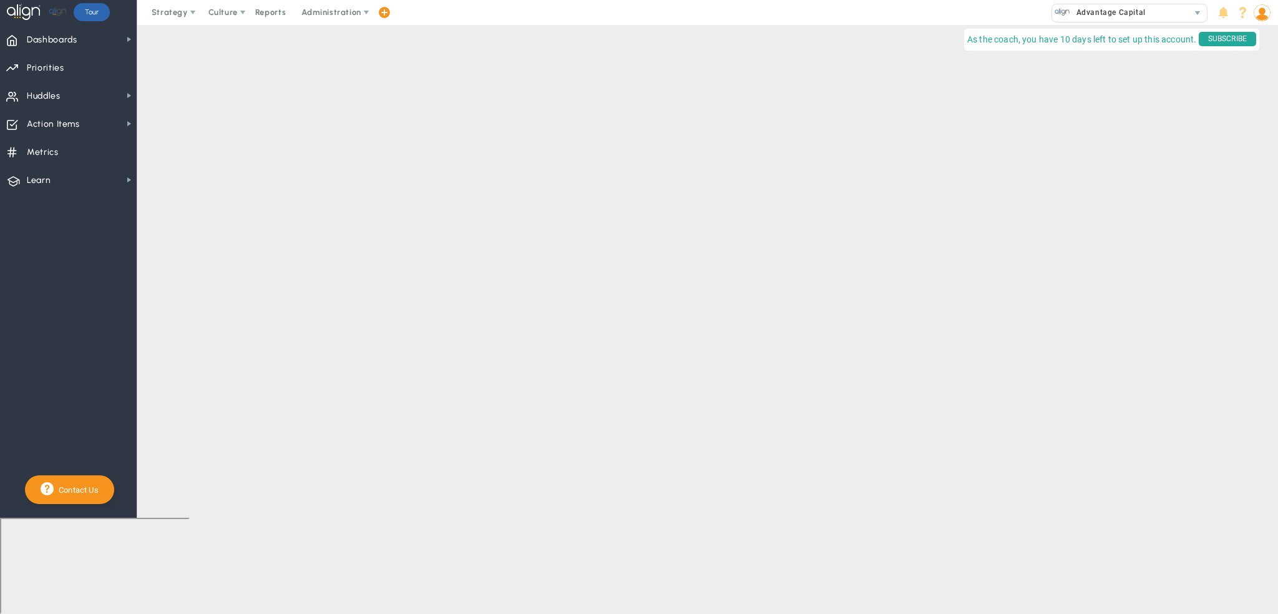
type input "Theme"
type input "Measurable Target/Critical #"
type input "Celebration"
type input "Reward"
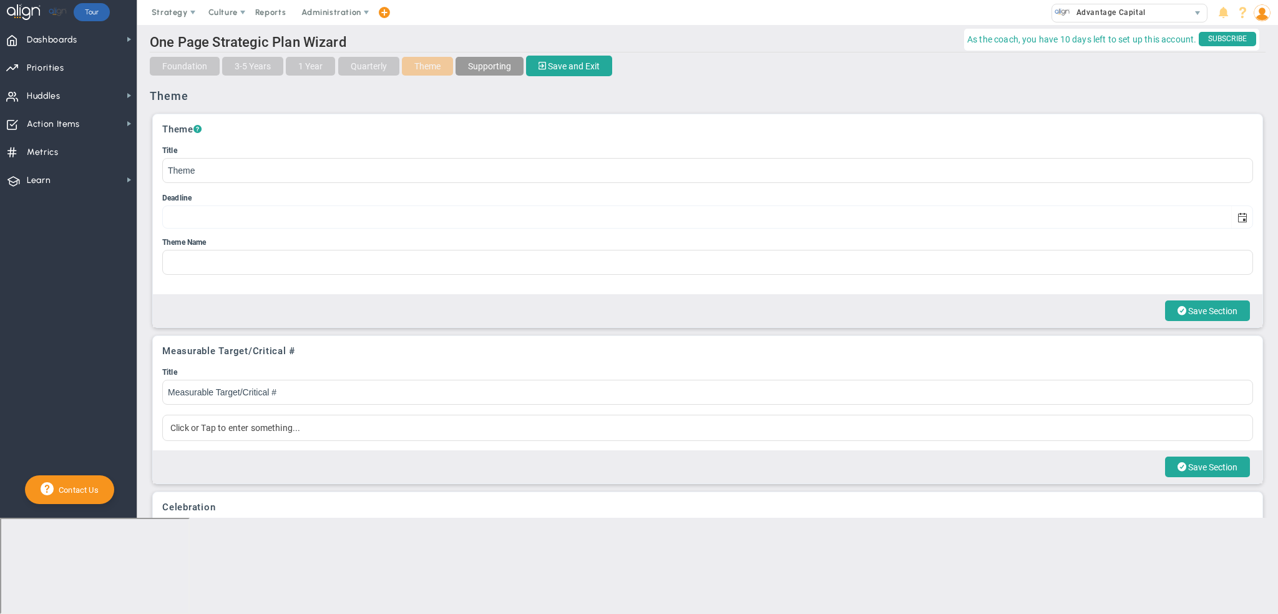
click at [483, 61] on button "Supporting" at bounding box center [490, 66] width 68 height 19
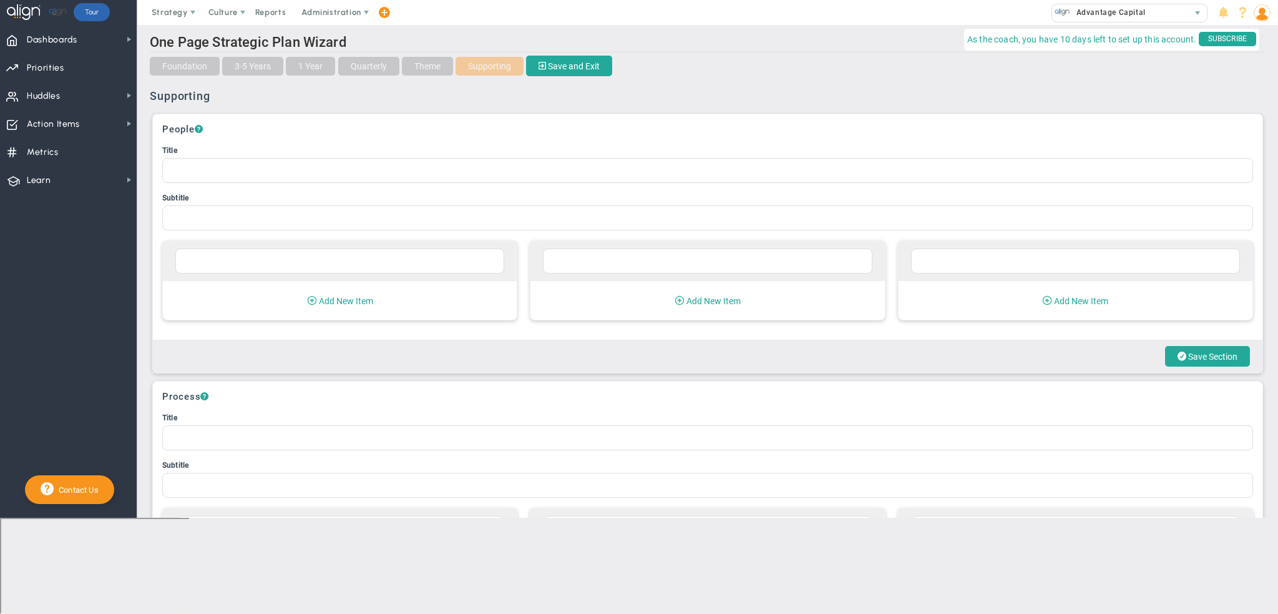
type input "People"
type input "(Reputation Drivers)"
type input "Employees"
type input "Customers"
type input "Shareholders"
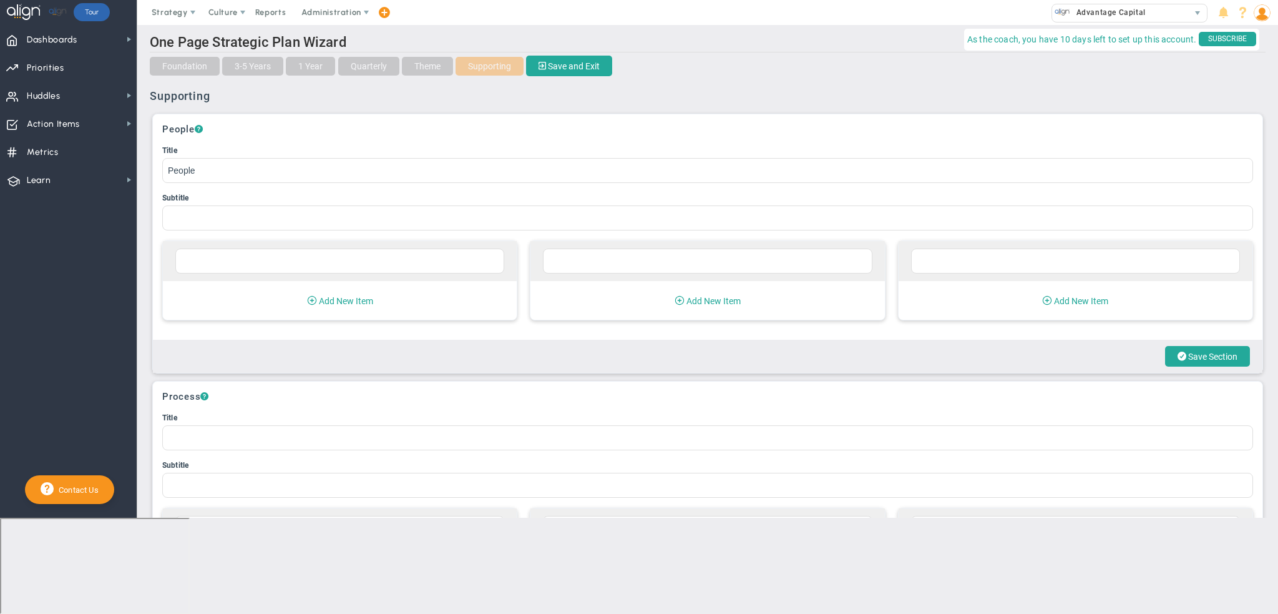
type input "Process"
type input "(Productivity Drivers)"
type input "Make/Buy"
type input "Sell"
type input "Recordkeeping"
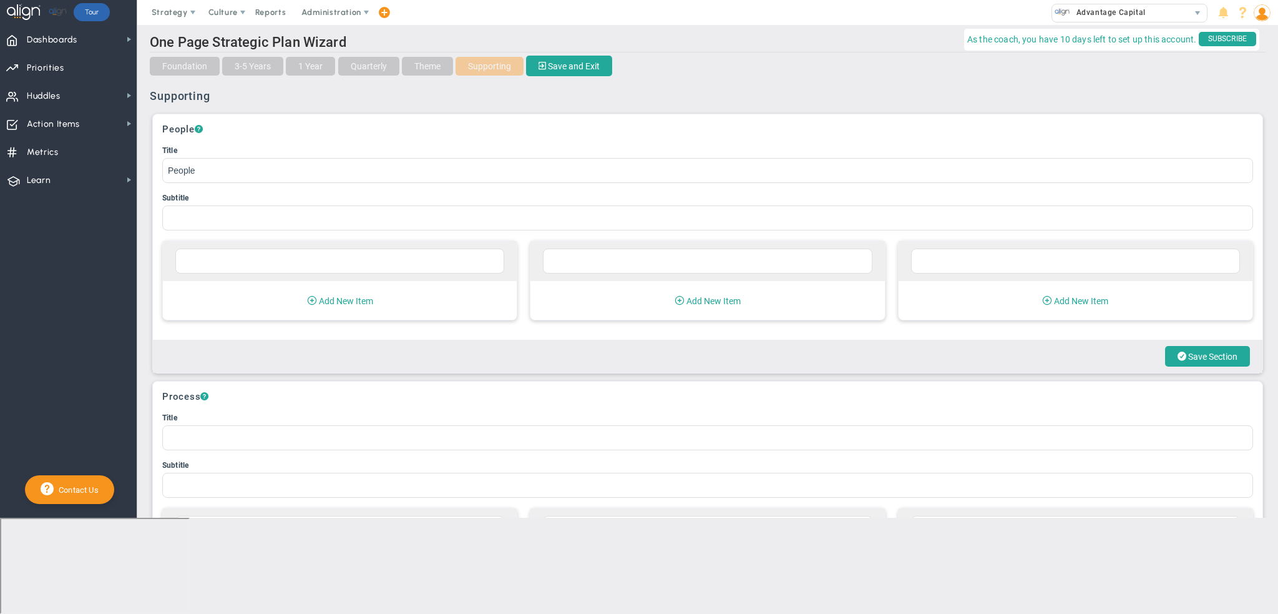
type input "Sandbox/Ideal Client"
click at [188, 9] on span at bounding box center [193, 12] width 10 height 10
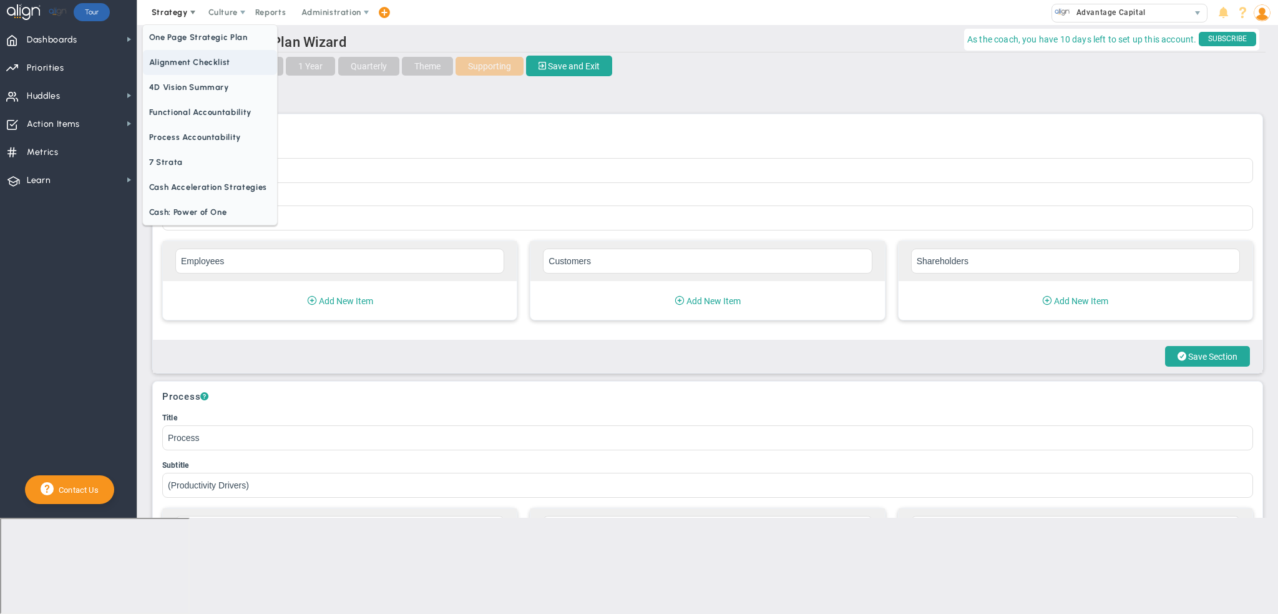
click at [192, 63] on span "Alignment Checklist" at bounding box center [210, 62] width 134 height 25
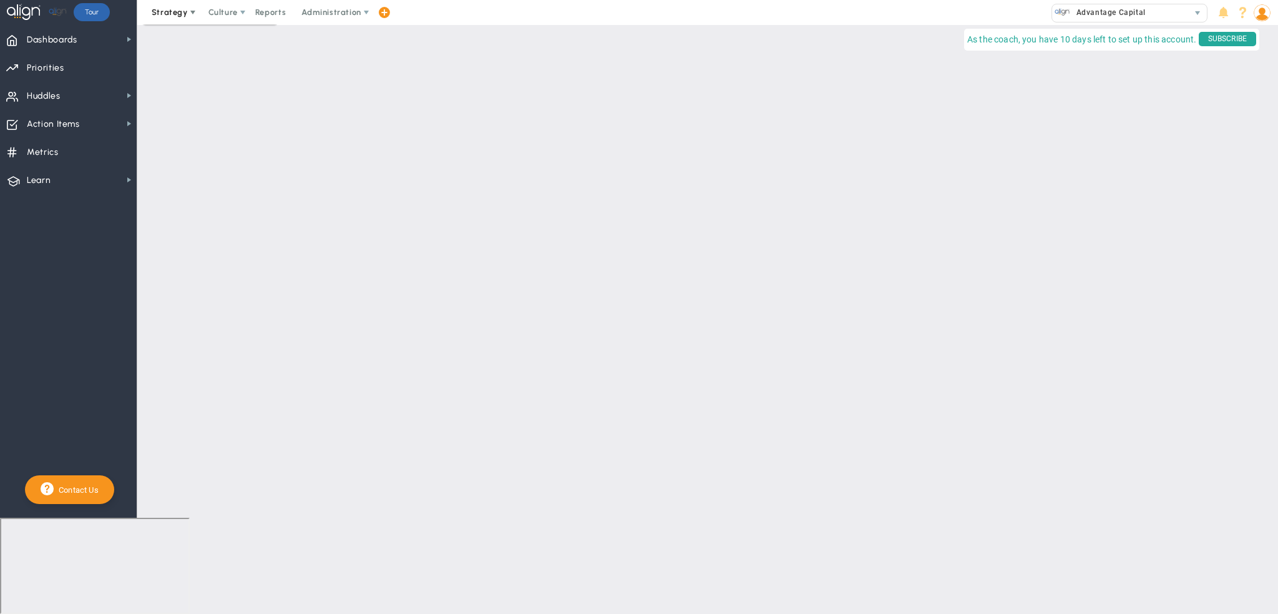
checkbox input "false"
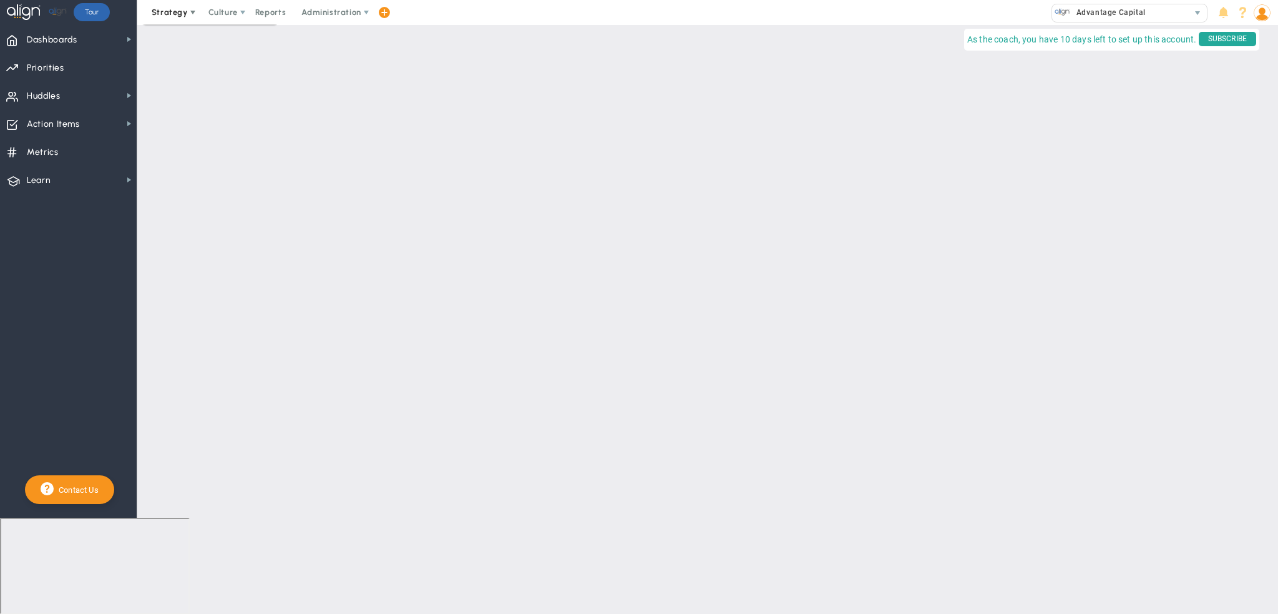
checkbox input "false"
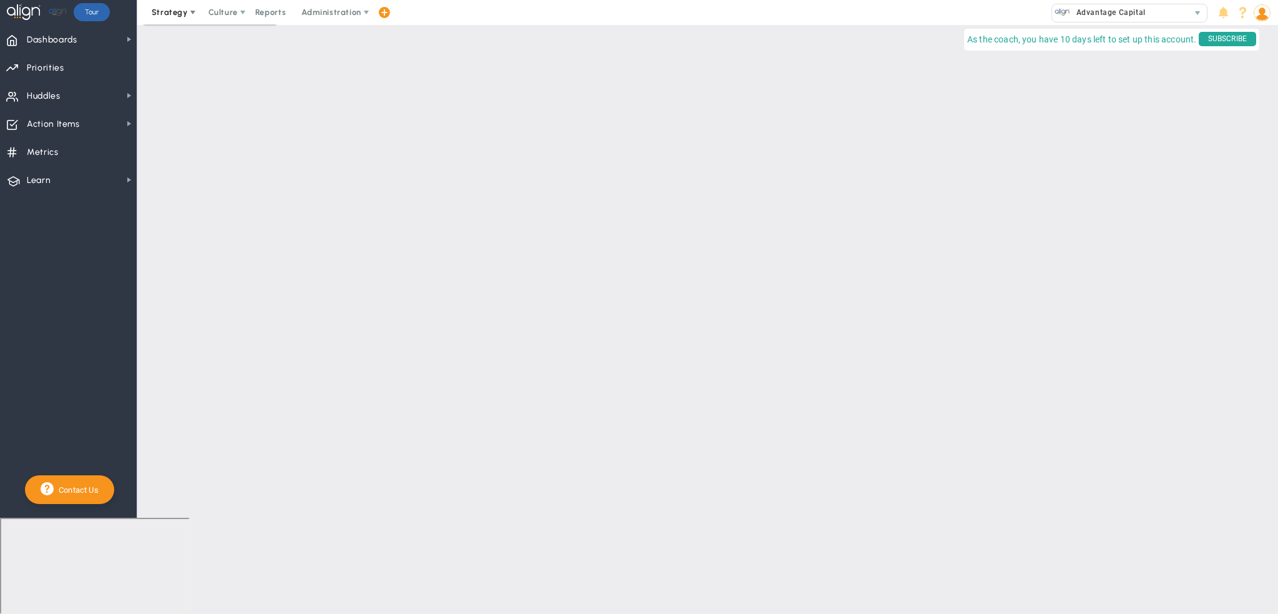
checkbox input "false"
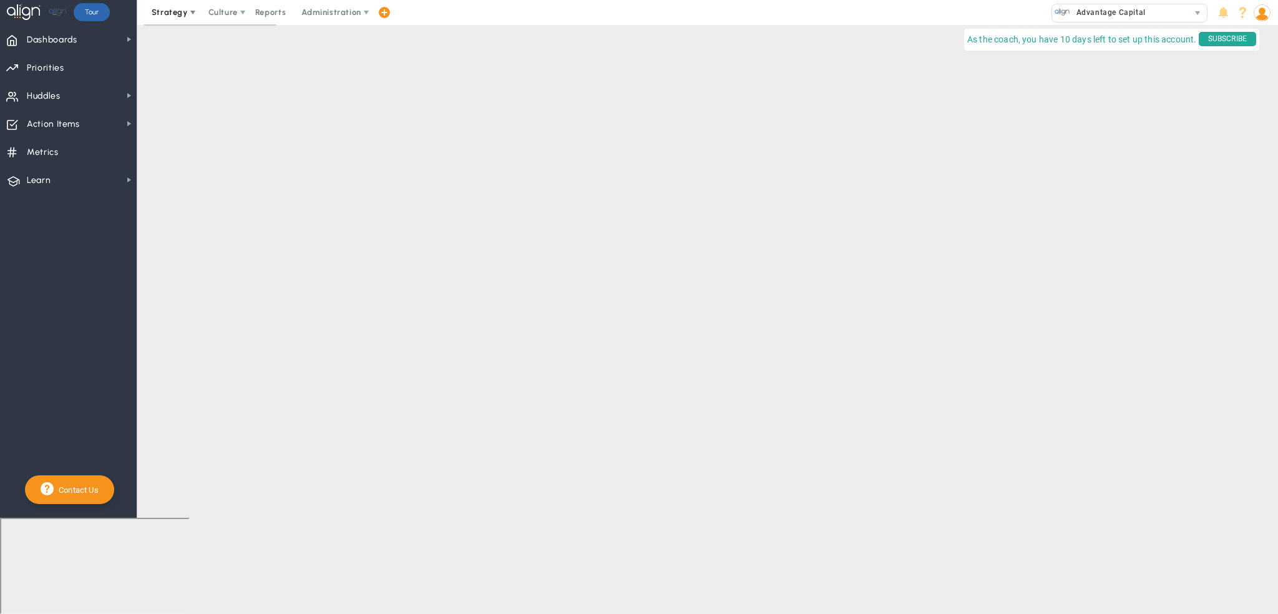
checkbox input "false"
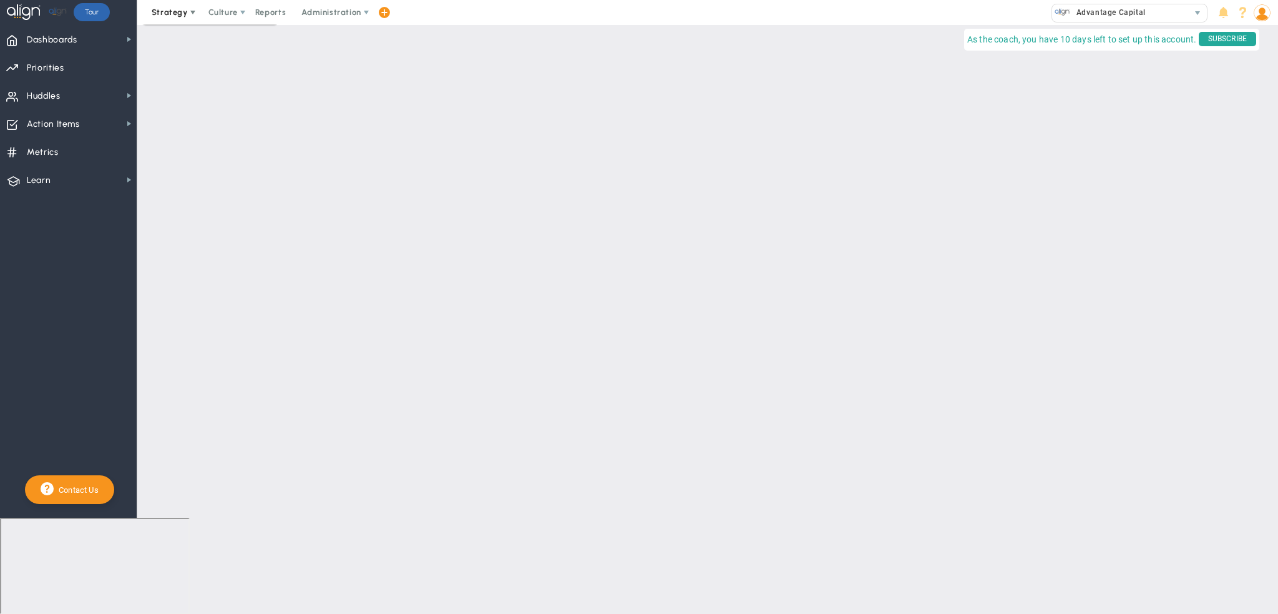
checkbox input "false"
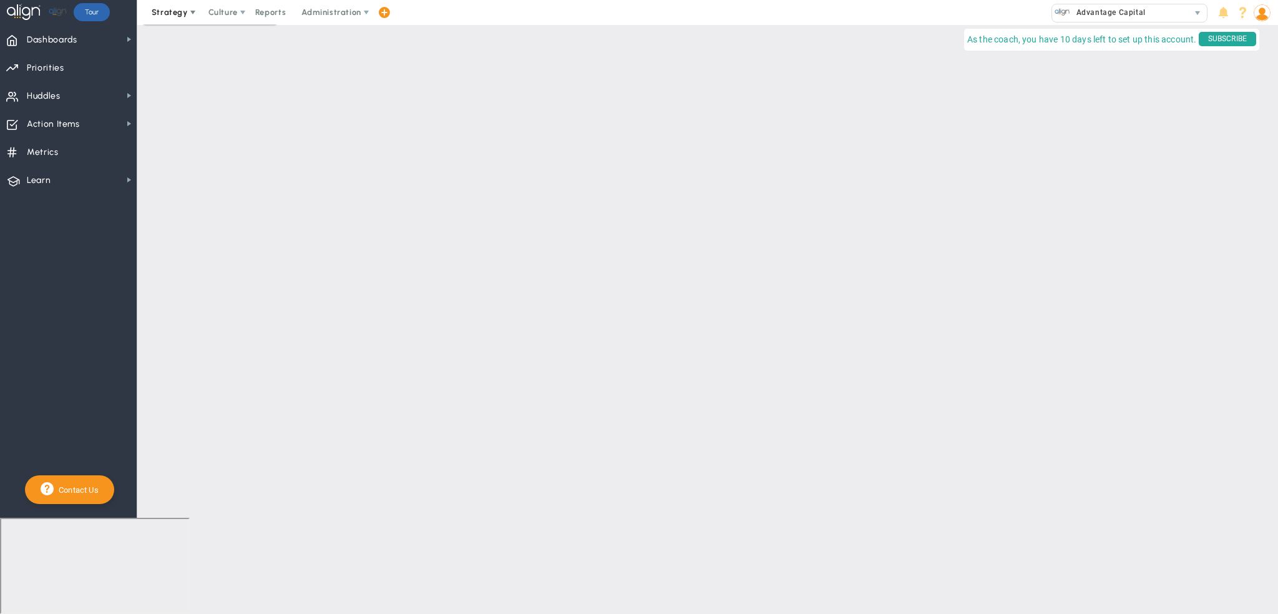
checkbox input "false"
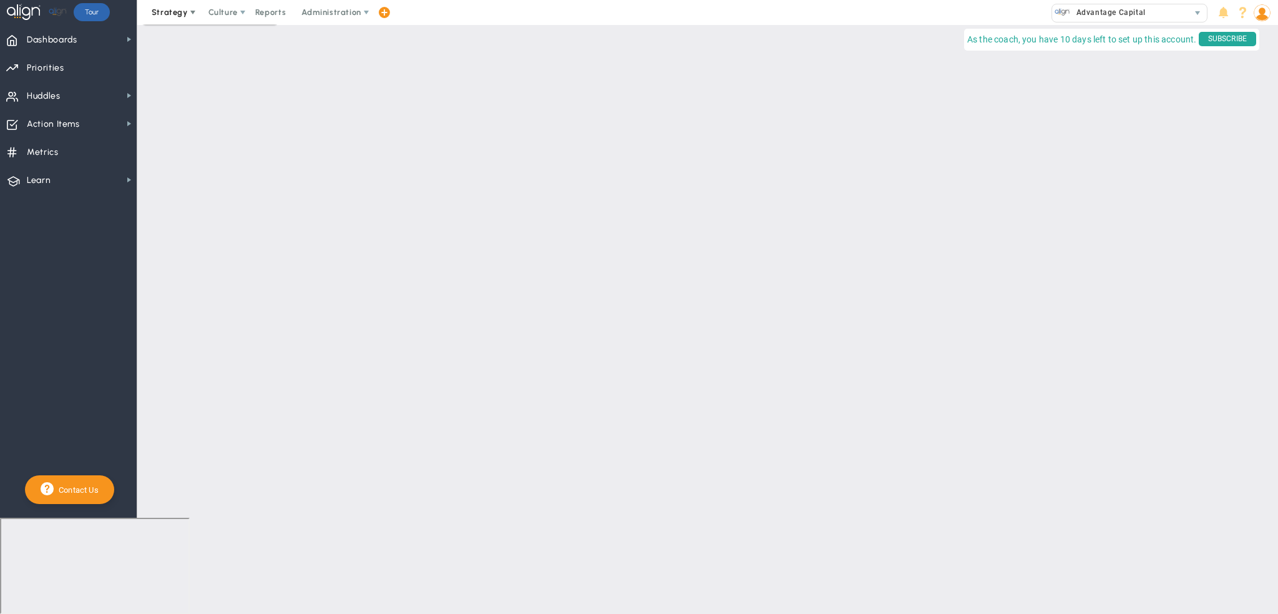
checkbox input "false"
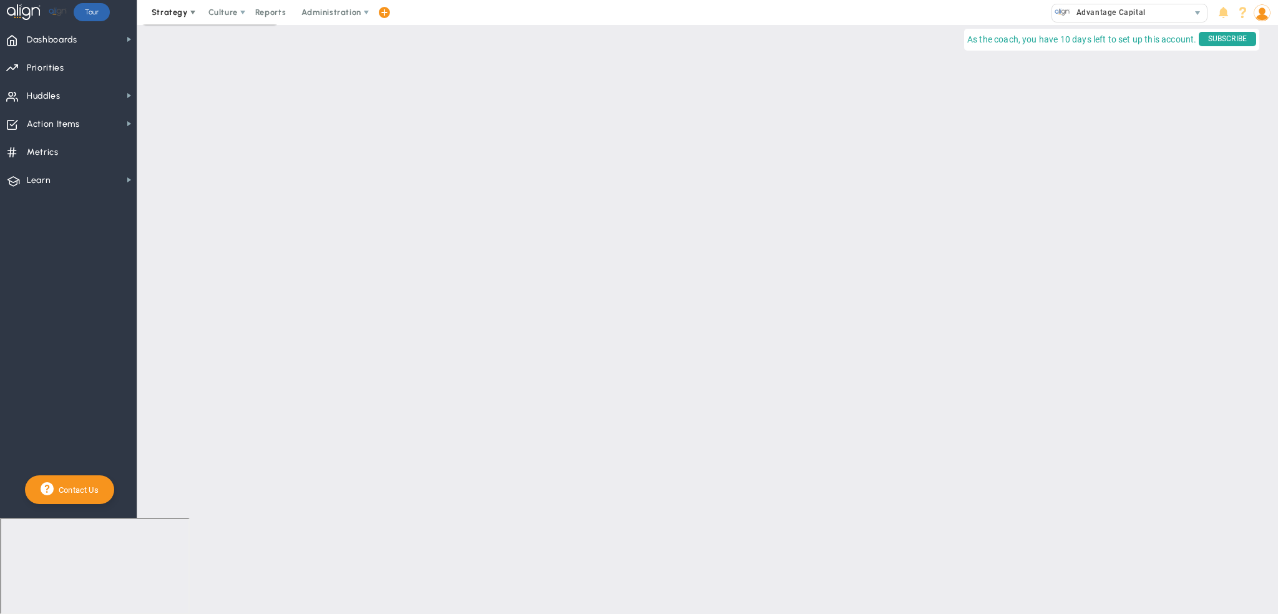
checkbox input "false"
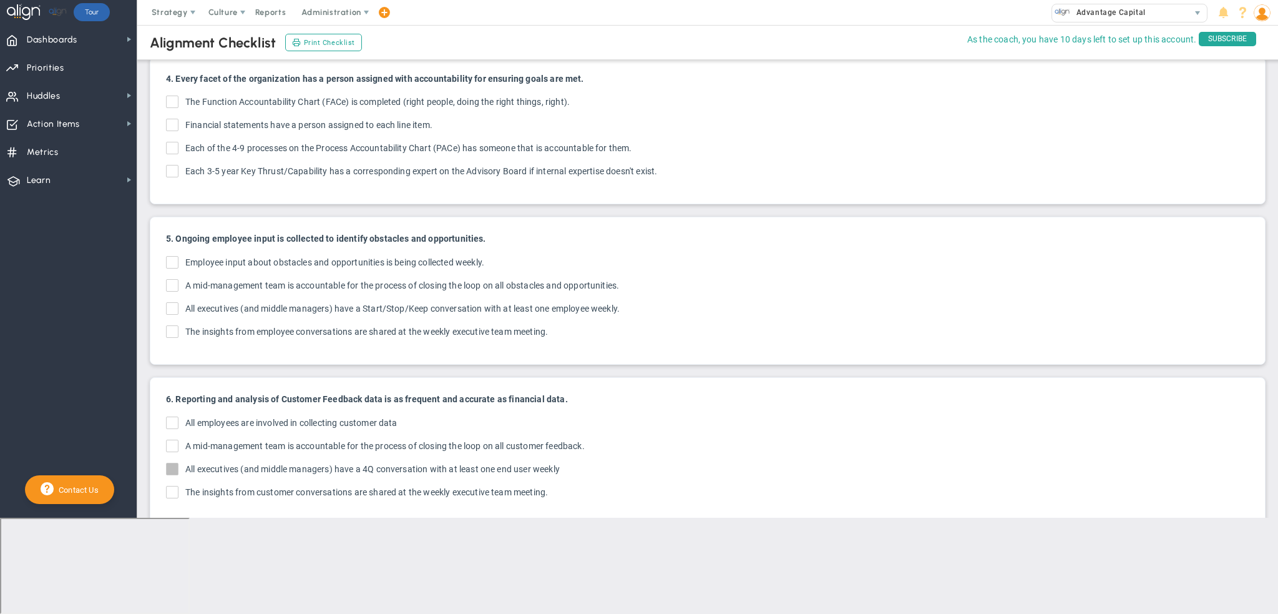
scroll to position [936, 0]
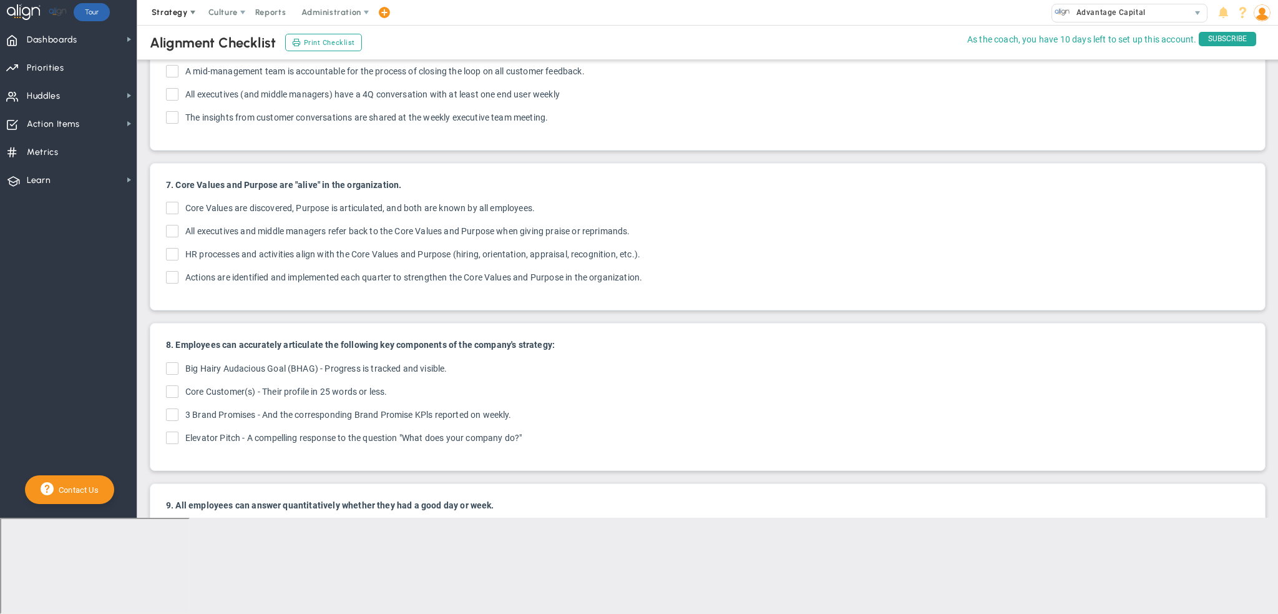
click at [177, 12] on span "Strategy" at bounding box center [170, 11] width 36 height 9
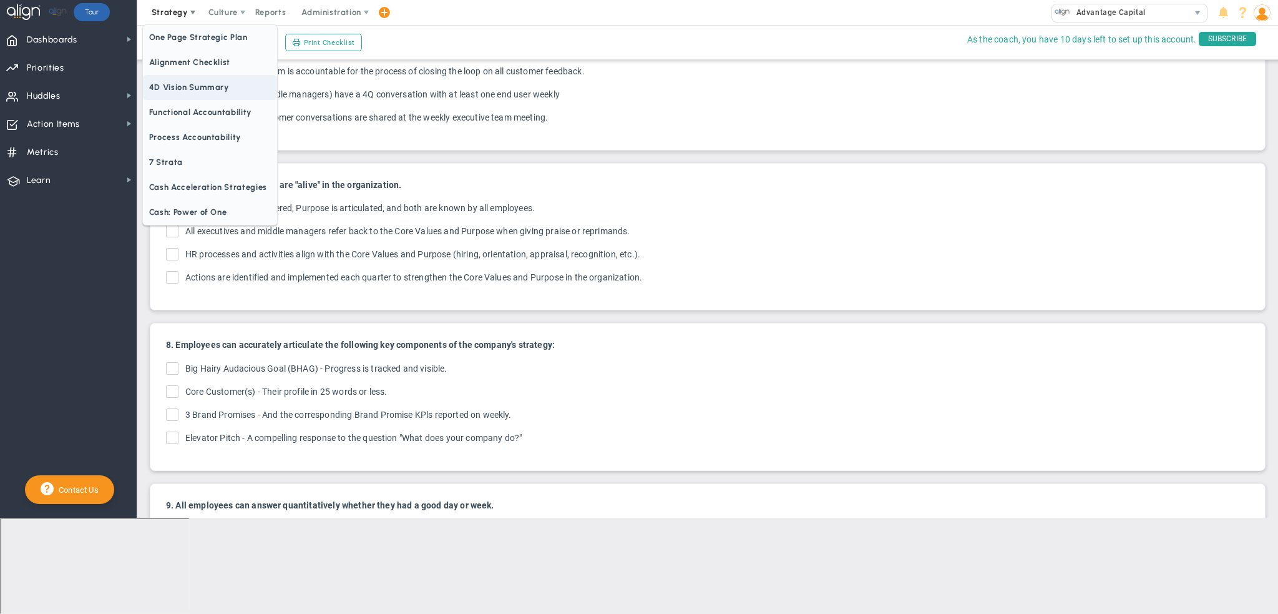
click at [181, 85] on span "4D Vision Summary" at bounding box center [210, 87] width 134 height 25
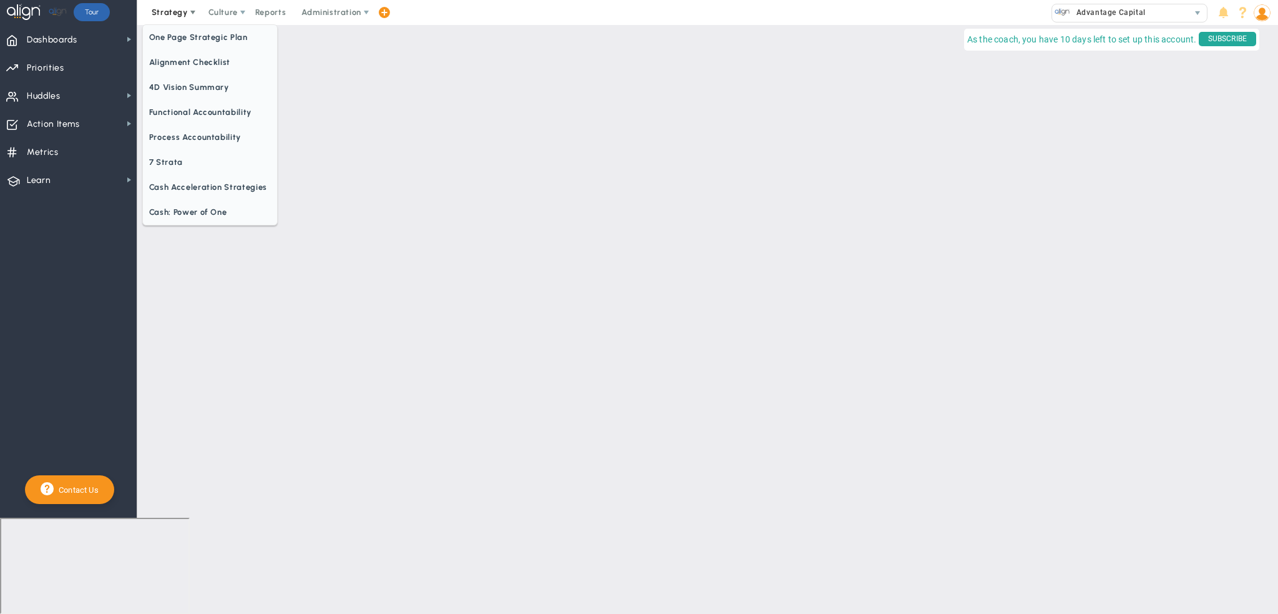
scroll to position [0, 0]
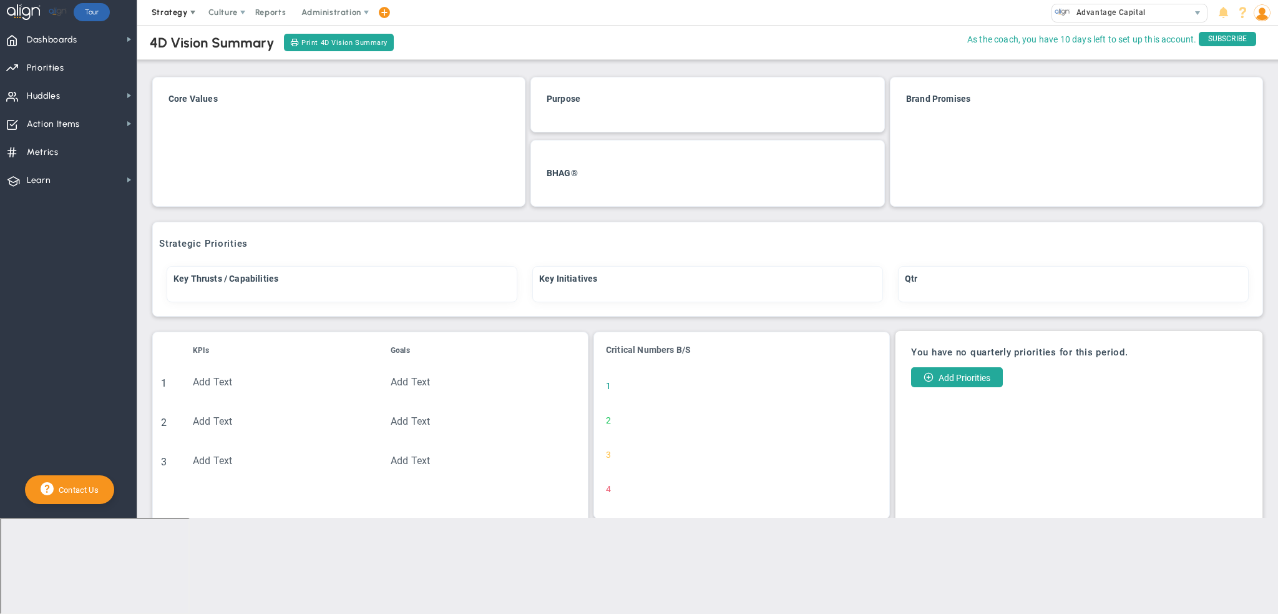
click at [169, 9] on span "Strategy" at bounding box center [170, 11] width 36 height 9
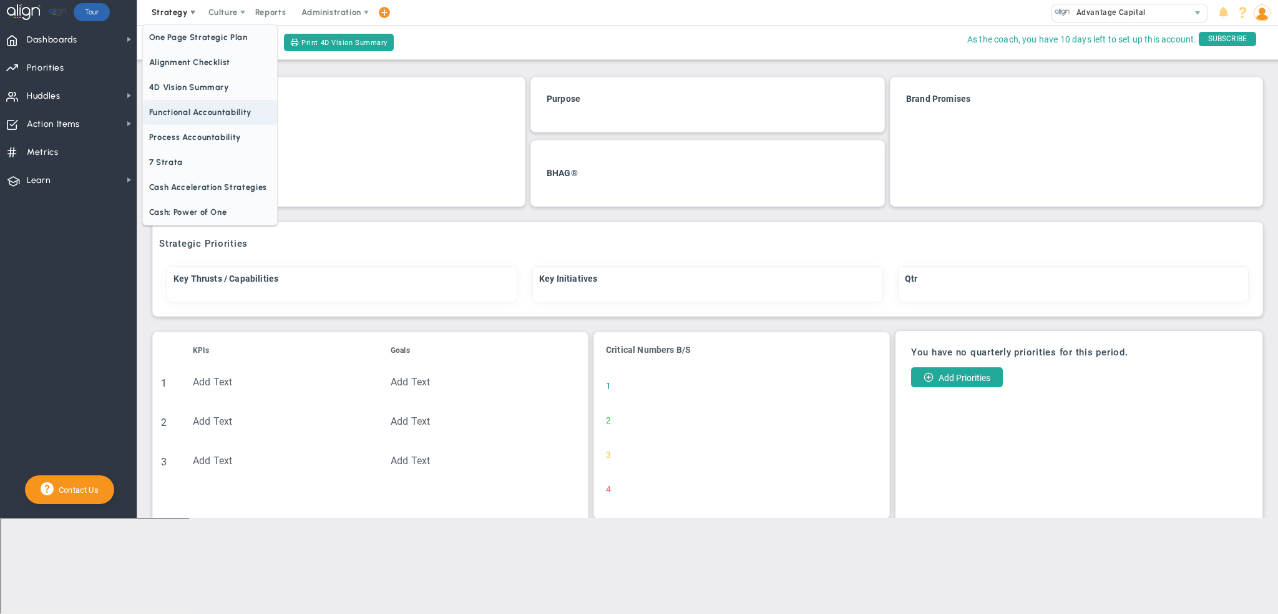
click at [205, 112] on span "Functional Accountability" at bounding box center [210, 112] width 134 height 25
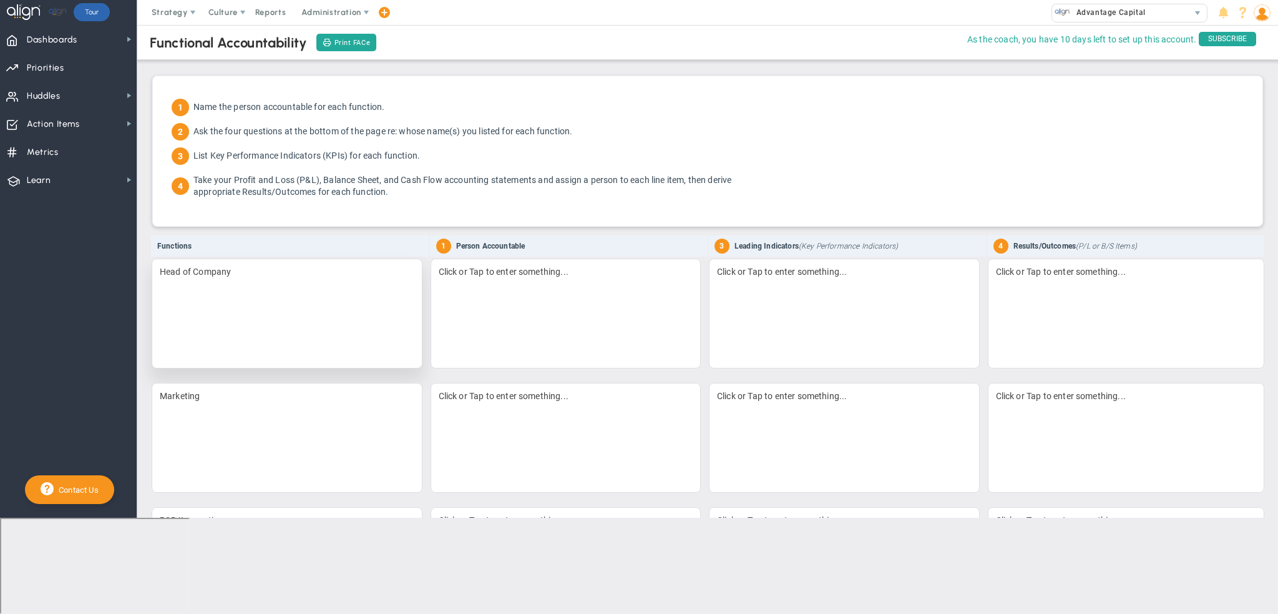
drag, startPoint x: 399, startPoint y: 289, endPoint x: 350, endPoint y: 291, distance: 49.4
drag, startPoint x: 350, startPoint y: 291, endPoint x: 273, endPoint y: 282, distance: 77.4
click at [273, 282] on div "Head of Company" at bounding box center [287, 313] width 271 height 110
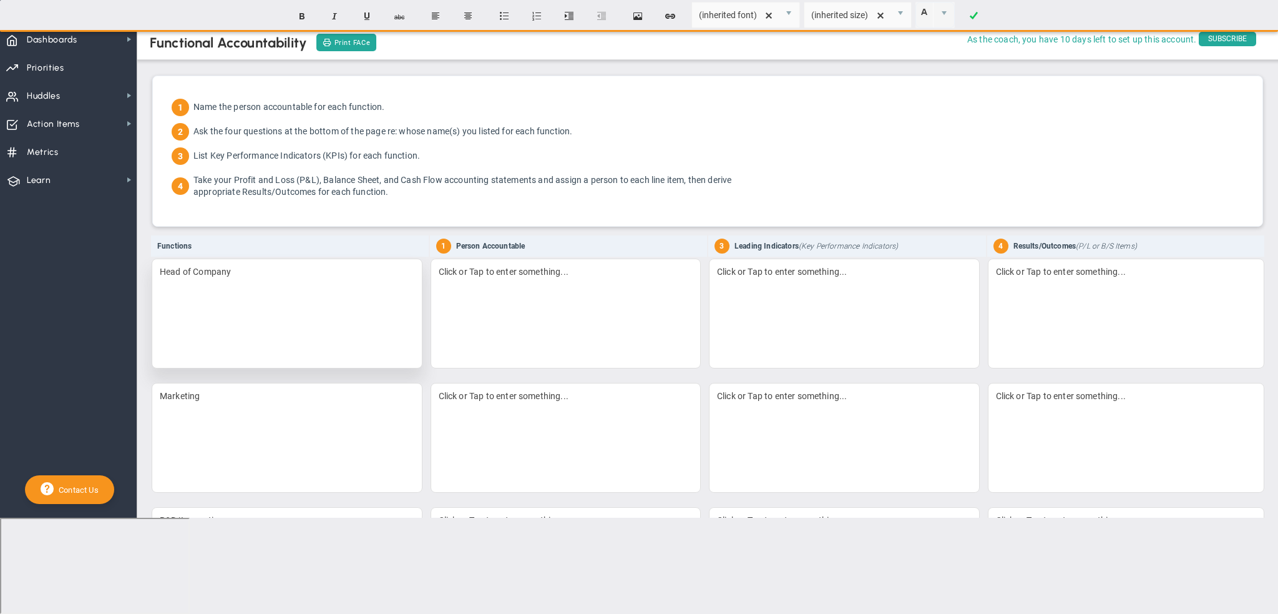
click at [270, 289] on div "Head of Company" at bounding box center [287, 313] width 271 height 110
click at [353, 240] on th "Functions" at bounding box center [290, 245] width 278 height 21
click at [522, 274] on div at bounding box center [566, 313] width 271 height 110
click at [584, 235] on th "1 Person Accountable" at bounding box center [569, 245] width 278 height 21
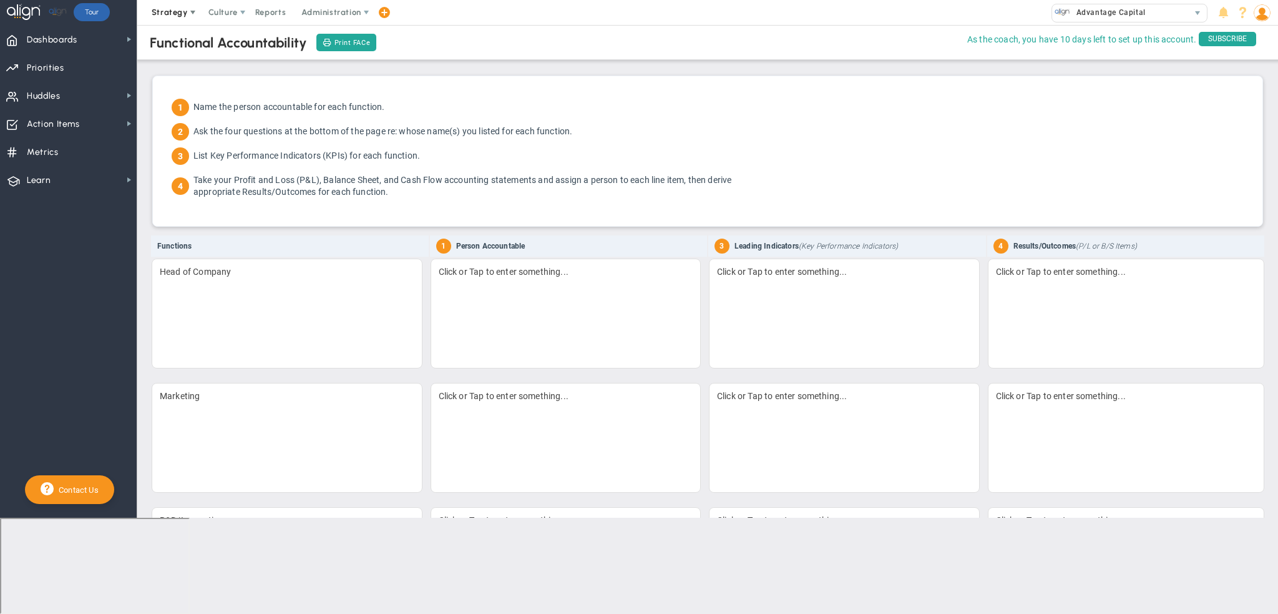
click at [190, 12] on span at bounding box center [193, 12] width 10 height 10
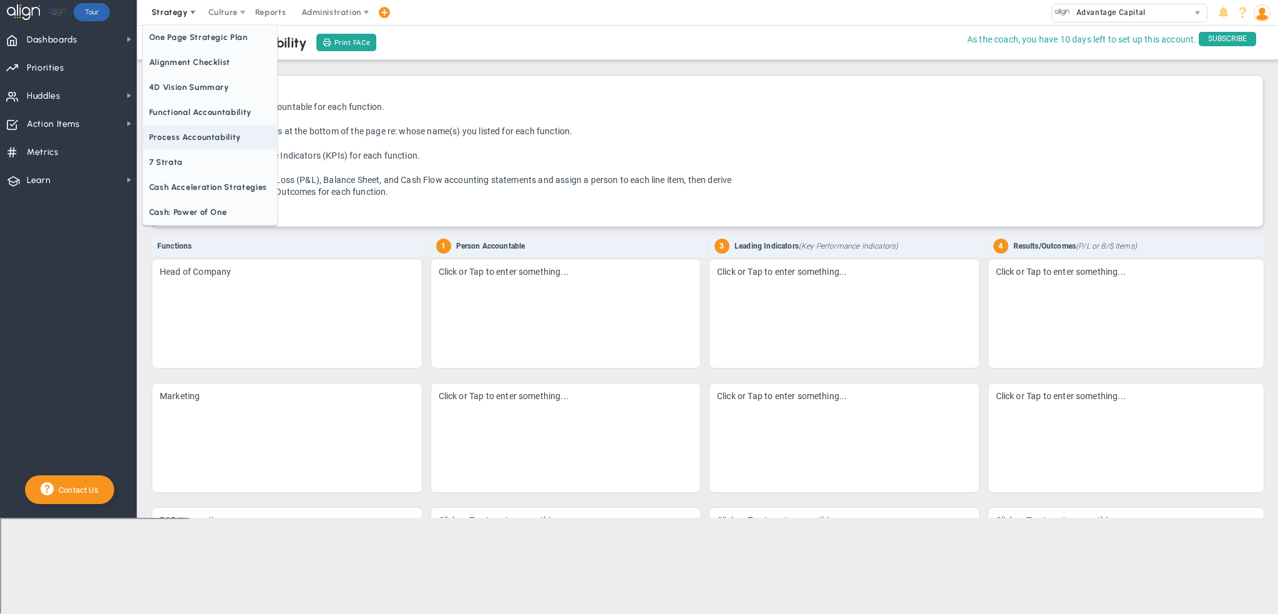
click at [185, 133] on span "Process Accountability" at bounding box center [210, 137] width 134 height 25
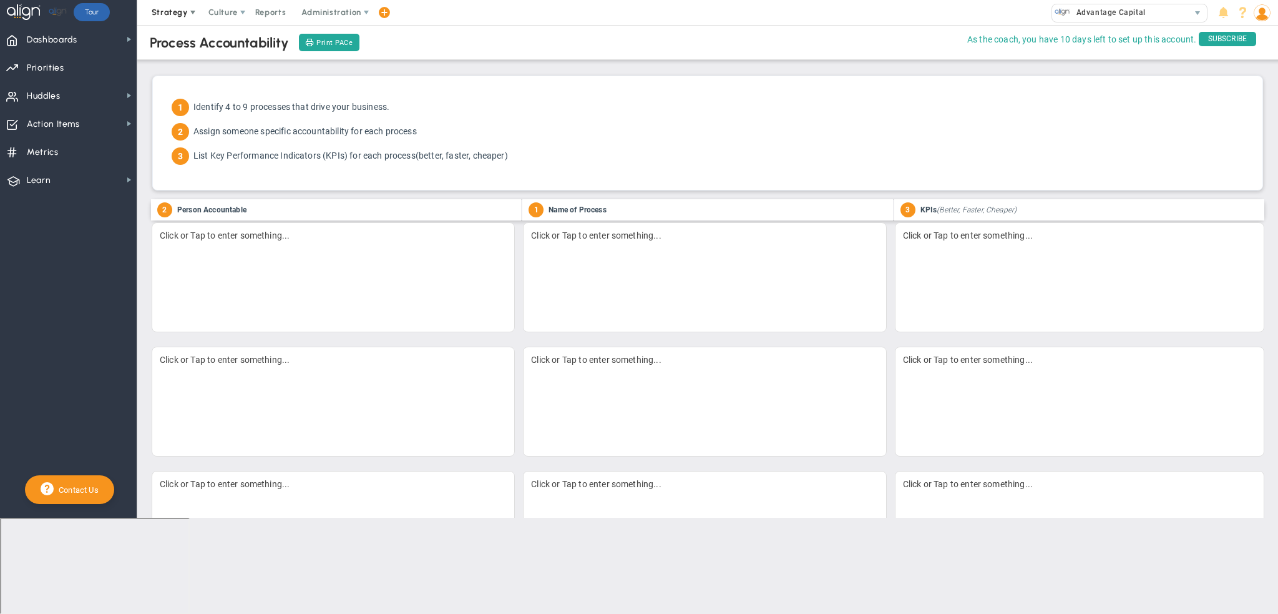
click at [173, 18] on span "Strategy" at bounding box center [170, 12] width 57 height 25
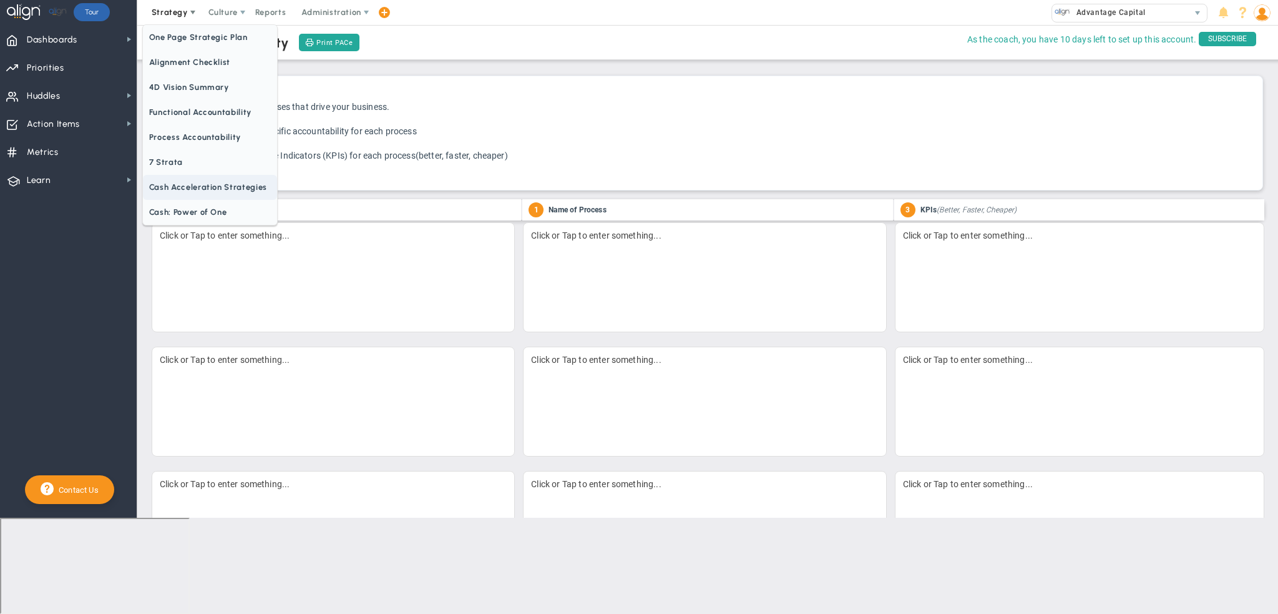
click at [218, 185] on span "Cash Acceleration Strategies" at bounding box center [210, 187] width 134 height 25
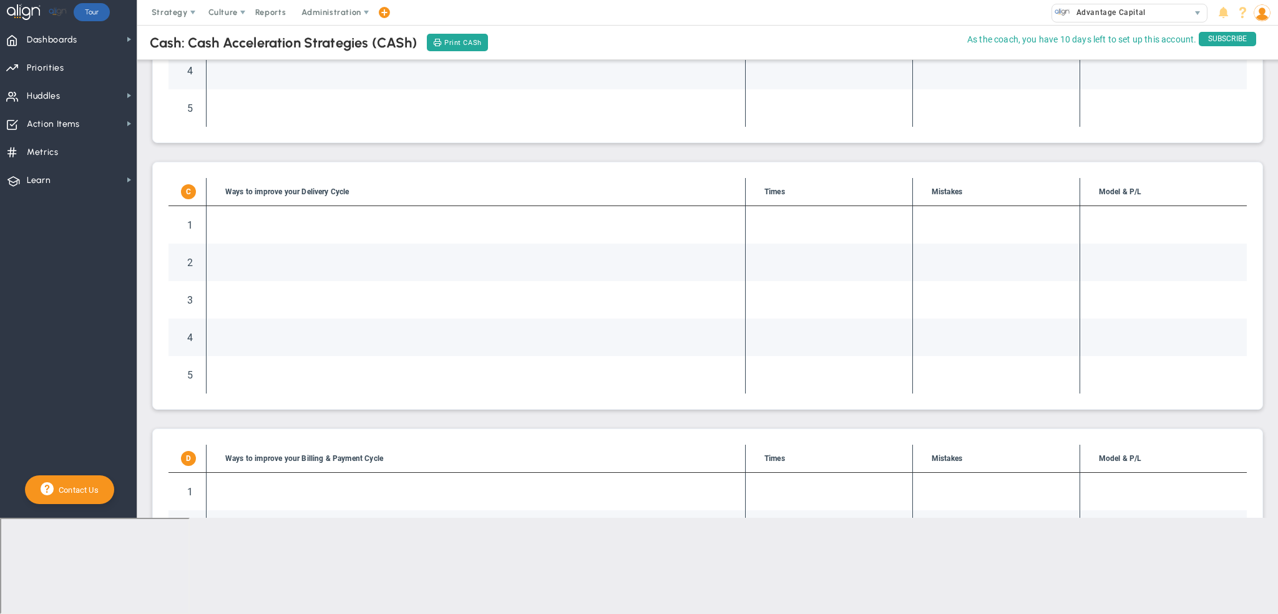
scroll to position [612, 0]
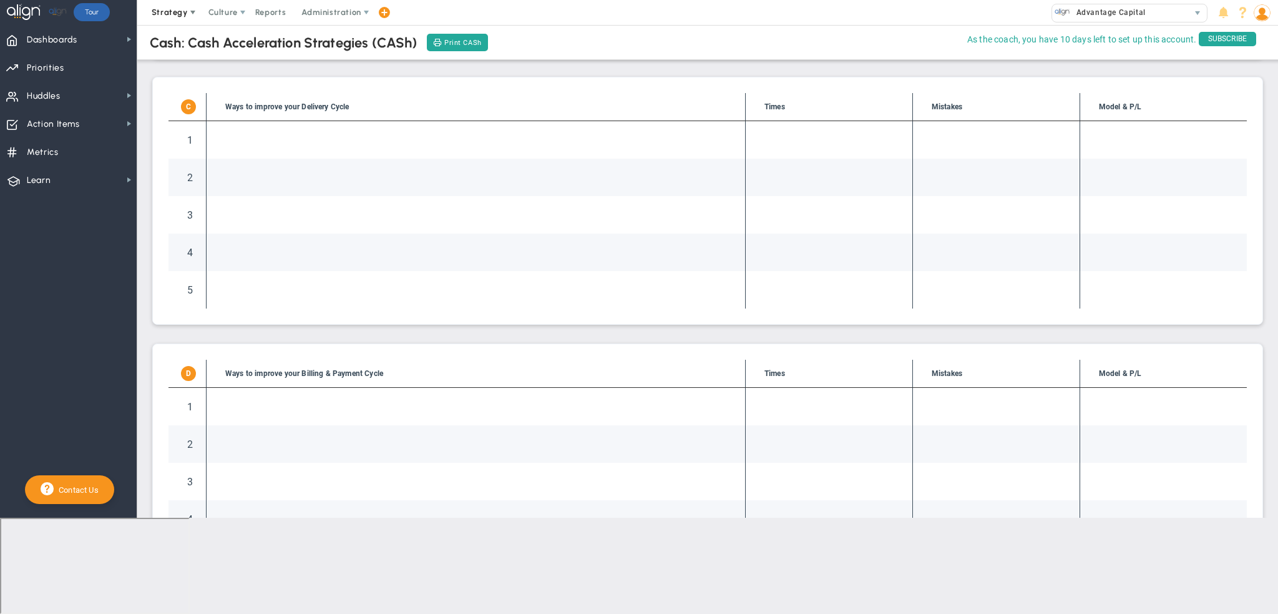
click at [182, 12] on span "Strategy" at bounding box center [170, 11] width 36 height 9
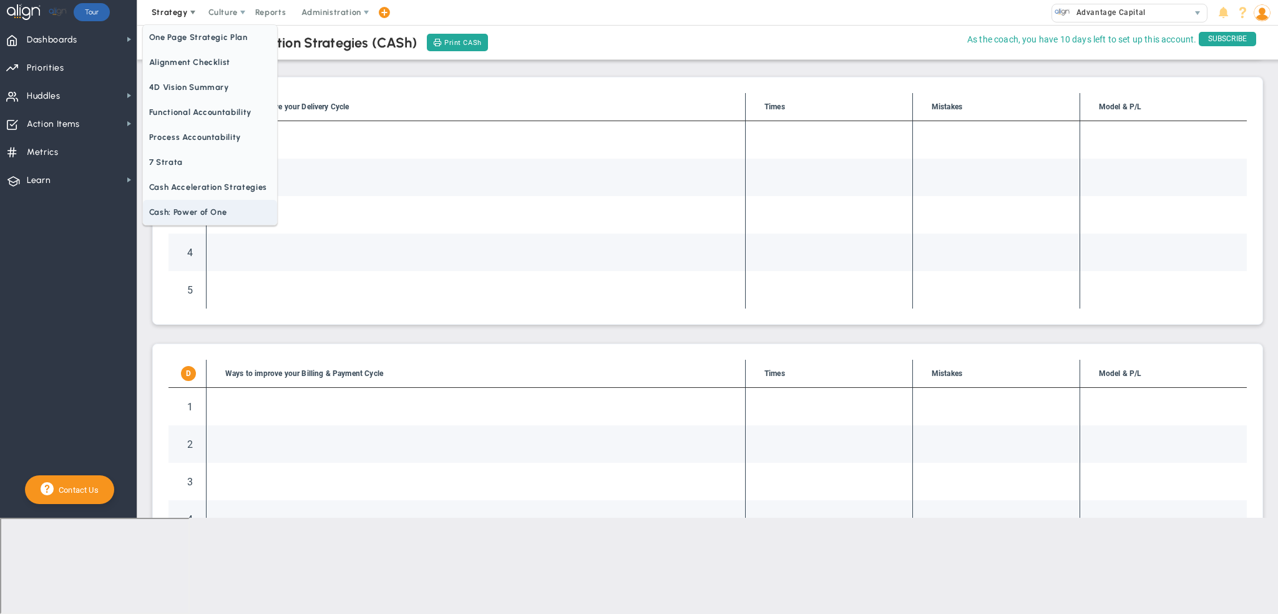
click at [205, 209] on span "Cash: Power of One" at bounding box center [210, 212] width 134 height 25
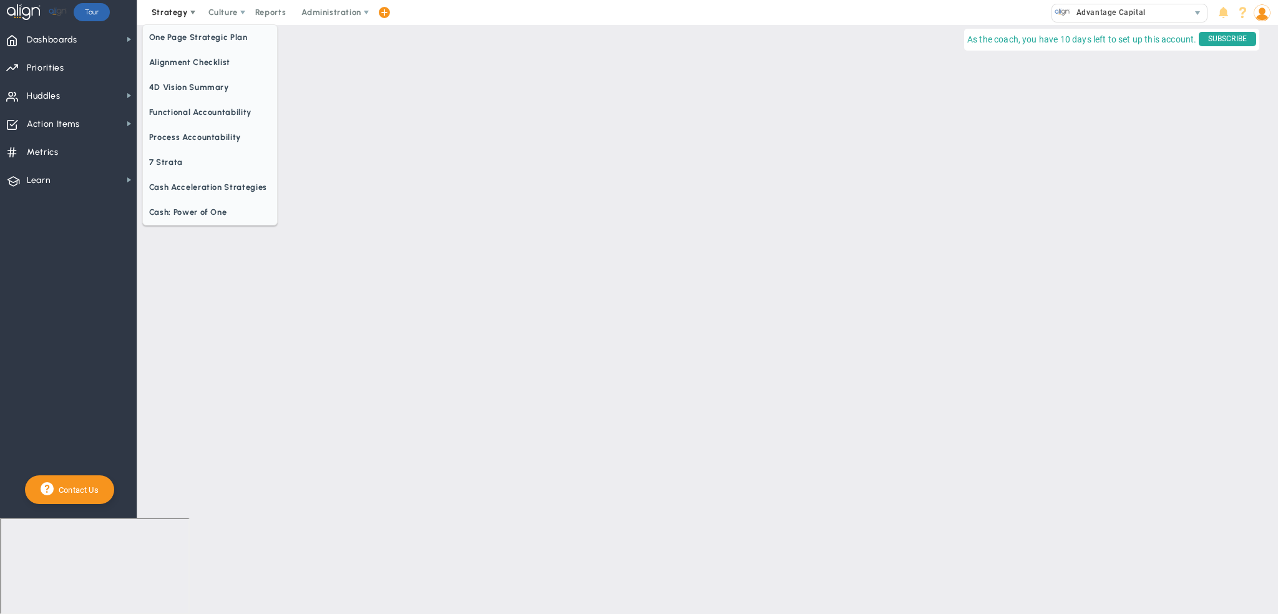
scroll to position [0, 0]
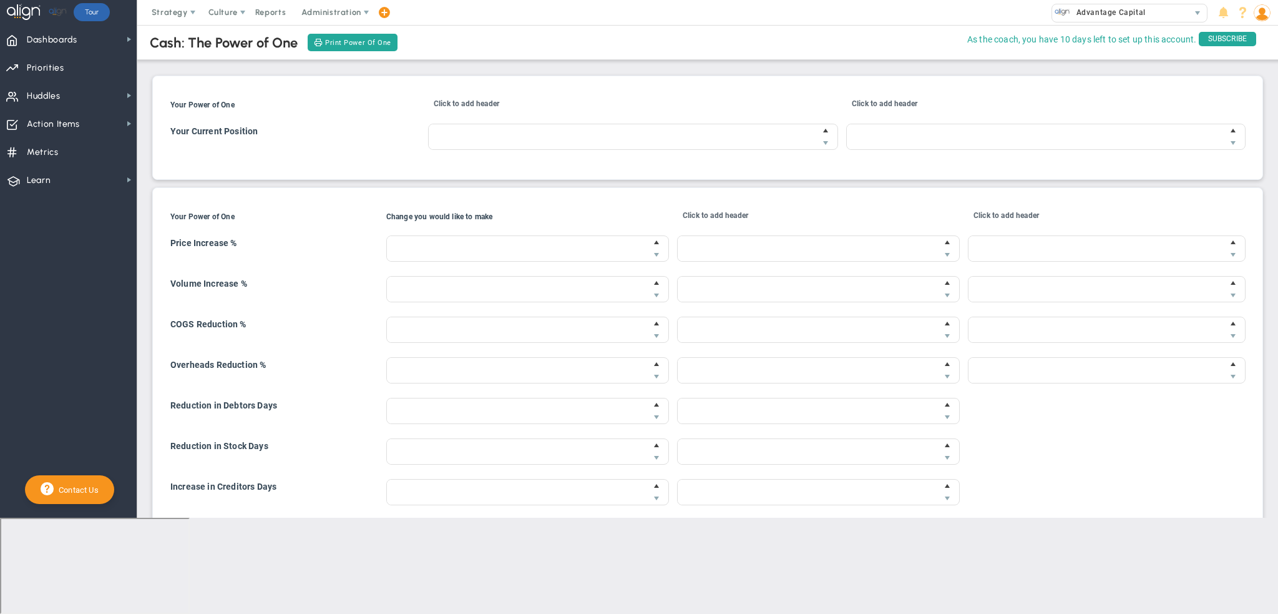
type input "$0.00"
type input "0 %"
type input "$0.00"
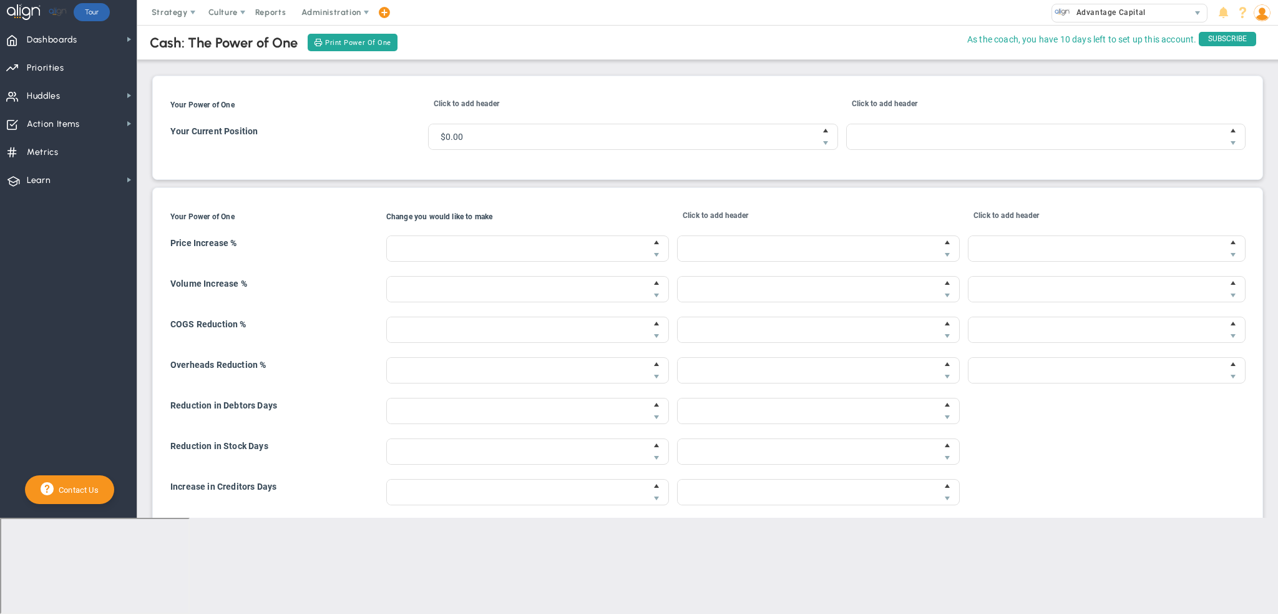
type input "0 %"
type input "$0.00"
type input "0 %"
type input "$0.00"
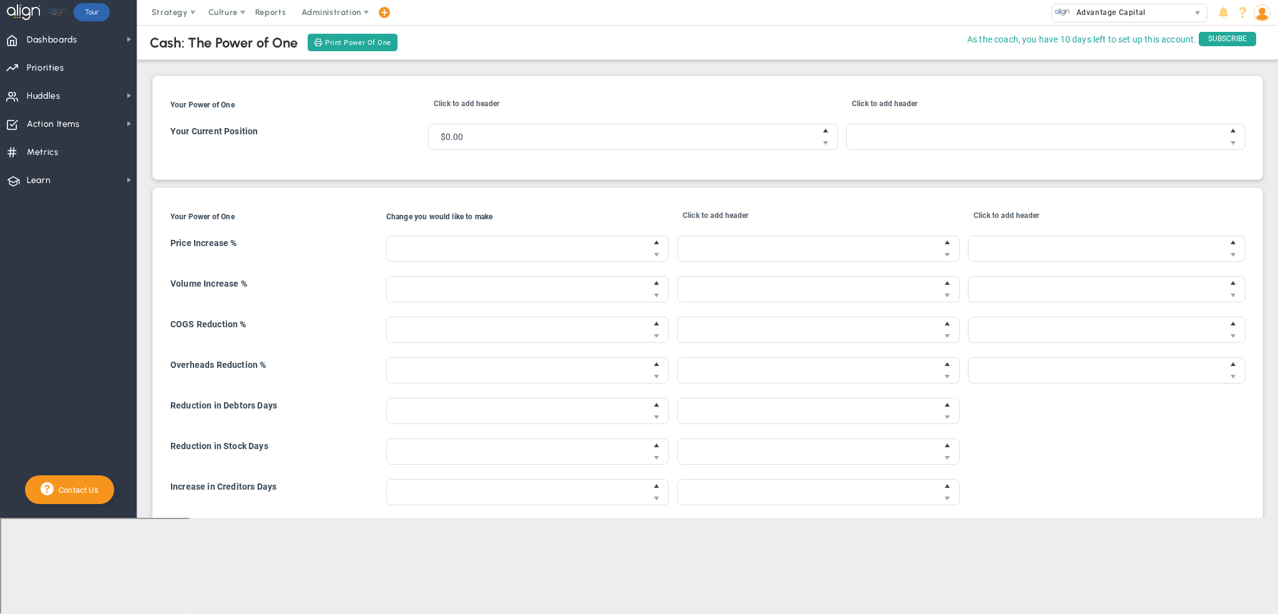
type input "$0.00"
type input "0 %"
type input "$0.00"
type input "0 days"
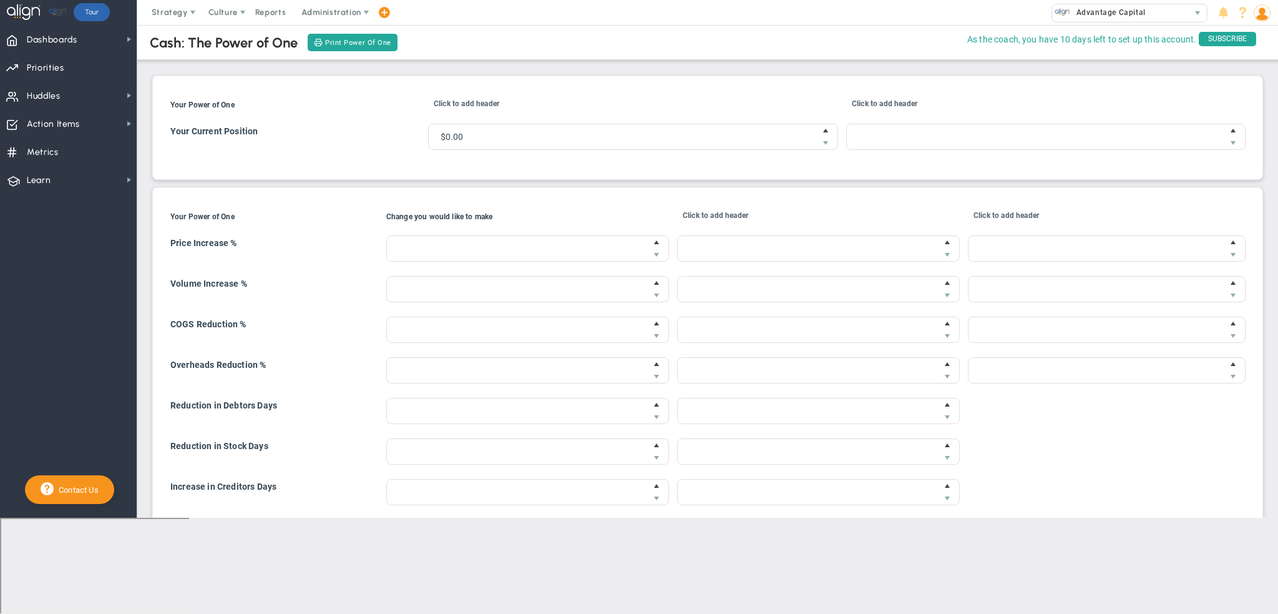
type input "$0.00"
type input "0 days"
type input "$0.00"
type input "0 days"
type input "$0.00"
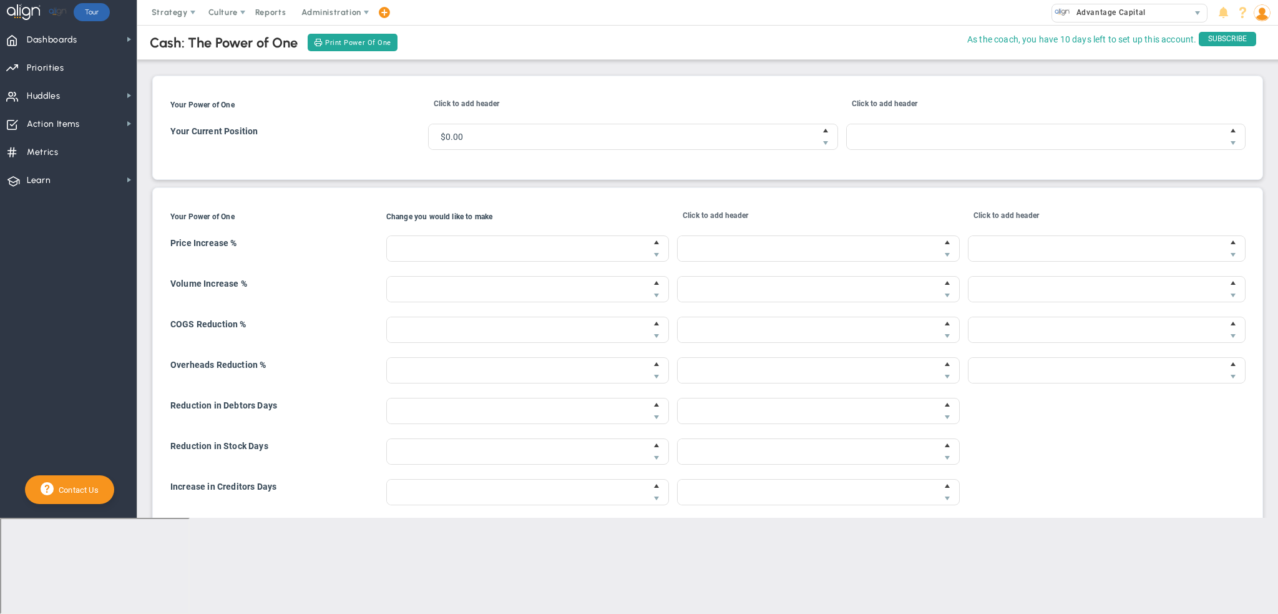
type input "$0.00"
click at [172, 11] on span "Strategy" at bounding box center [170, 11] width 36 height 9
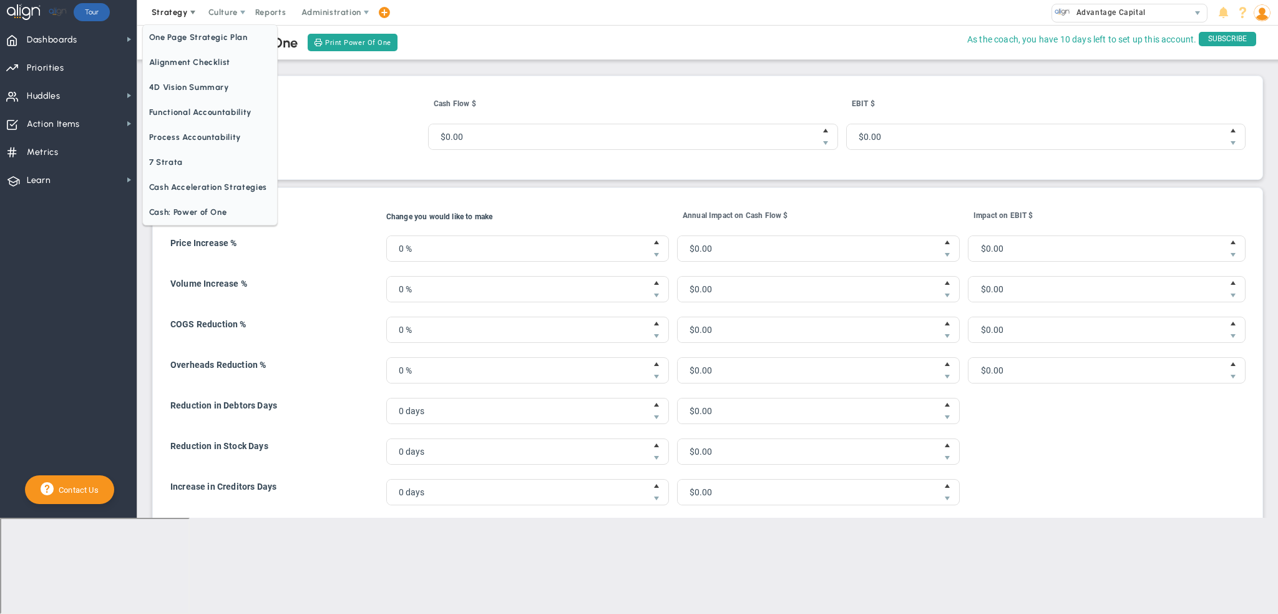
click at [174, 13] on span "Strategy" at bounding box center [170, 11] width 36 height 9
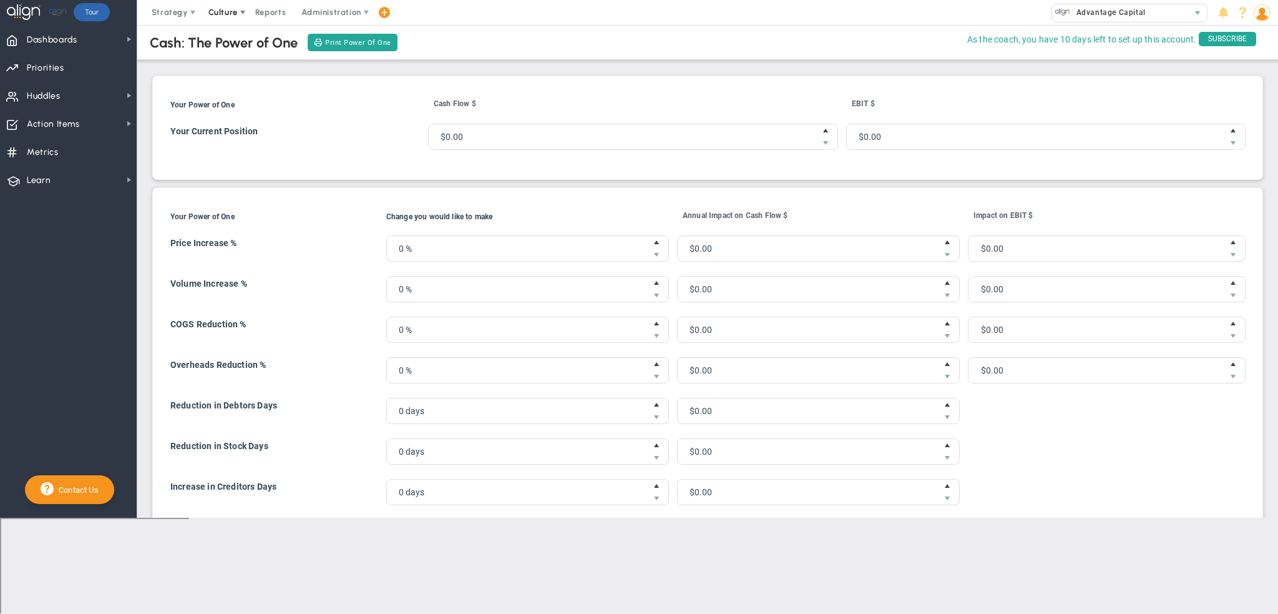
click at [233, 12] on span "Culture" at bounding box center [222, 11] width 29 height 9
click at [257, 64] on span "Surveys" at bounding box center [250, 62] width 101 height 25
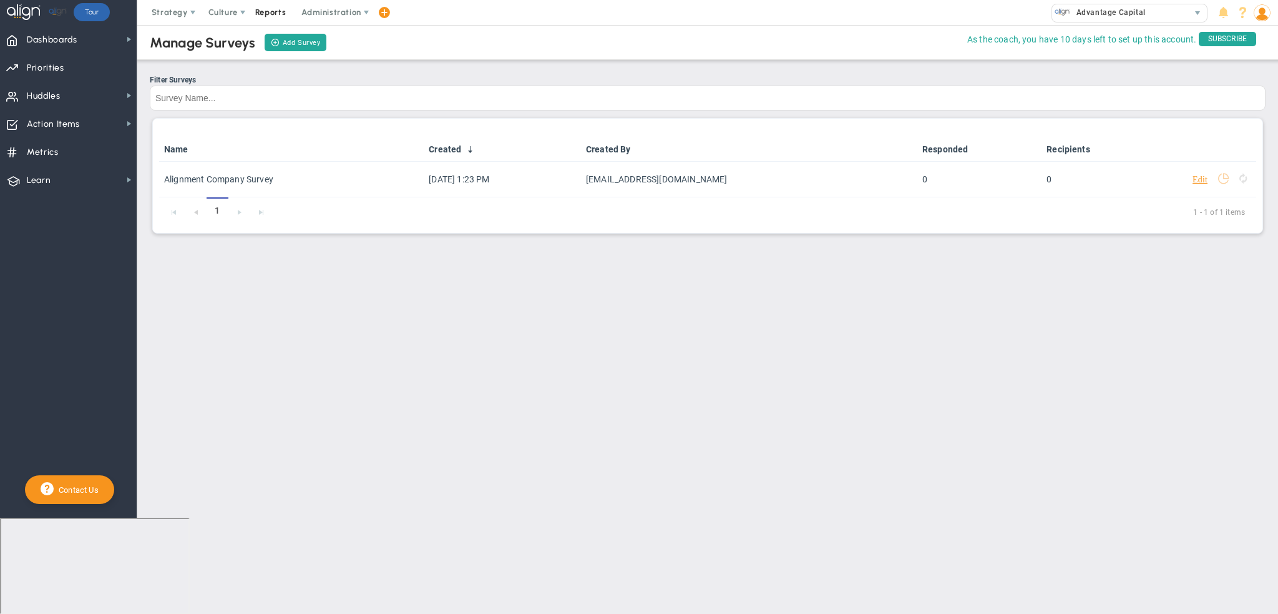
click at [269, 17] on span "Reports" at bounding box center [271, 12] width 44 height 25
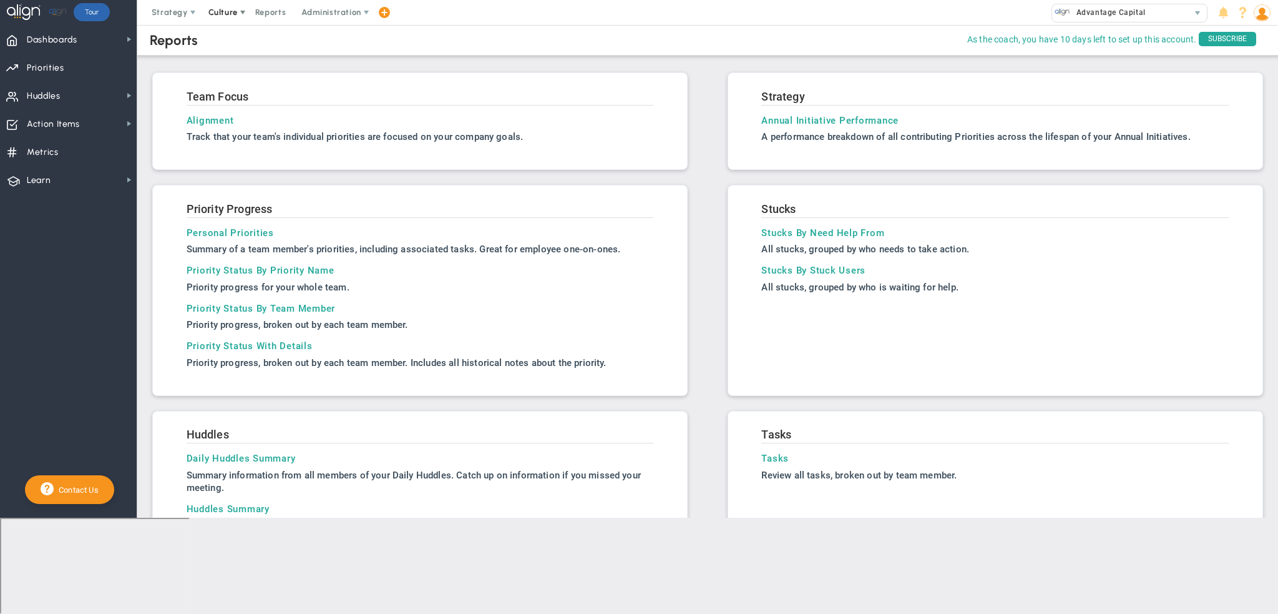
click at [227, 19] on span "Culture" at bounding box center [224, 12] width 50 height 25
click at [250, 82] on span "Announcements" at bounding box center [250, 87] width 101 height 25
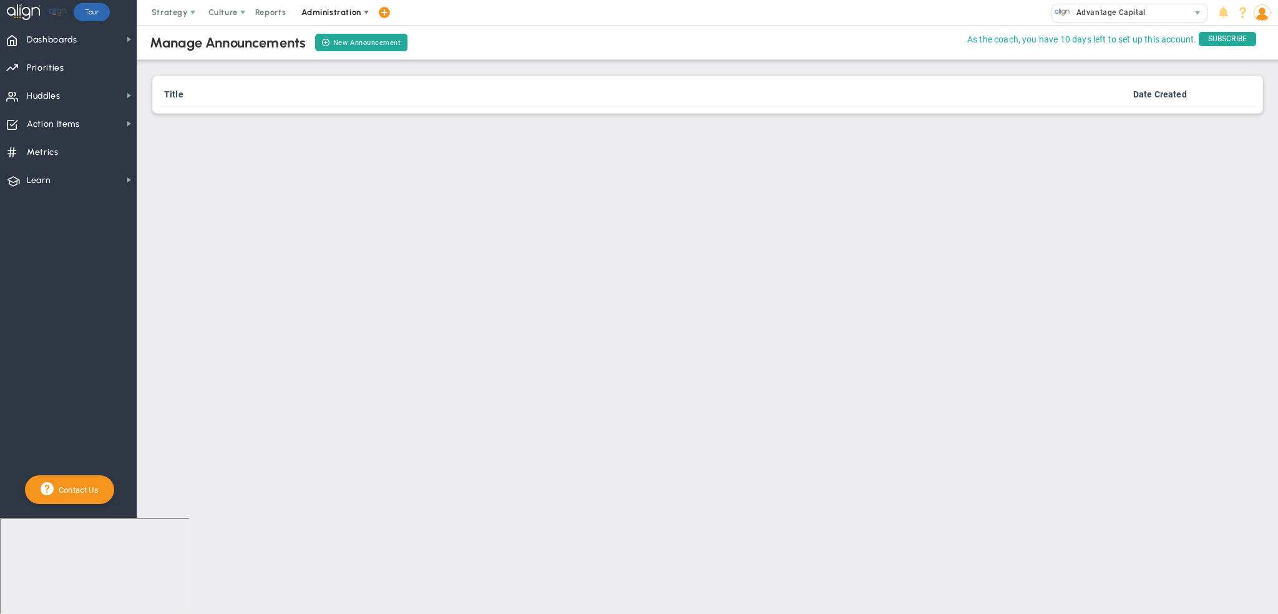
click at [332, 9] on span "Administration" at bounding box center [331, 11] width 59 height 9
click at [325, 29] on span "Manage Users" at bounding box center [338, 37] width 91 height 25
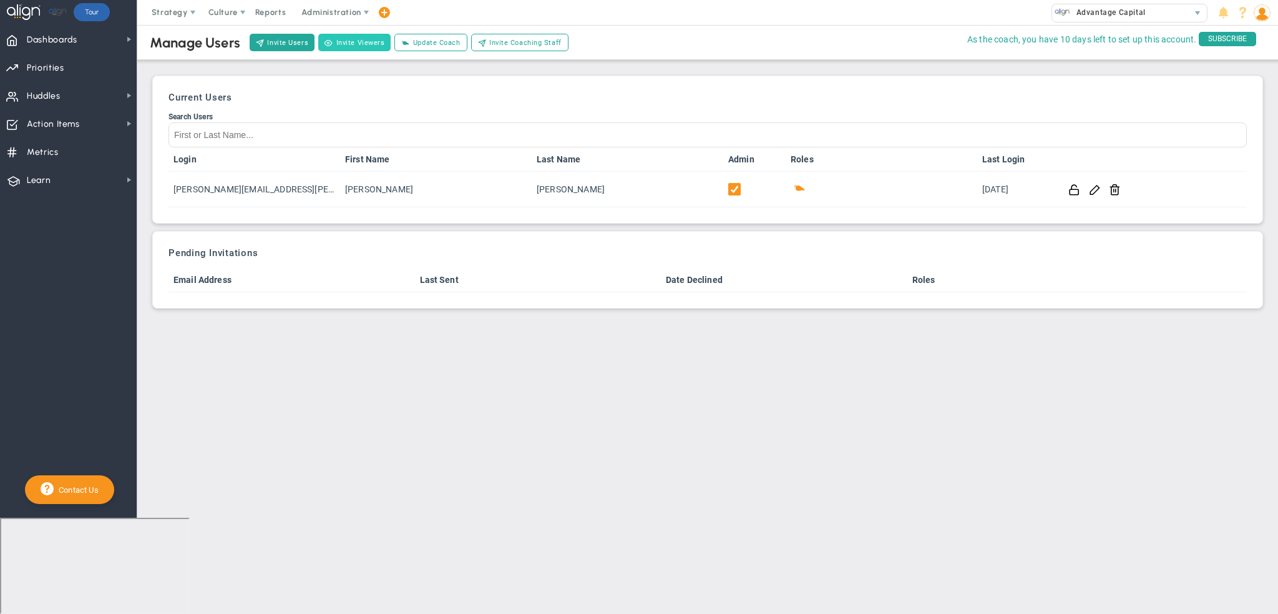
click at [358, 46] on button "Invite Viewers" at bounding box center [354, 42] width 72 height 17
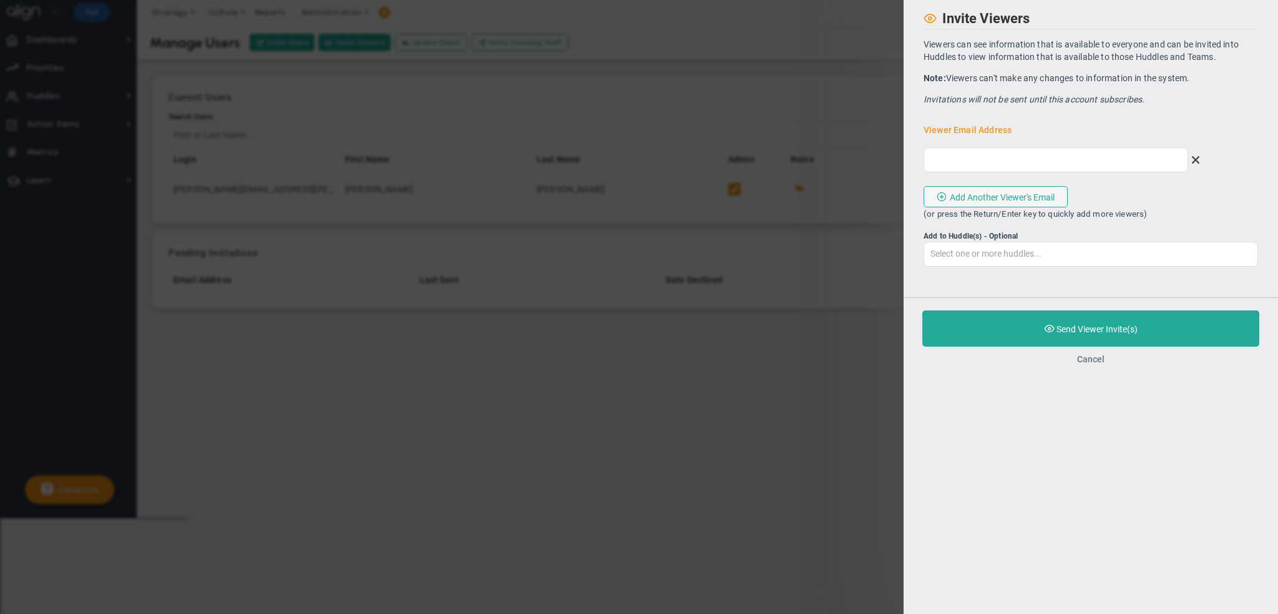
click at [1097, 358] on button "Cancel" at bounding box center [1090, 359] width 27 height 10
